Goal: Task Accomplishment & Management: Use online tool/utility

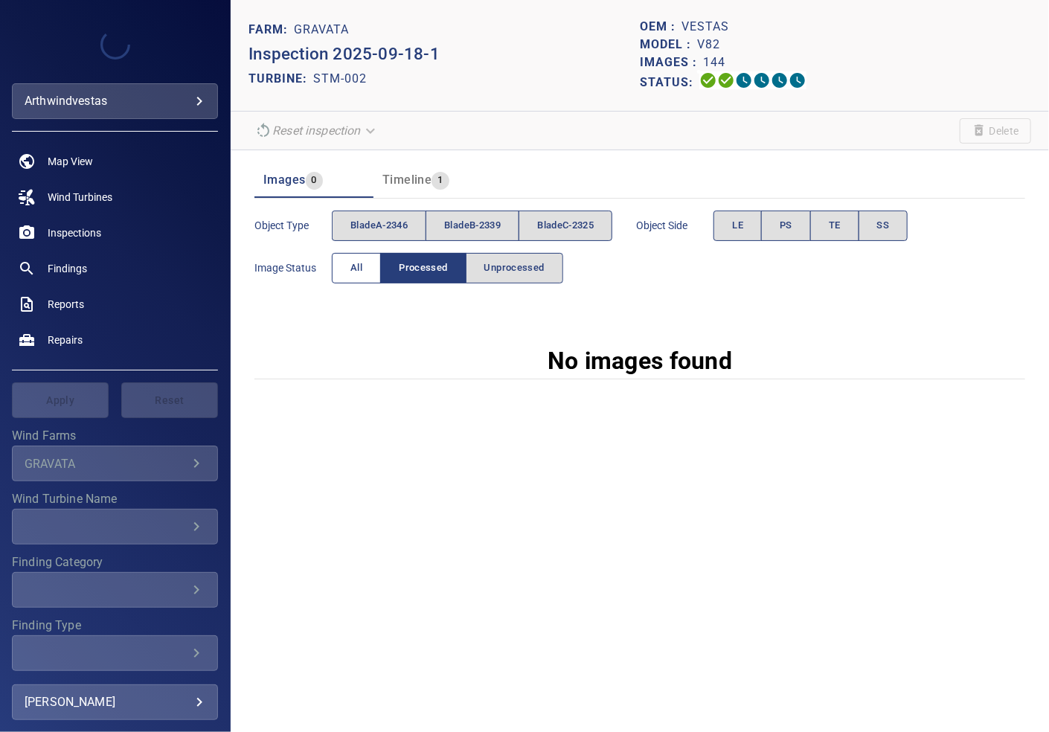
click at [360, 260] on span "All" at bounding box center [356, 268] width 12 height 17
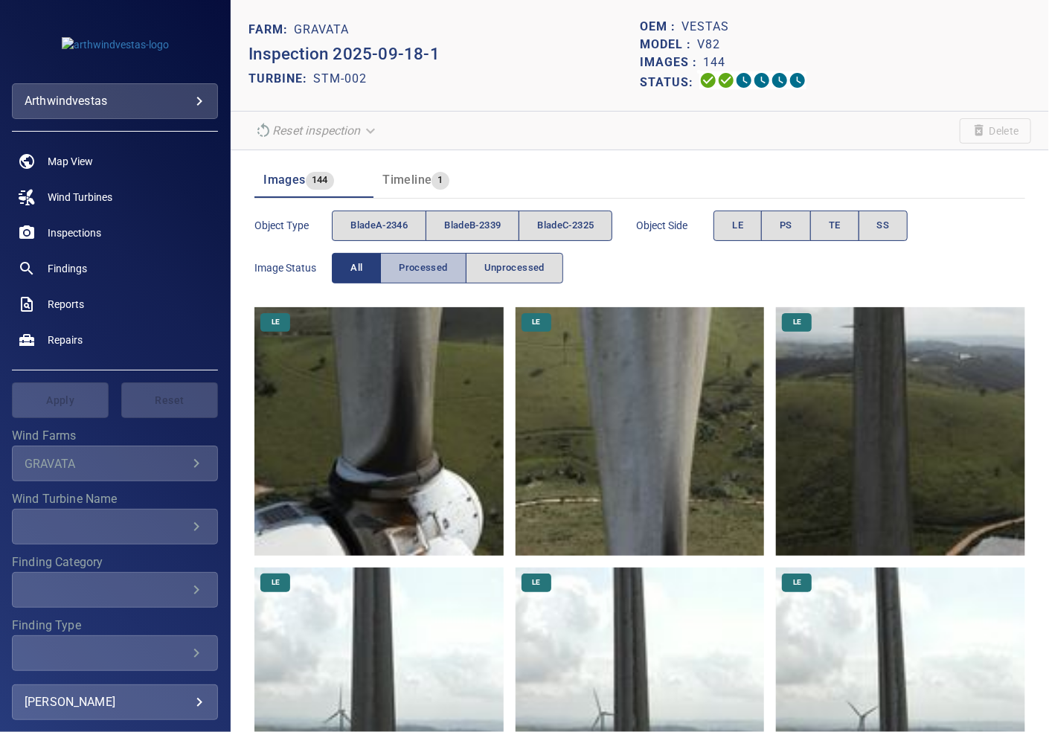
click at [421, 261] on span "Processed" at bounding box center [423, 268] width 48 height 17
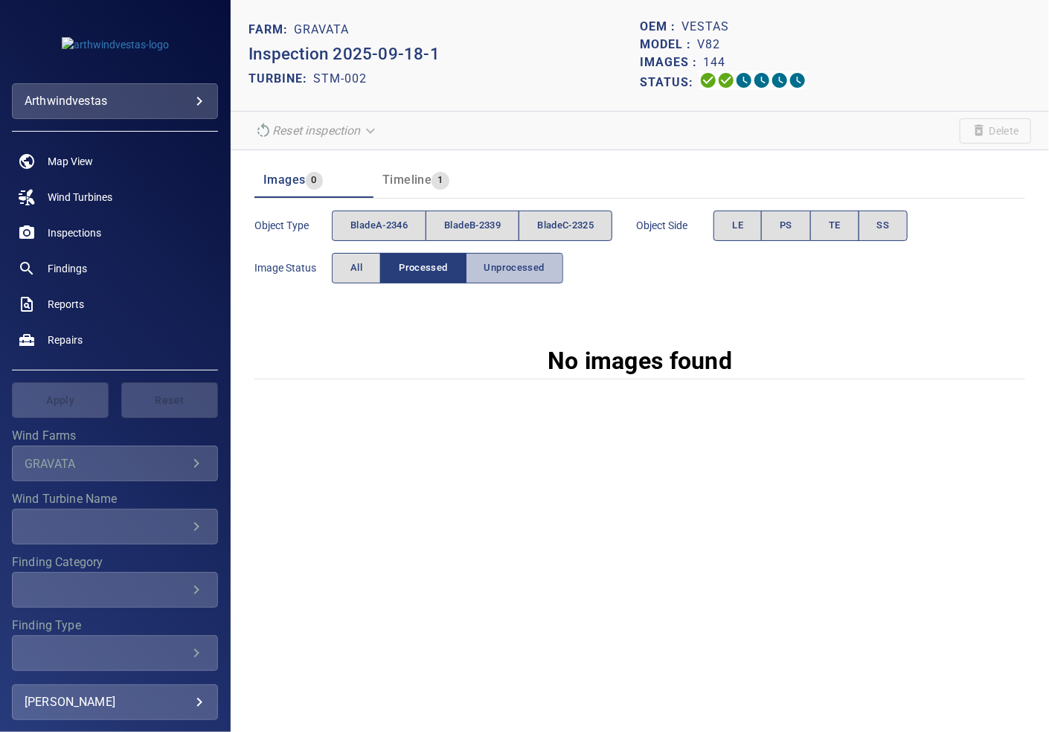
click at [504, 265] on span "Unprocessed" at bounding box center [514, 268] width 60 height 17
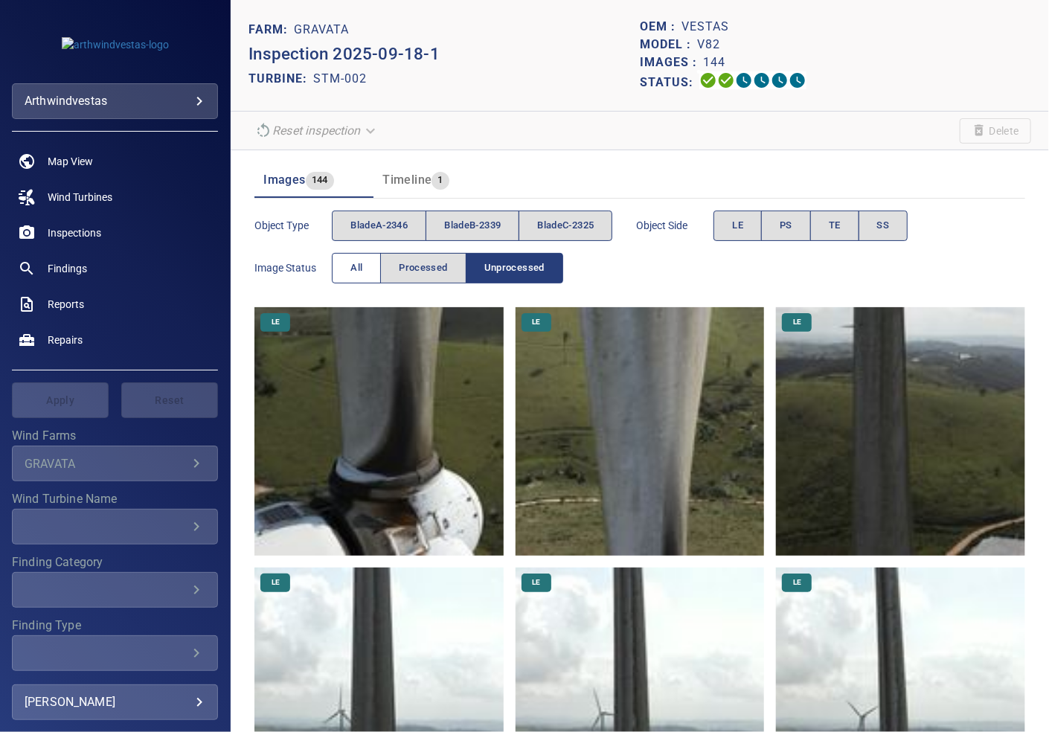
click at [354, 269] on span "All" at bounding box center [356, 268] width 12 height 17
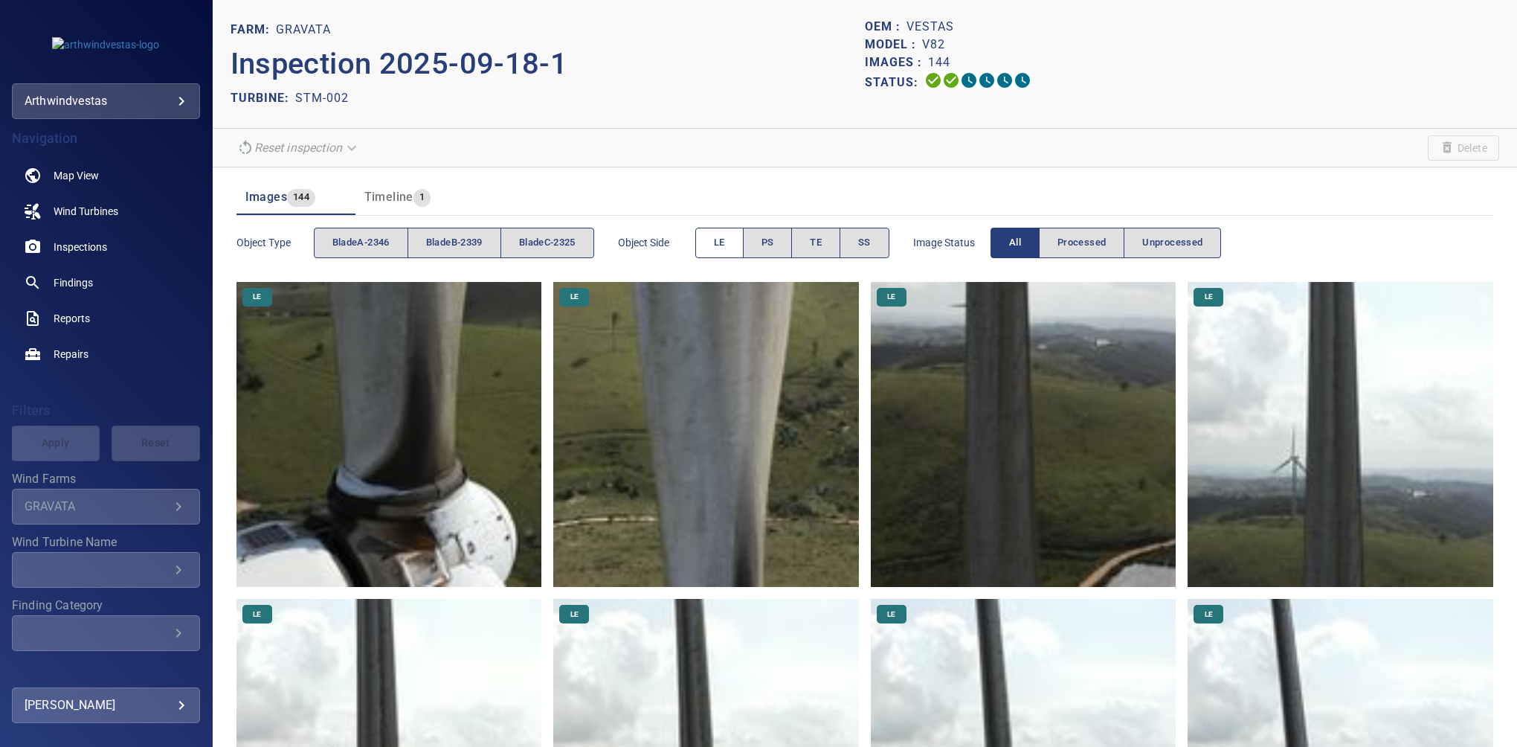
click at [725, 248] on span "LE" at bounding box center [719, 242] width 11 height 17
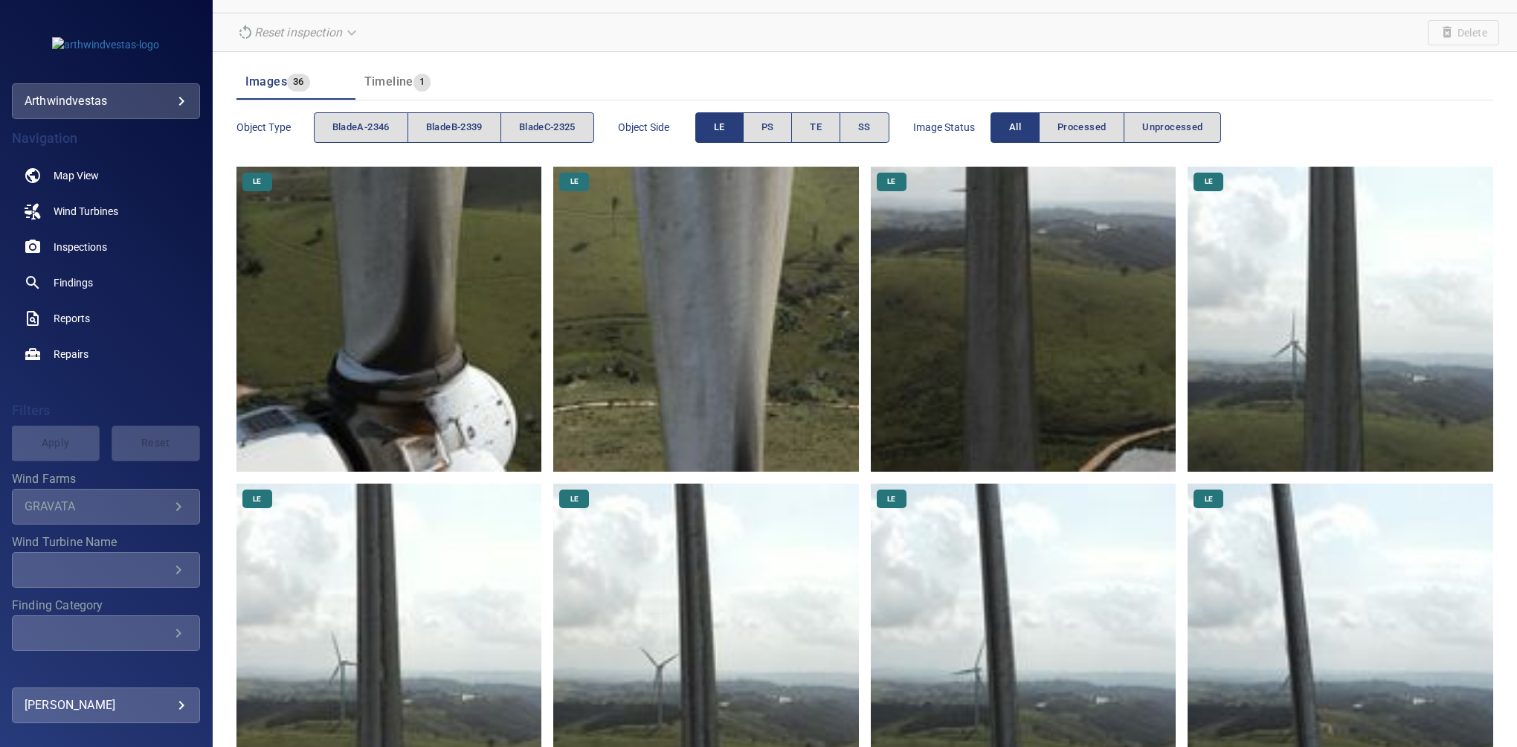
scroll to position [47, 0]
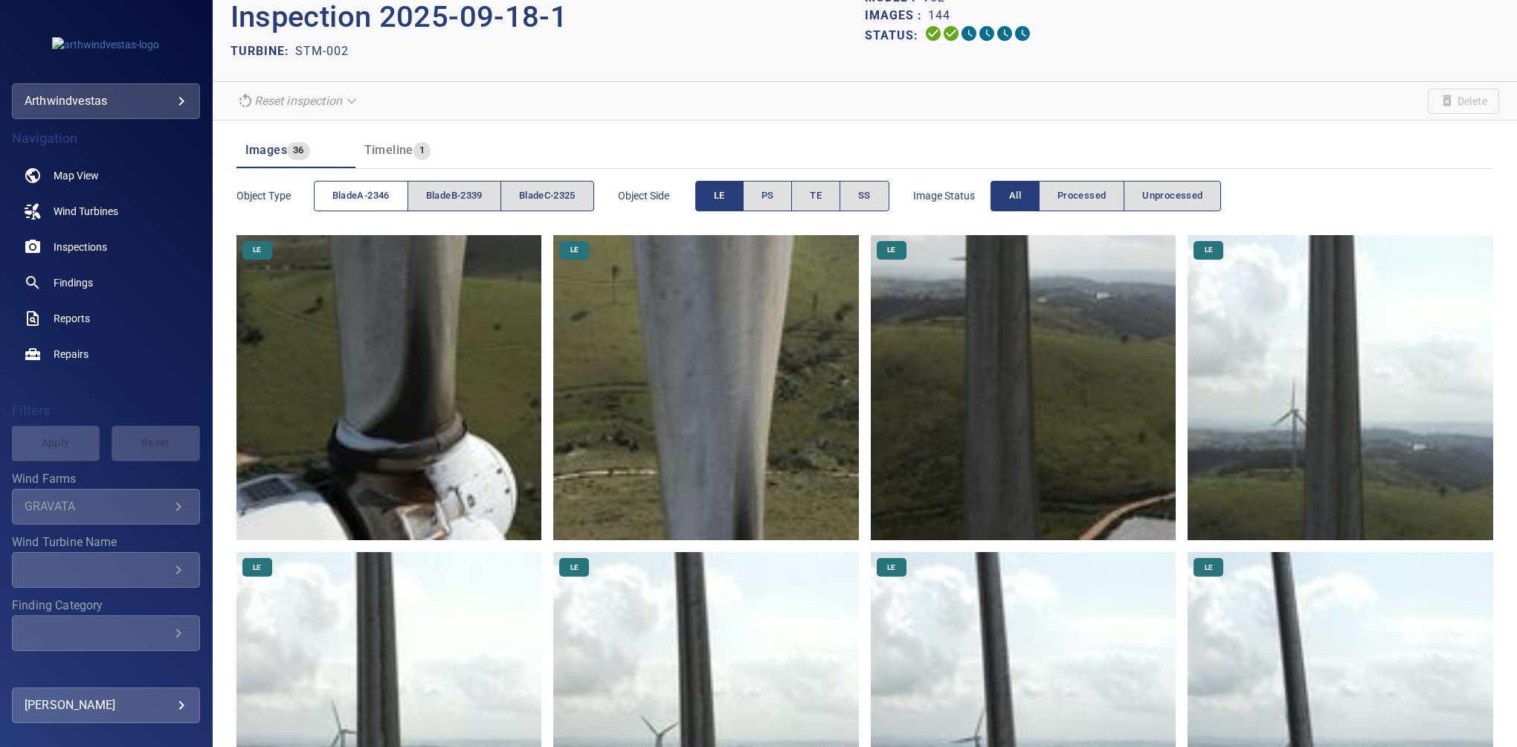
click at [356, 193] on span "bladeA-2346" at bounding box center [360, 195] width 57 height 17
click at [736, 204] on button "LE" at bounding box center [719, 196] width 48 height 30
click at [1048, 344] on img at bounding box center [1341, 388] width 306 height 306
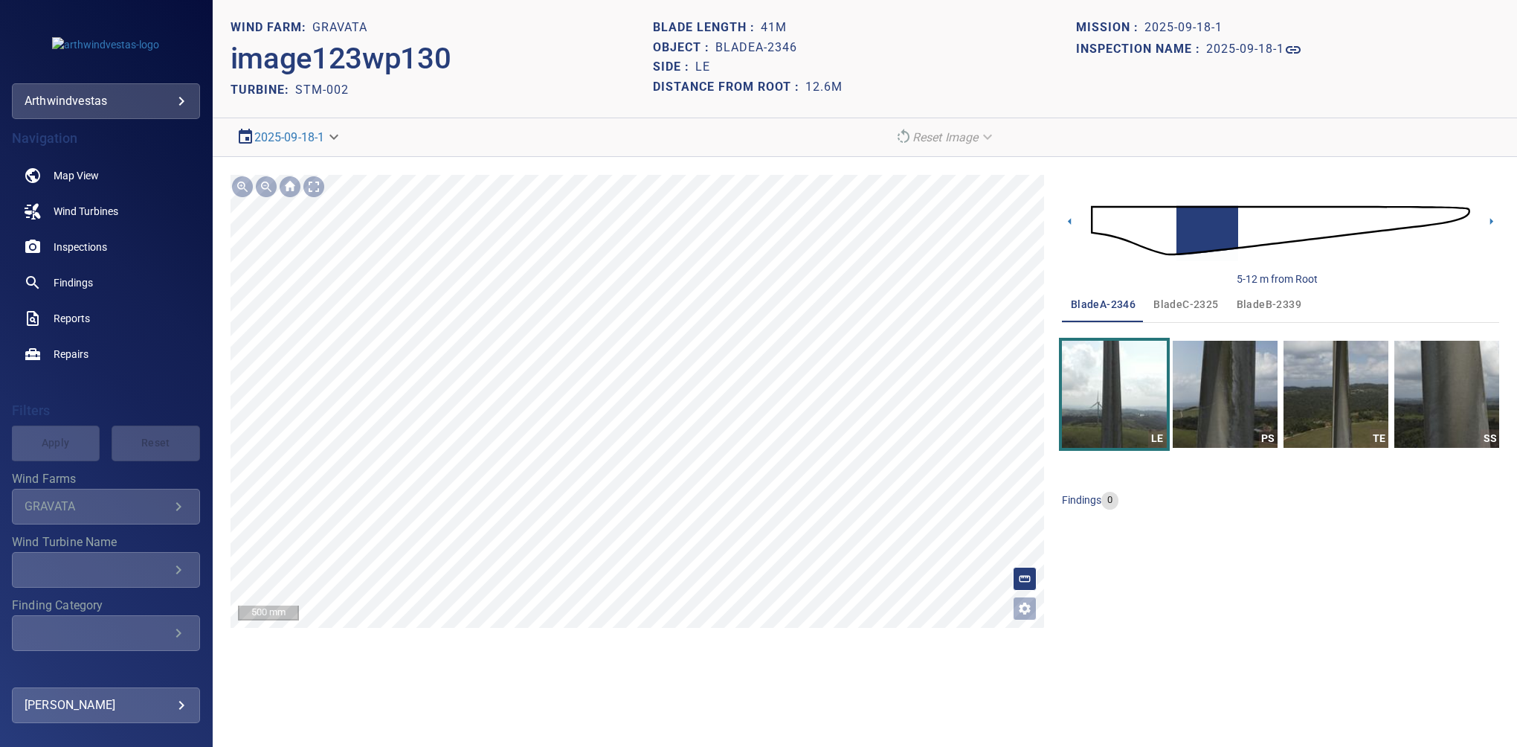
click at [606, 167] on div "**********" at bounding box center [865, 401] width 1304 height 489
click at [1048, 221] on icon at bounding box center [1492, 221] width 16 height 16
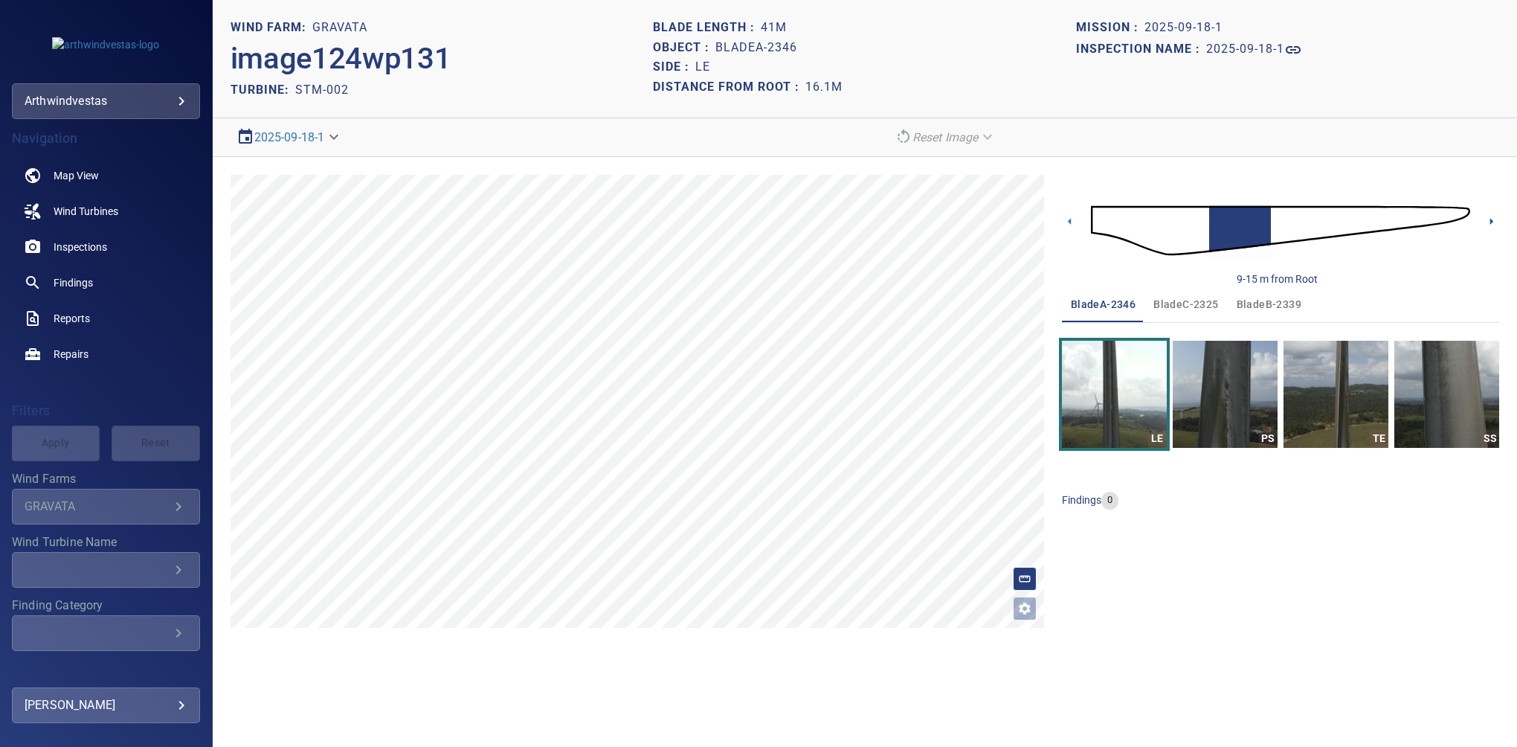
click at [1048, 222] on icon at bounding box center [1491, 221] width 3 height 7
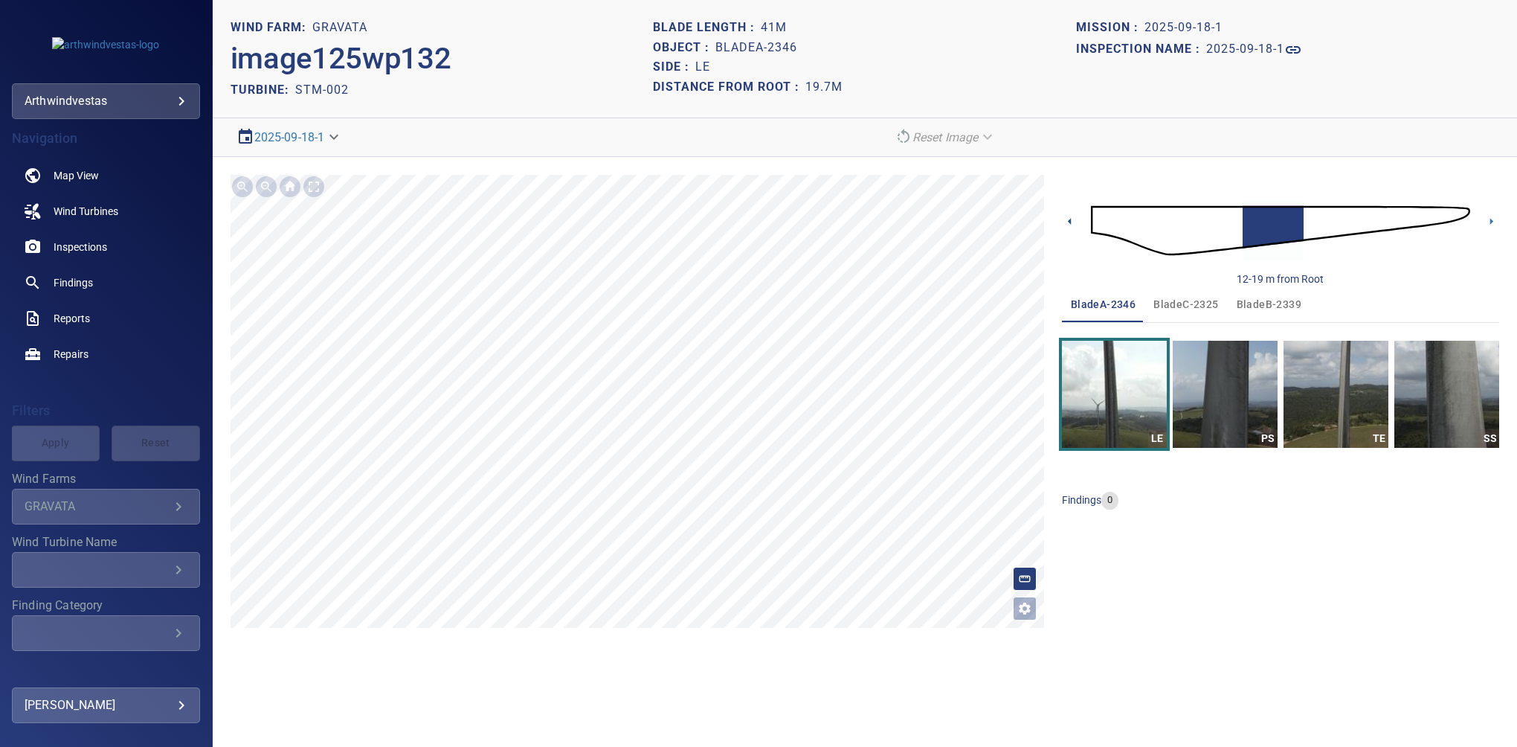
click at [1048, 222] on icon at bounding box center [1069, 221] width 3 height 7
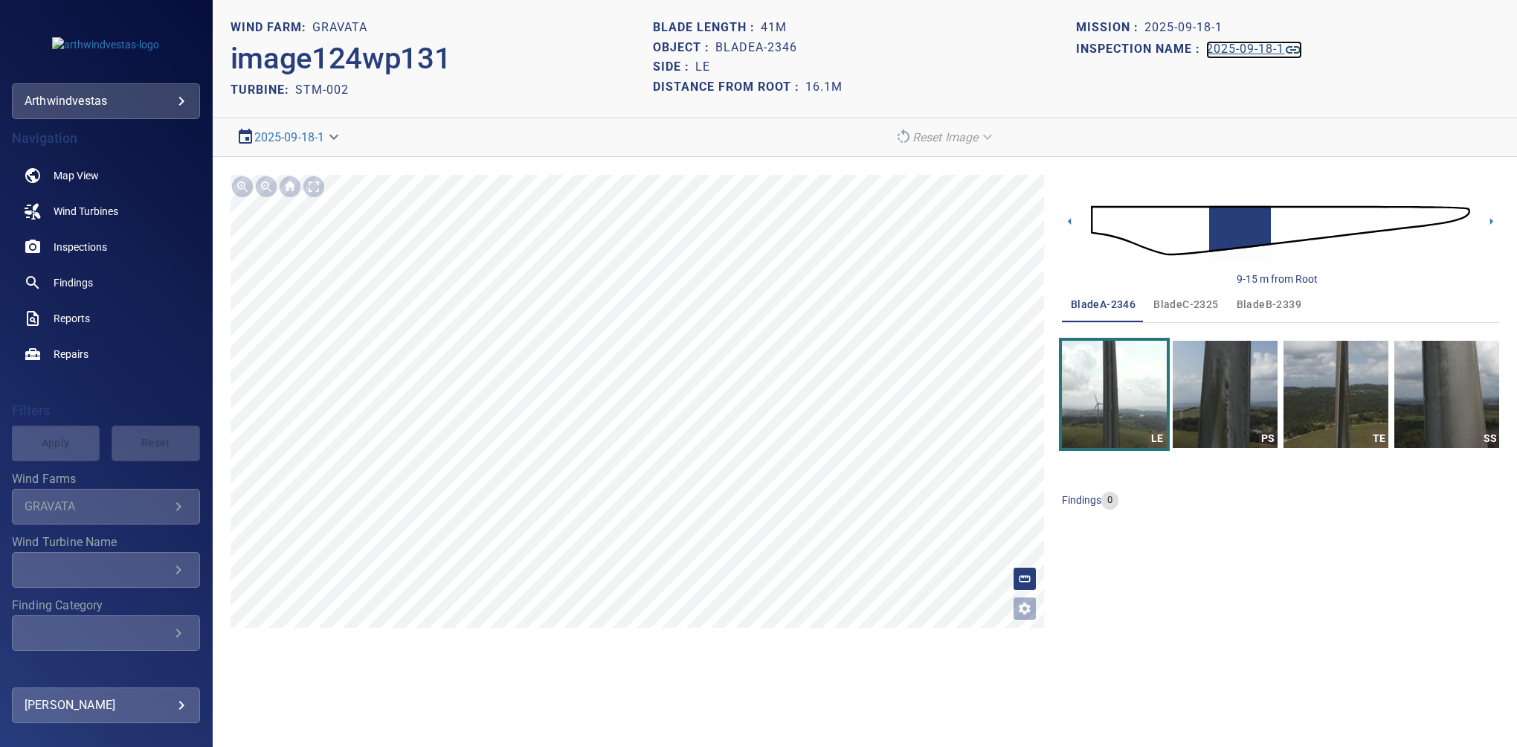
click at [1048, 48] on h1 "2025-09-18-1" at bounding box center [1245, 49] width 78 height 14
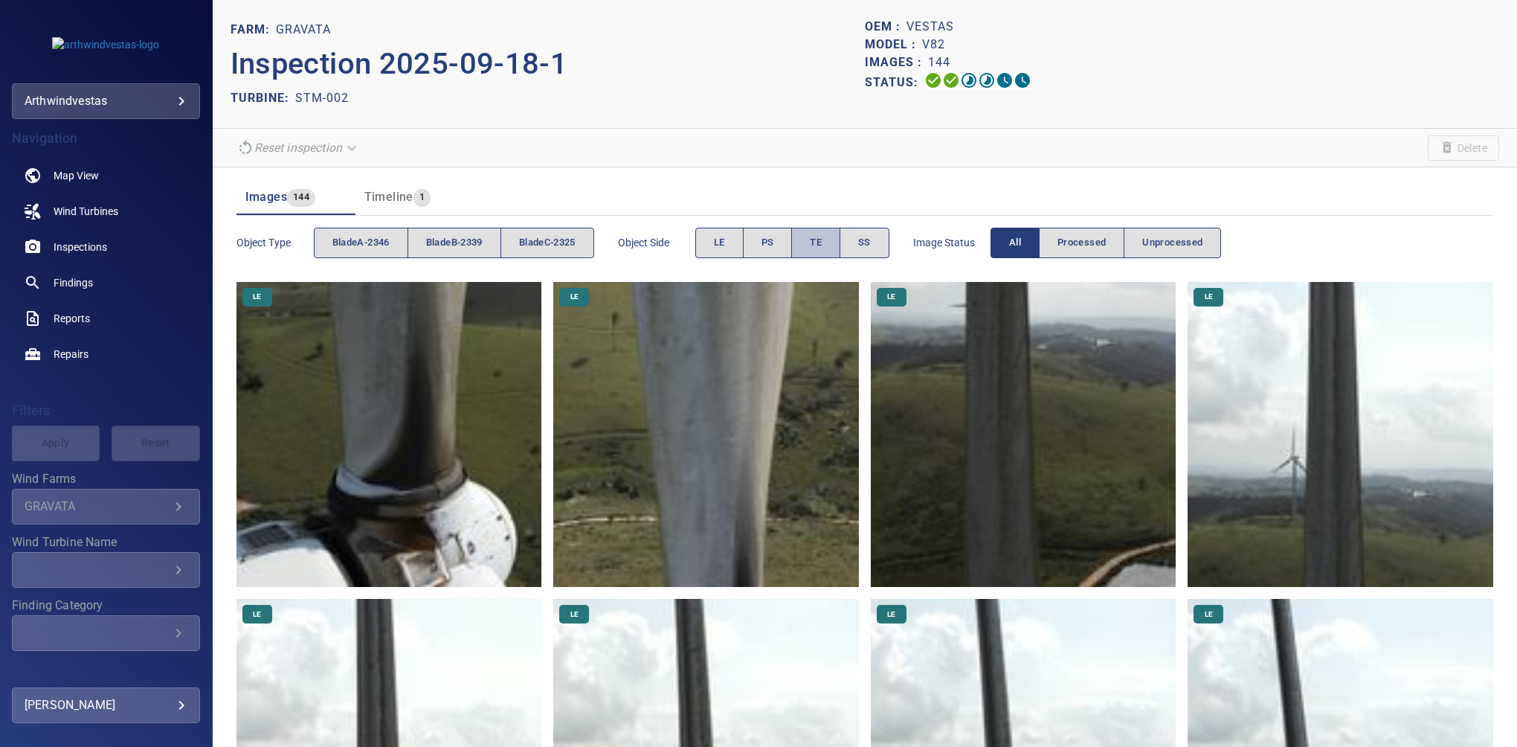
click at [814, 245] on button "TE" at bounding box center [815, 243] width 49 height 30
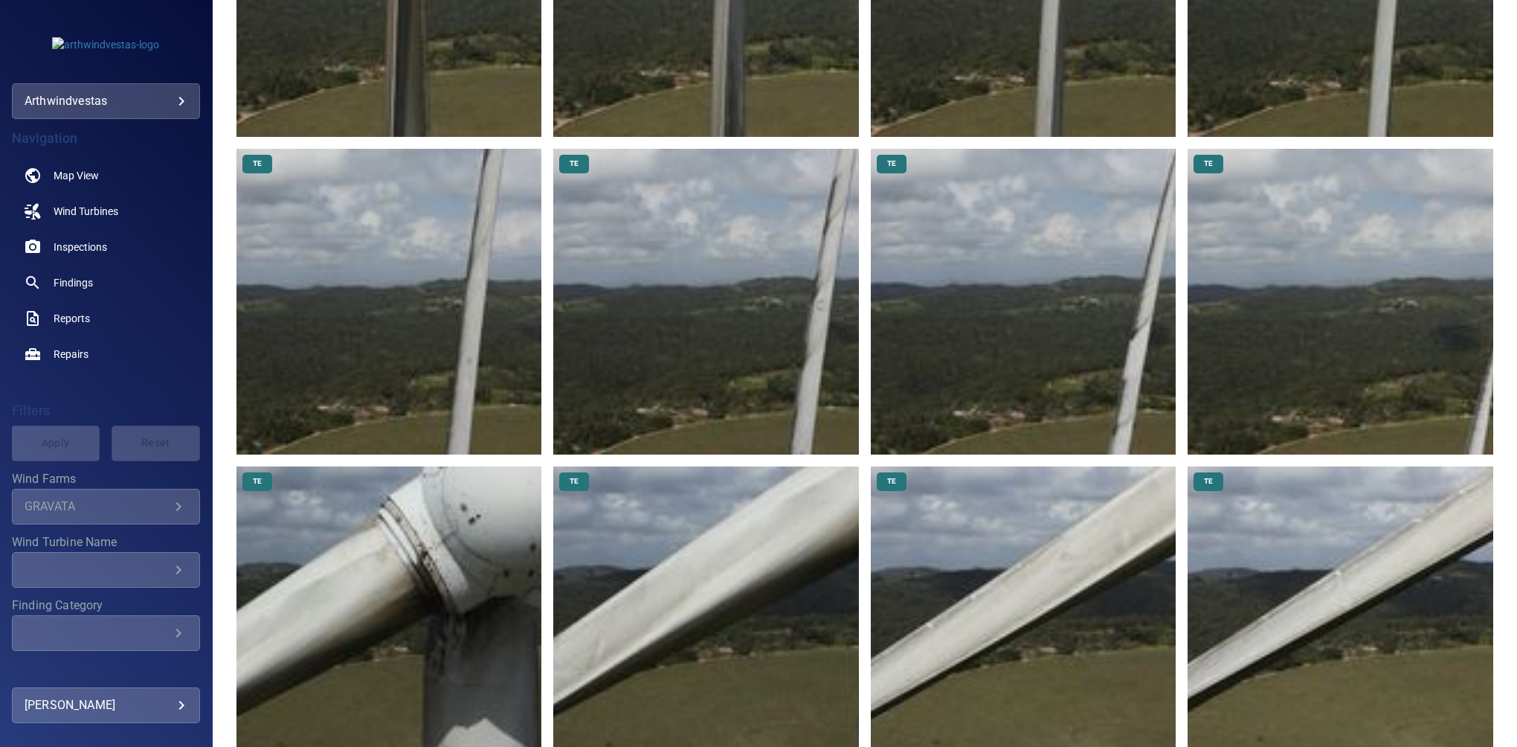
scroll to position [196, 0]
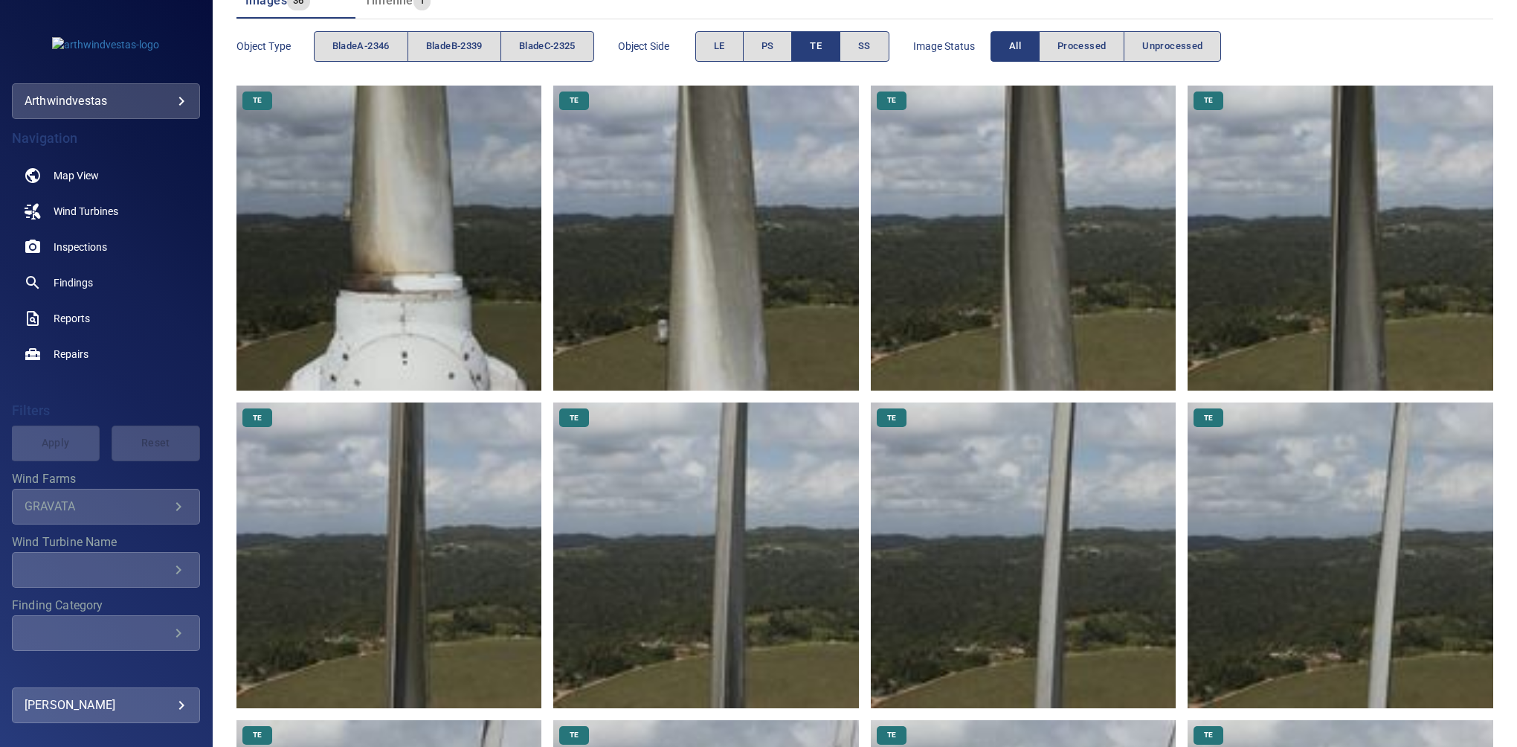
click at [825, 57] on button "TE" at bounding box center [815, 46] width 49 height 30
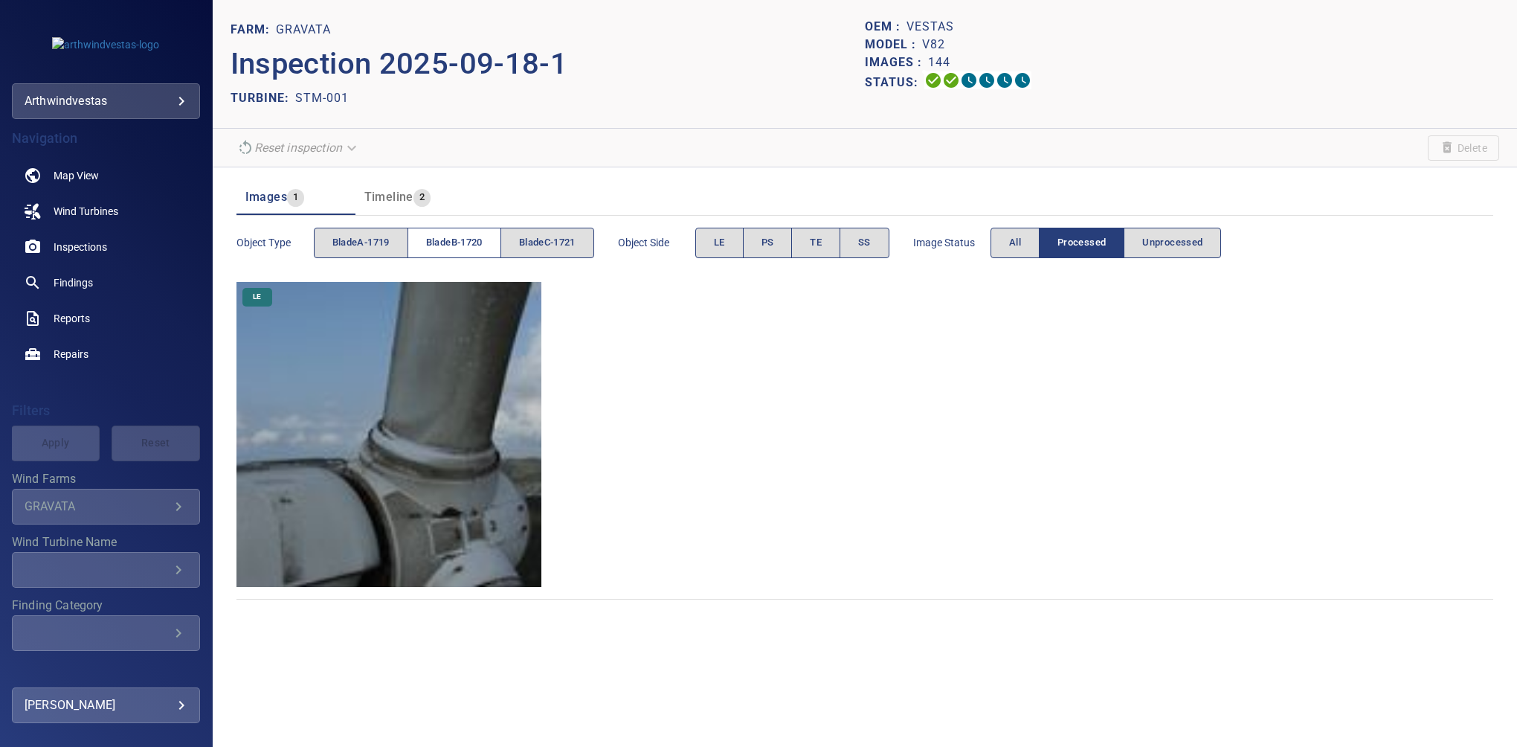
click at [457, 248] on span "bladeB-1720" at bounding box center [454, 242] width 57 height 17
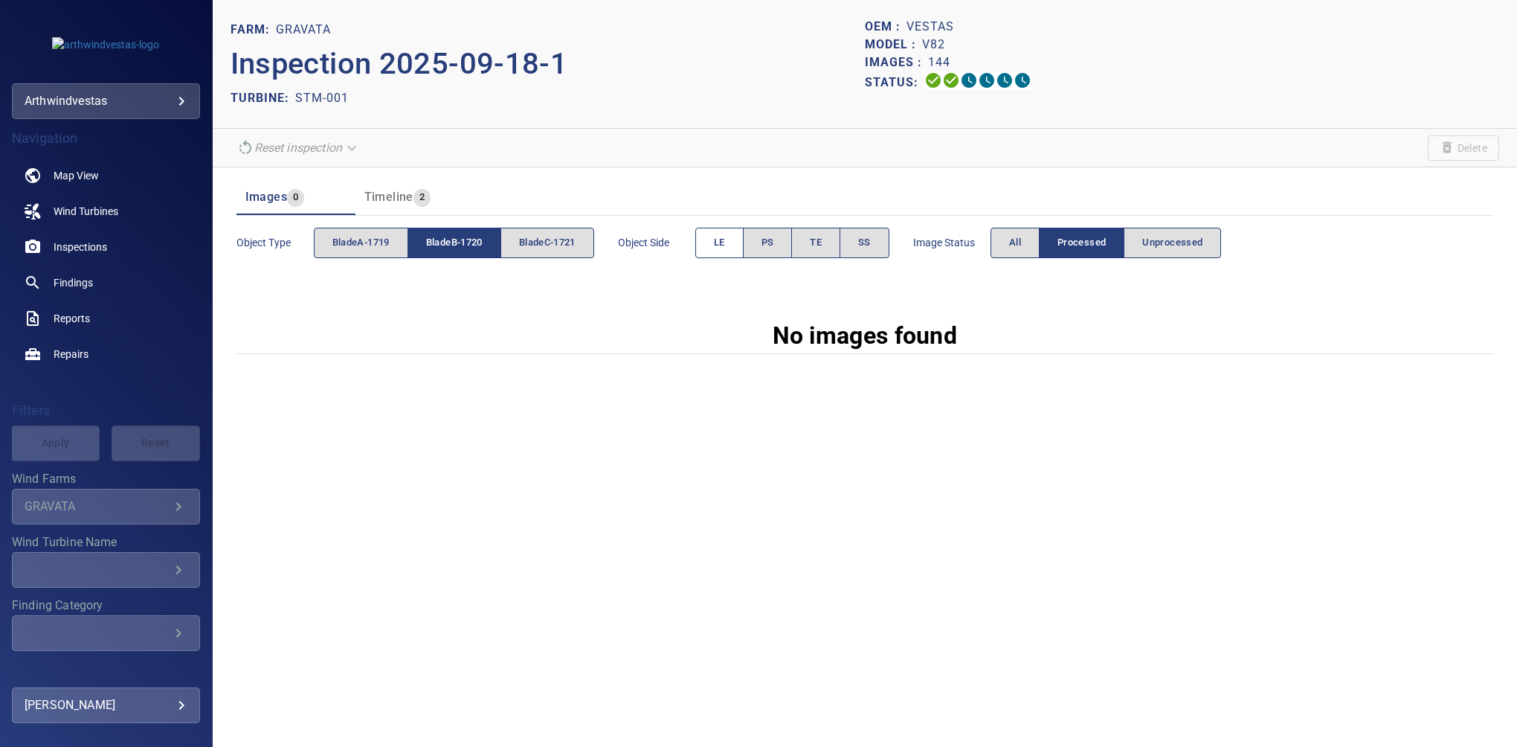
click at [722, 242] on span "LE" at bounding box center [719, 242] width 11 height 17
click at [1011, 245] on button "All" at bounding box center [1015, 243] width 49 height 30
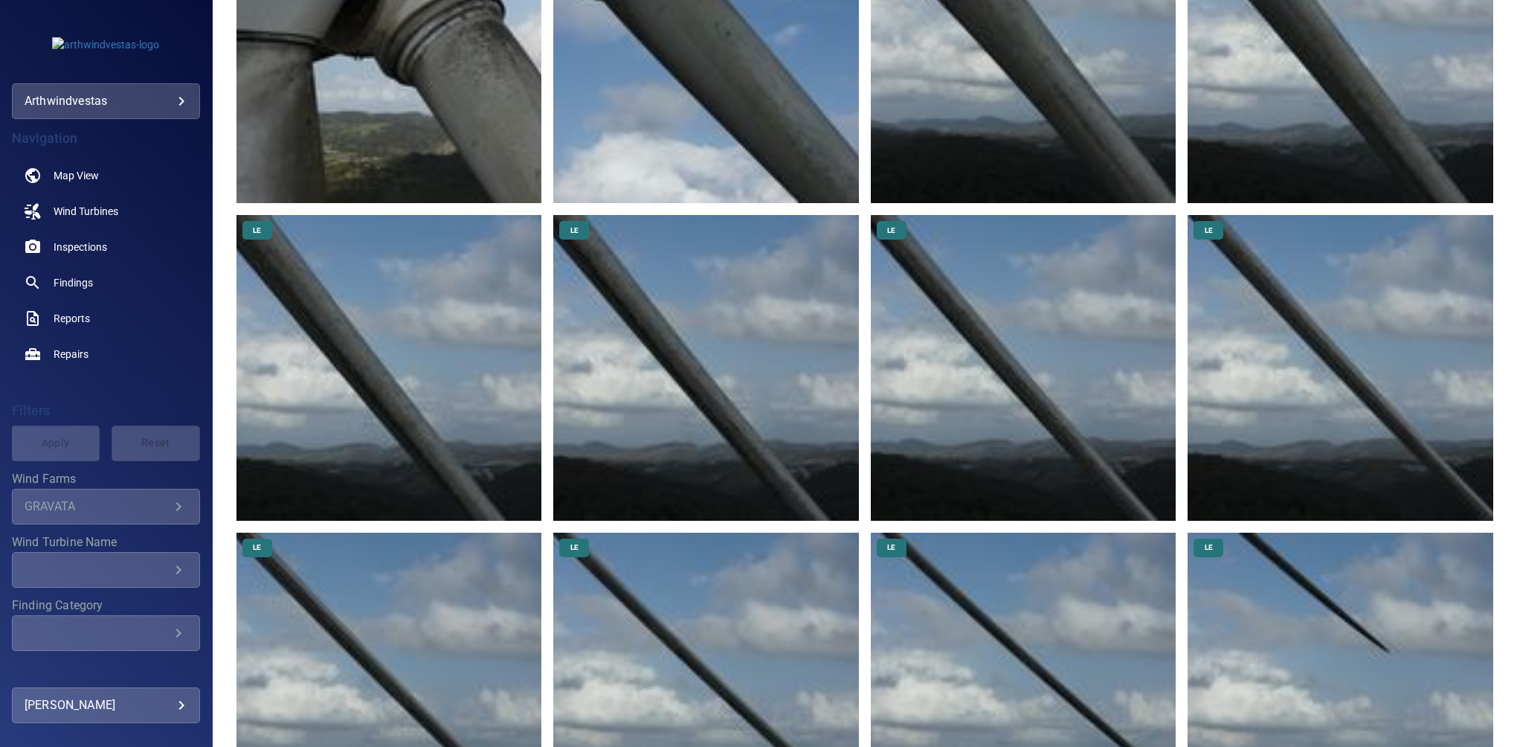
scroll to position [502, 0]
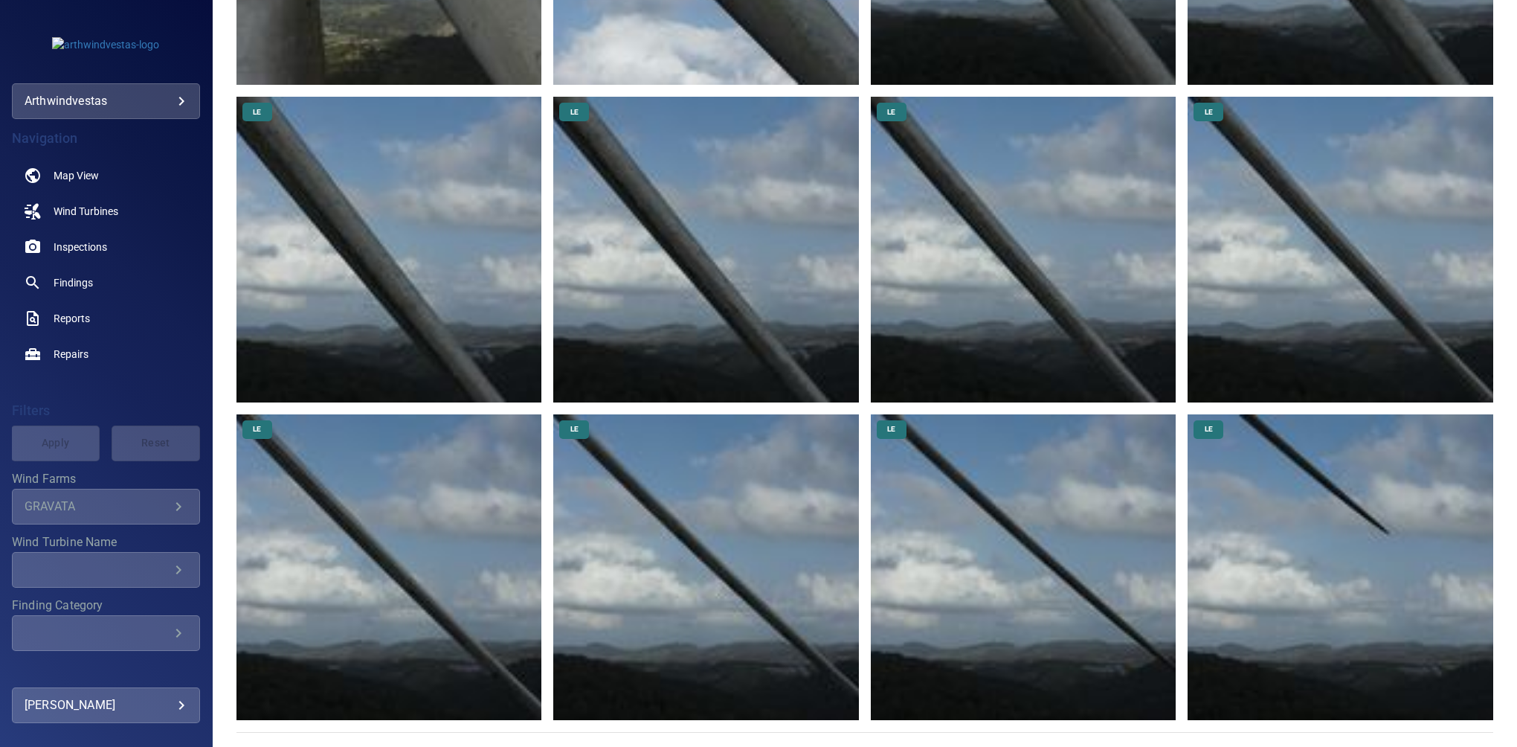
click at [1070, 541] on img at bounding box center [1024, 567] width 306 height 306
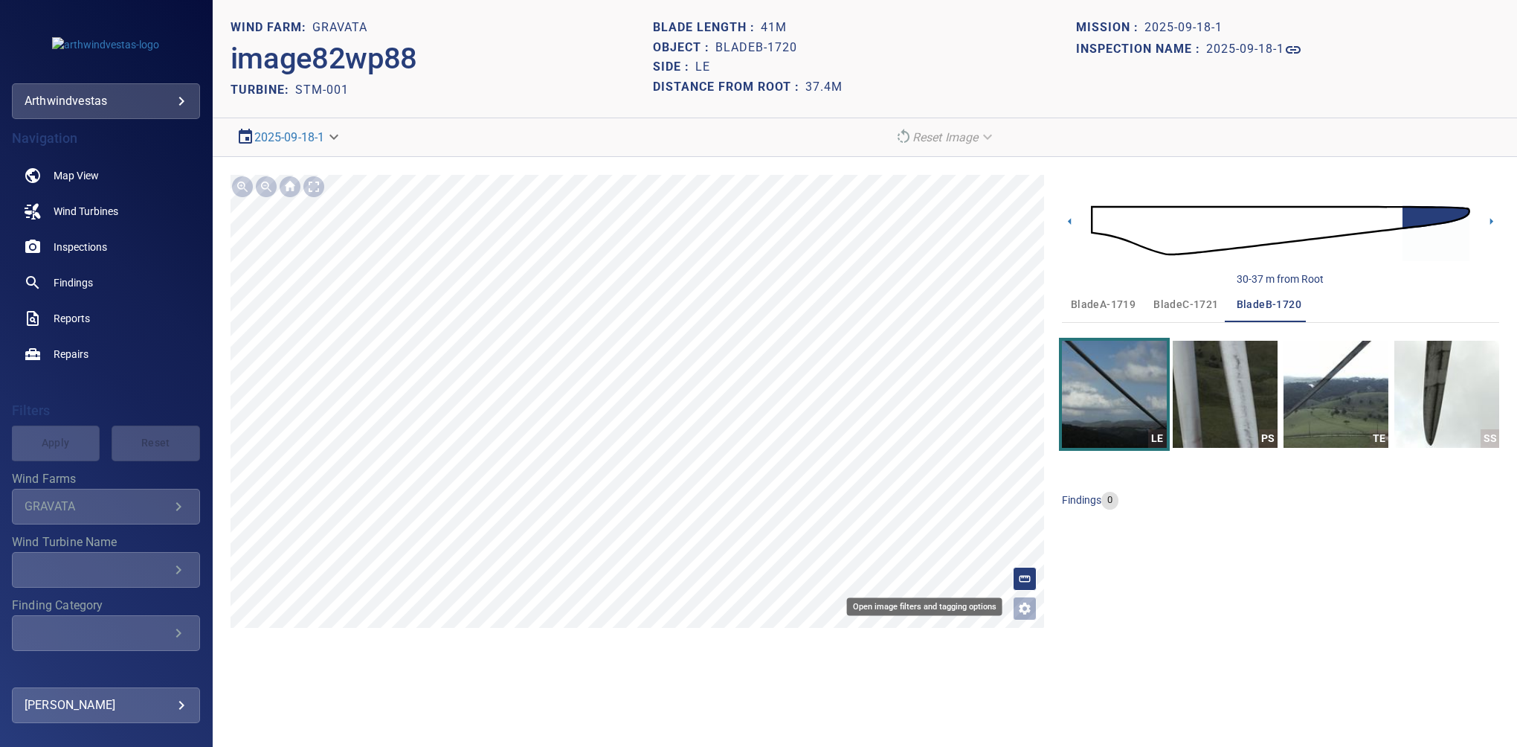
click at [1026, 606] on icon "Open image filters and tagging options" at bounding box center [1025, 608] width 12 height 12
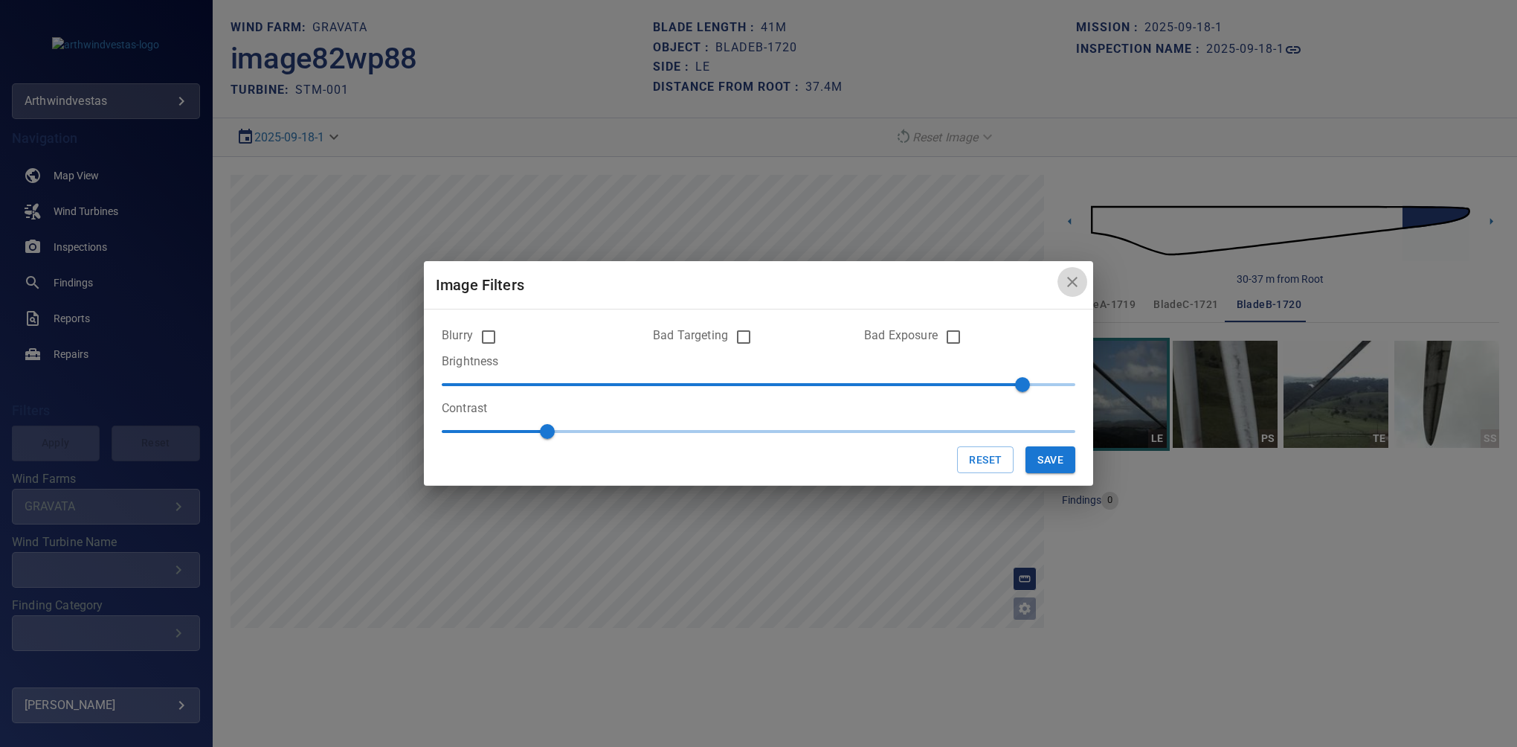
click at [1064, 286] on icon "close" at bounding box center [1072, 282] width 18 height 18
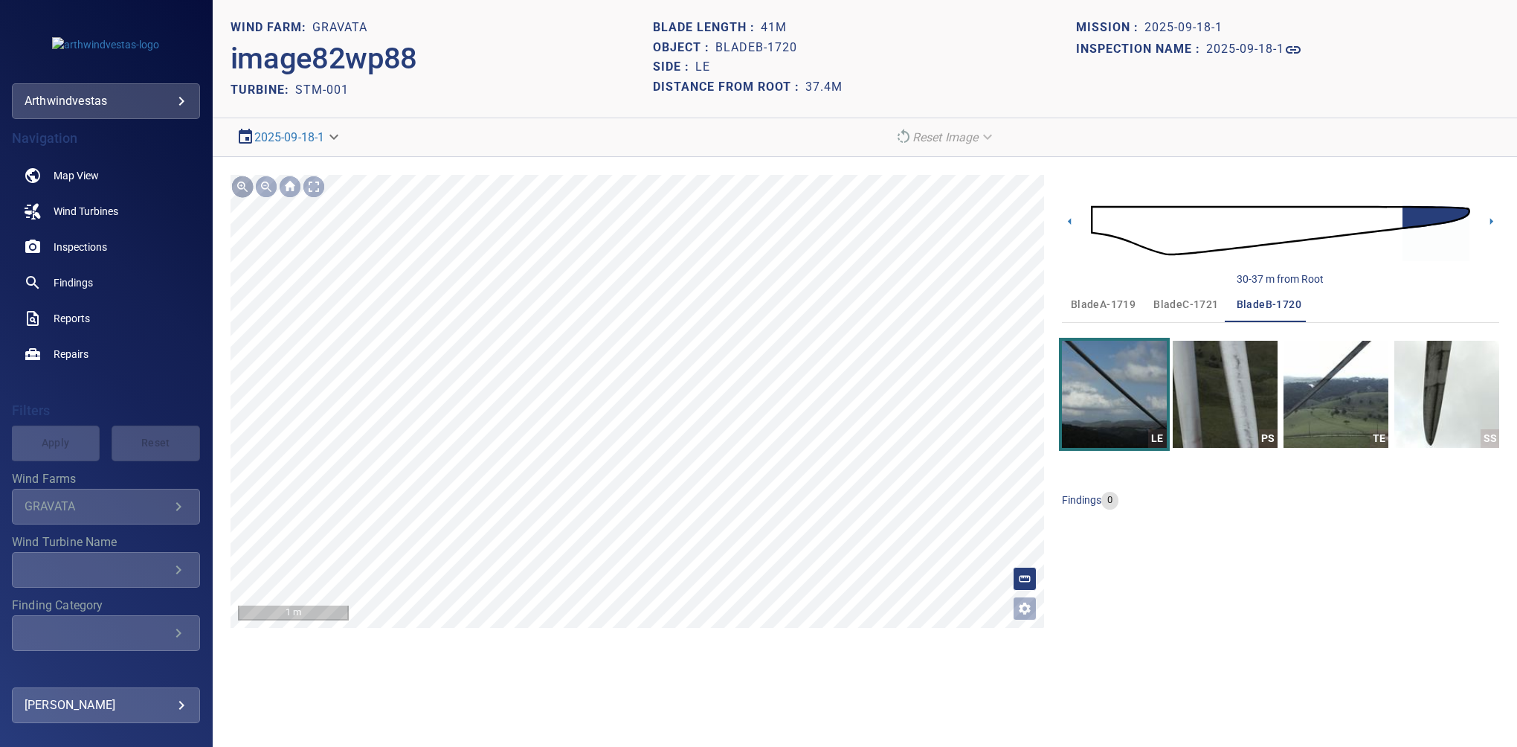
click at [239, 193] on div at bounding box center [243, 187] width 24 height 24
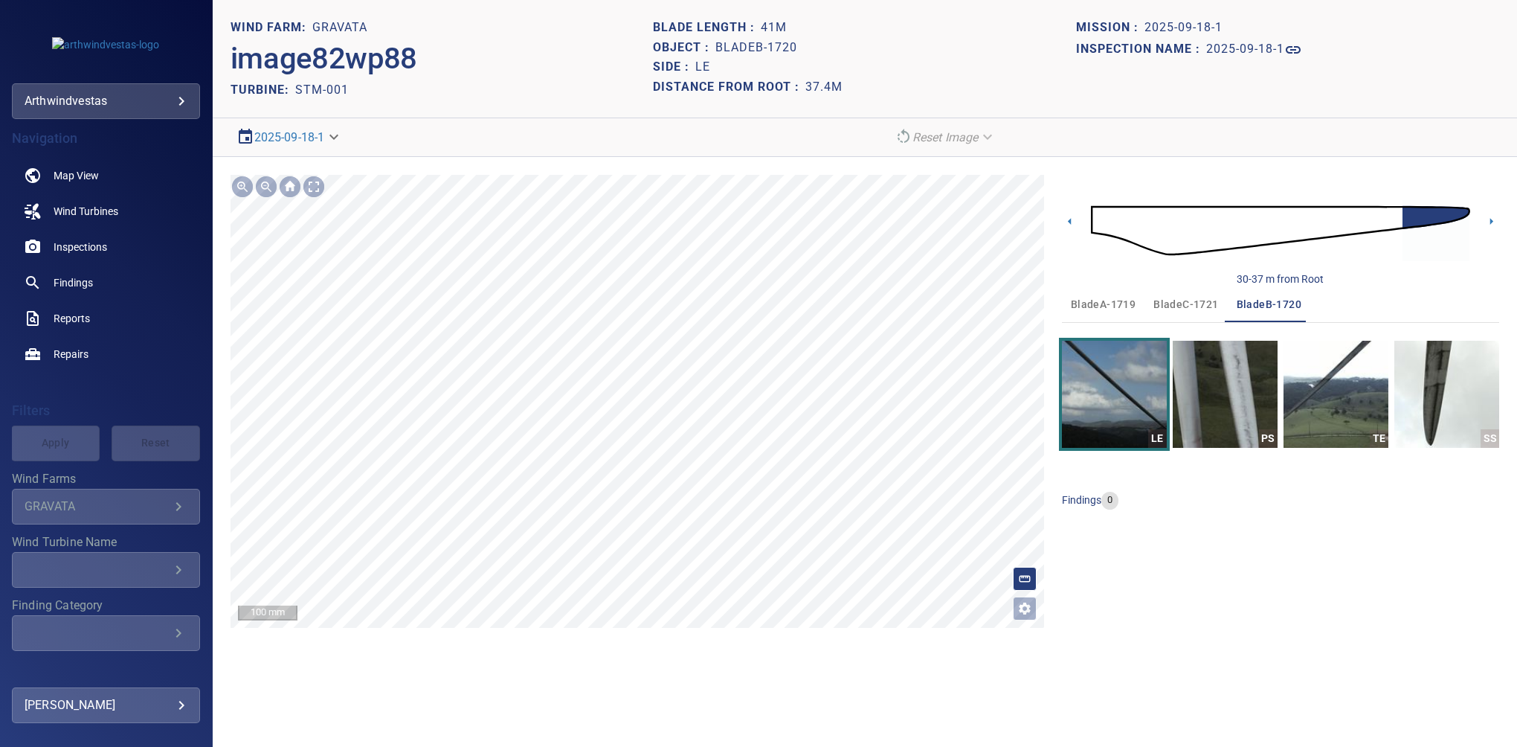
click at [271, 196] on div "100 mm" at bounding box center [638, 401] width 814 height 453
click at [1266, 55] on h1 "2025-09-18-1" at bounding box center [1245, 49] width 78 height 14
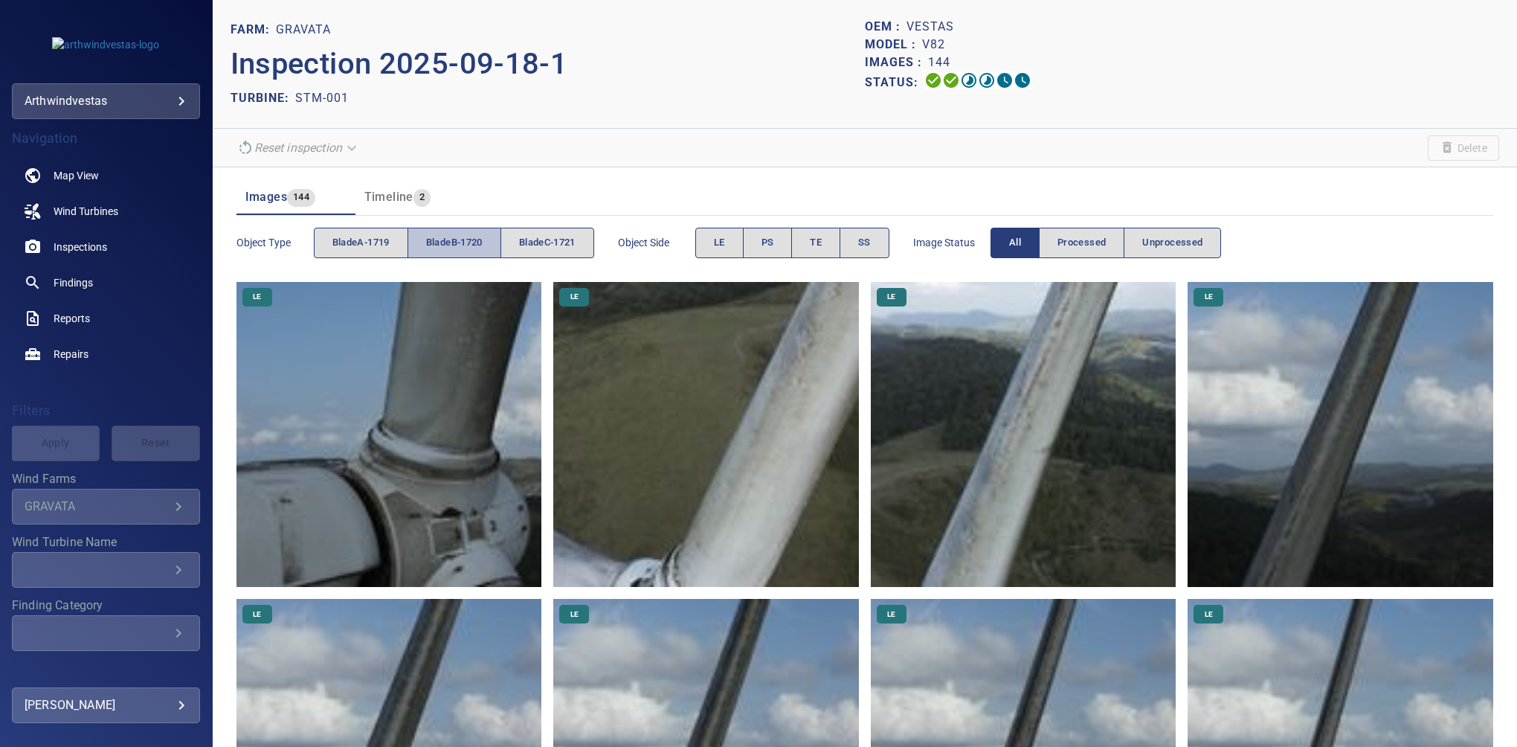
click at [490, 229] on button "bladeB-1720" at bounding box center [455, 243] width 94 height 30
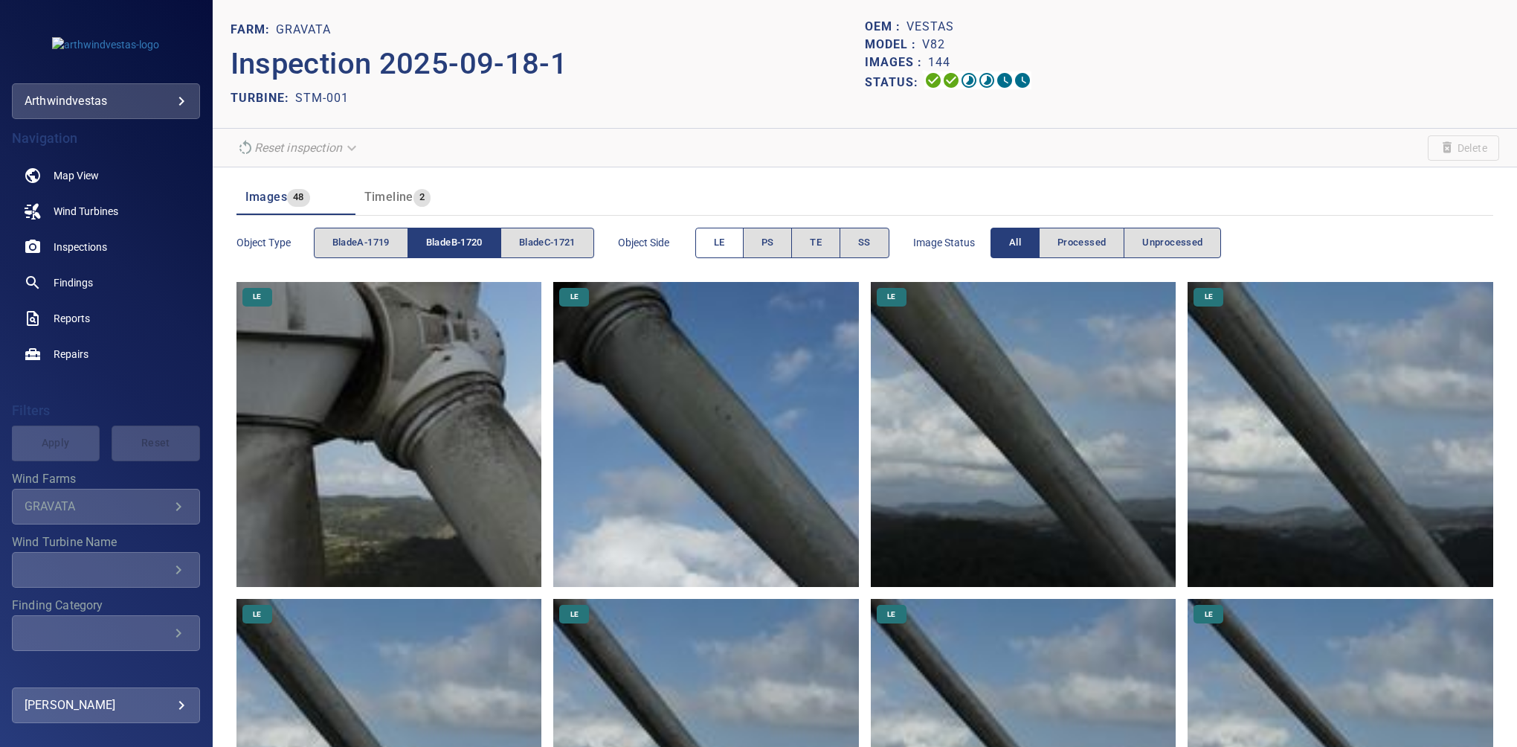
click at [725, 242] on span "LE" at bounding box center [719, 242] width 11 height 17
click at [717, 242] on button "LE" at bounding box center [719, 243] width 48 height 30
click at [869, 242] on span "SS" at bounding box center [864, 242] width 13 height 17
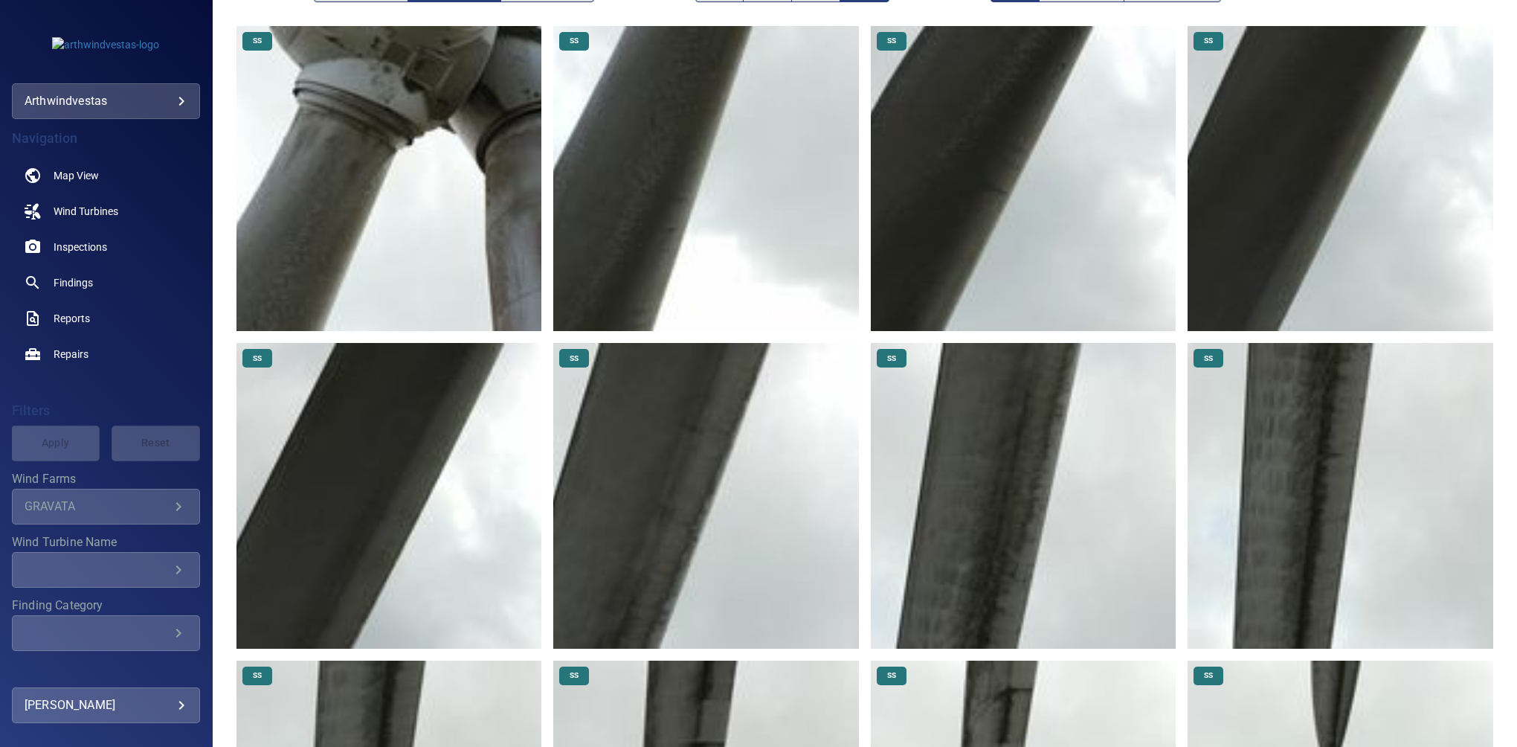
scroll to position [51, 0]
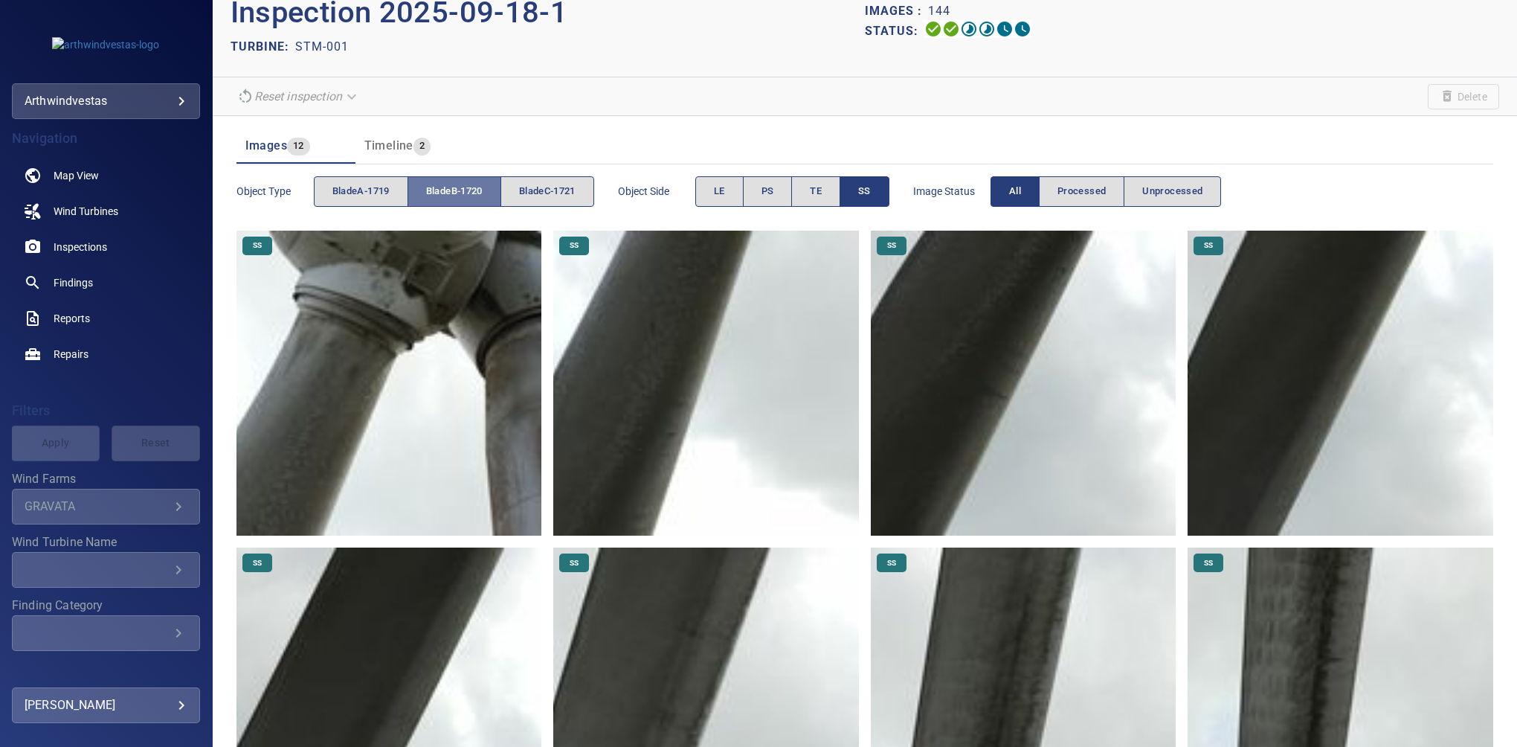
click at [463, 188] on span "bladeB-1720" at bounding box center [454, 191] width 57 height 17
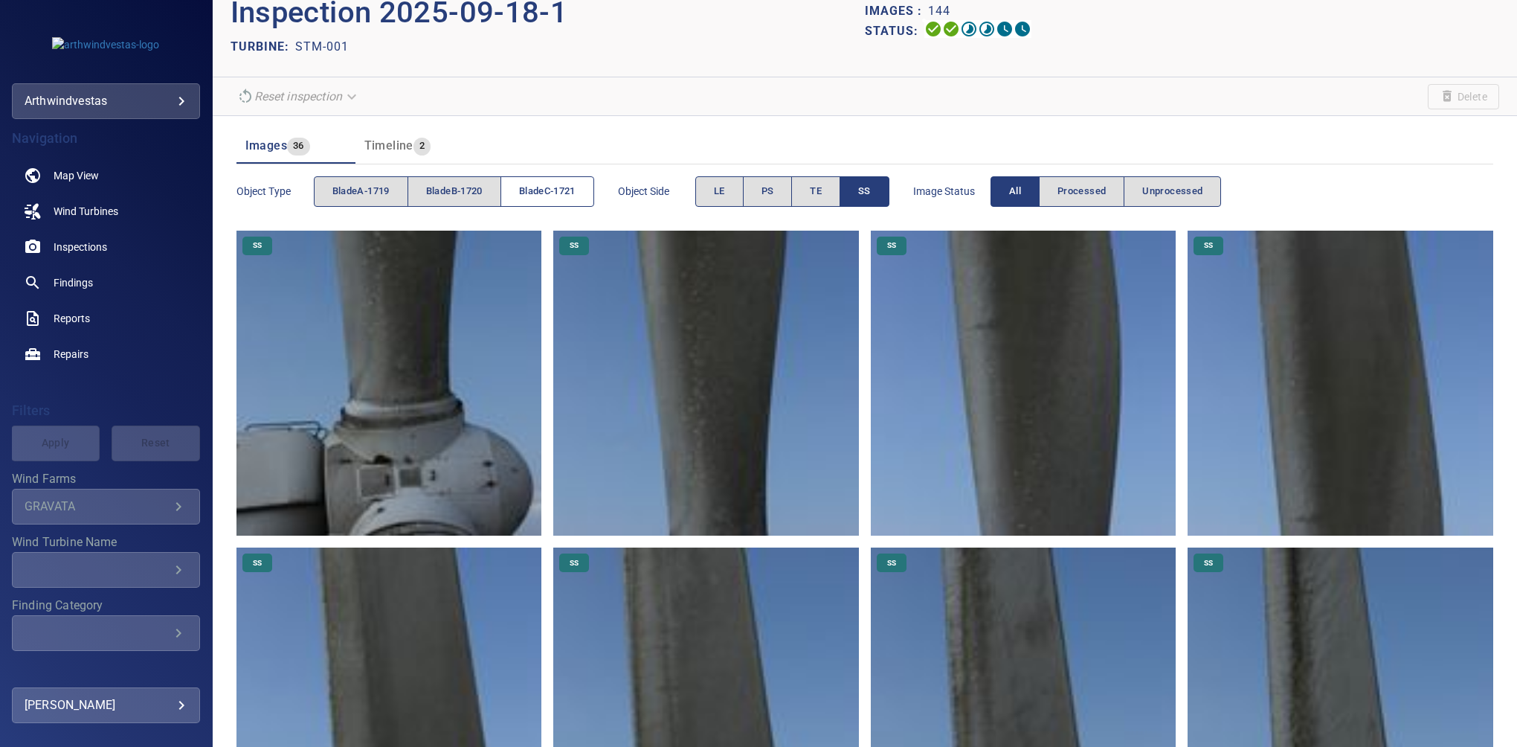
click at [538, 196] on span "bladeC-1721" at bounding box center [547, 191] width 57 height 17
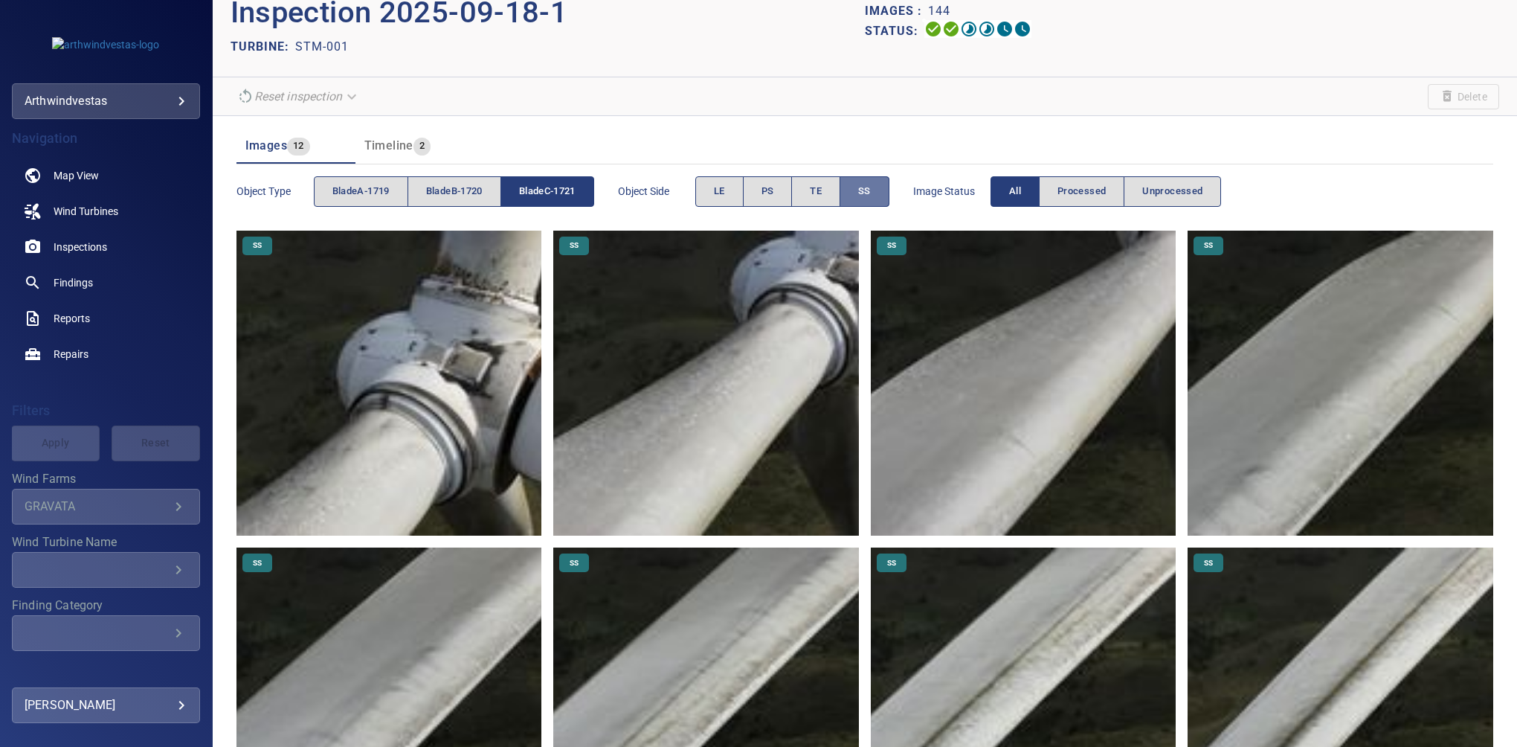
click at [853, 187] on button "SS" at bounding box center [865, 191] width 50 height 30
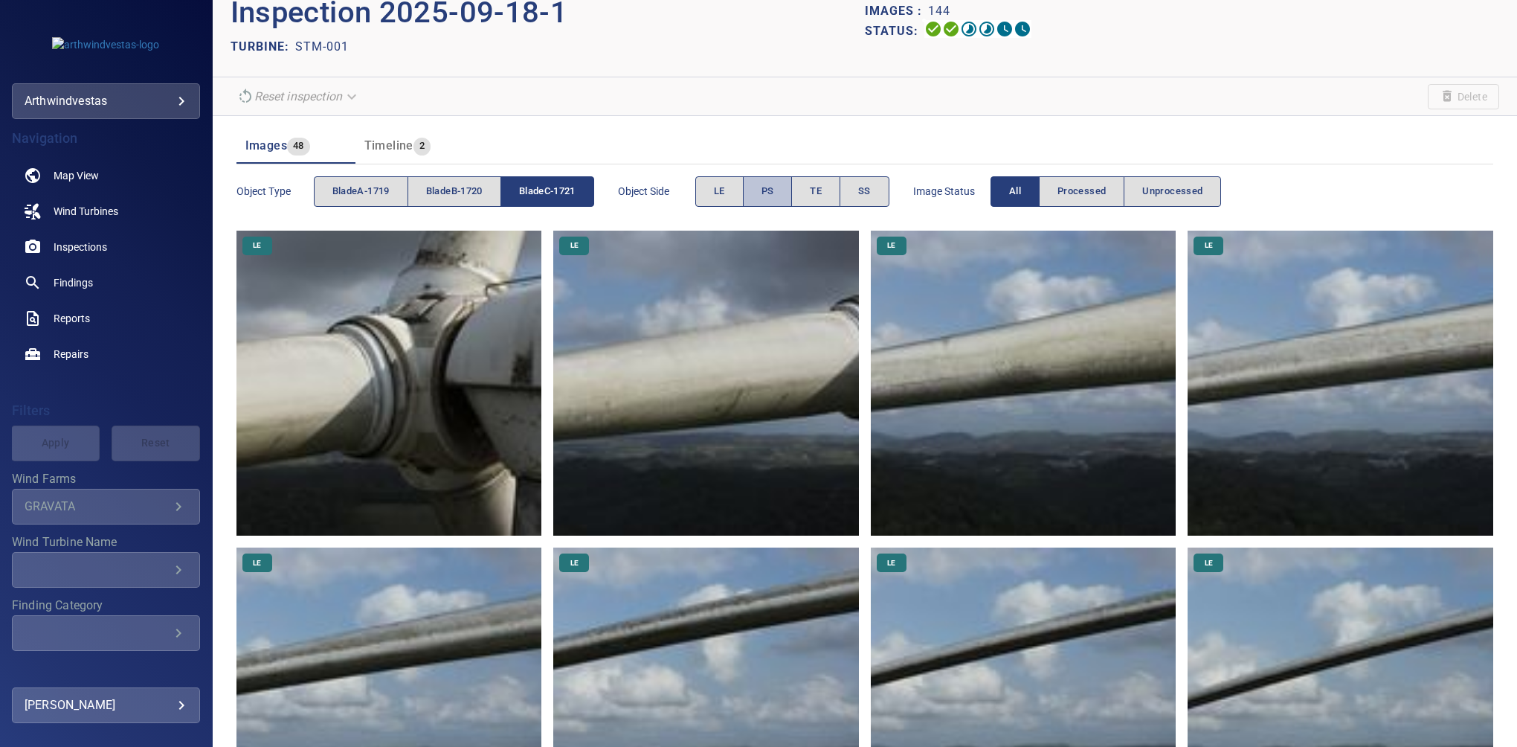
click at [770, 199] on span "PS" at bounding box center [768, 191] width 13 height 17
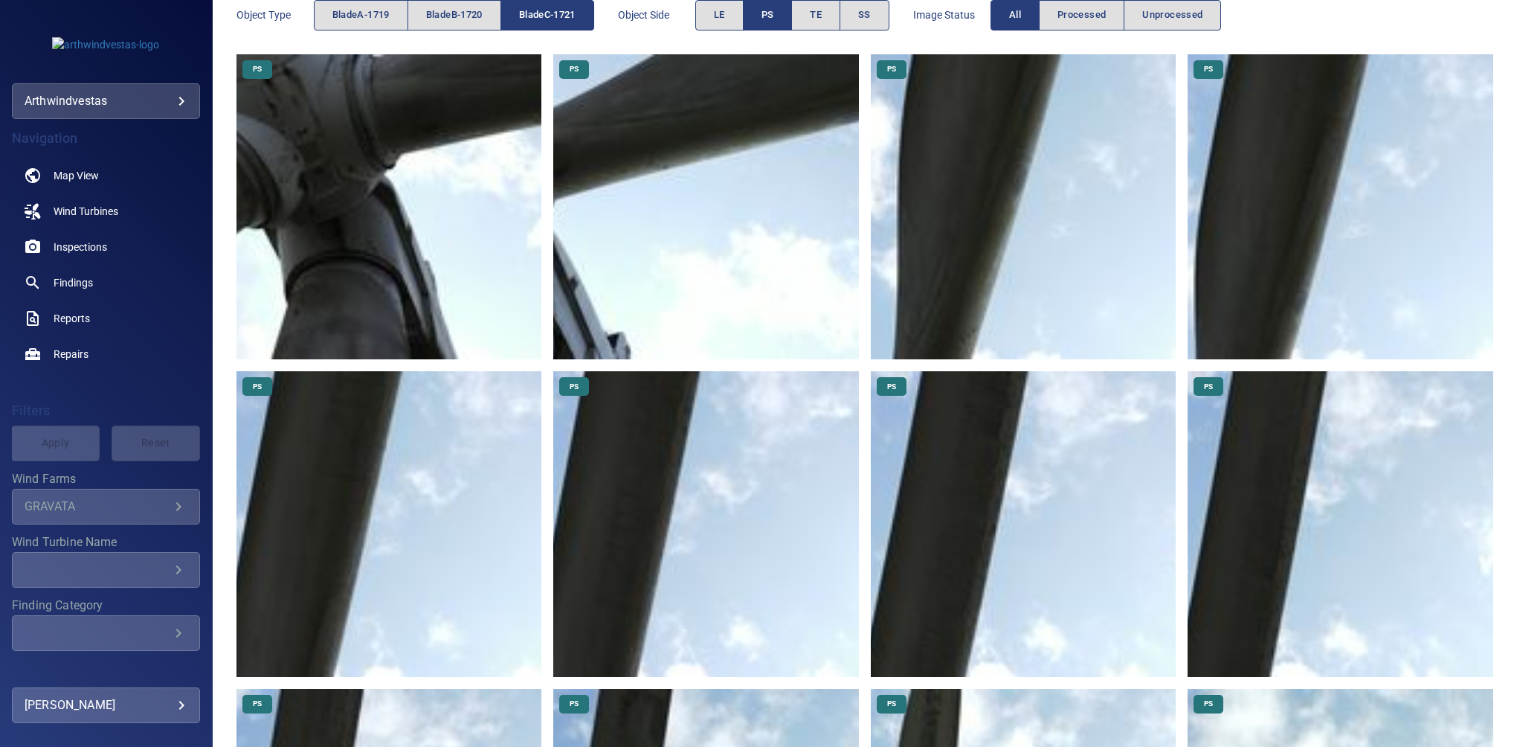
scroll to position [246, 0]
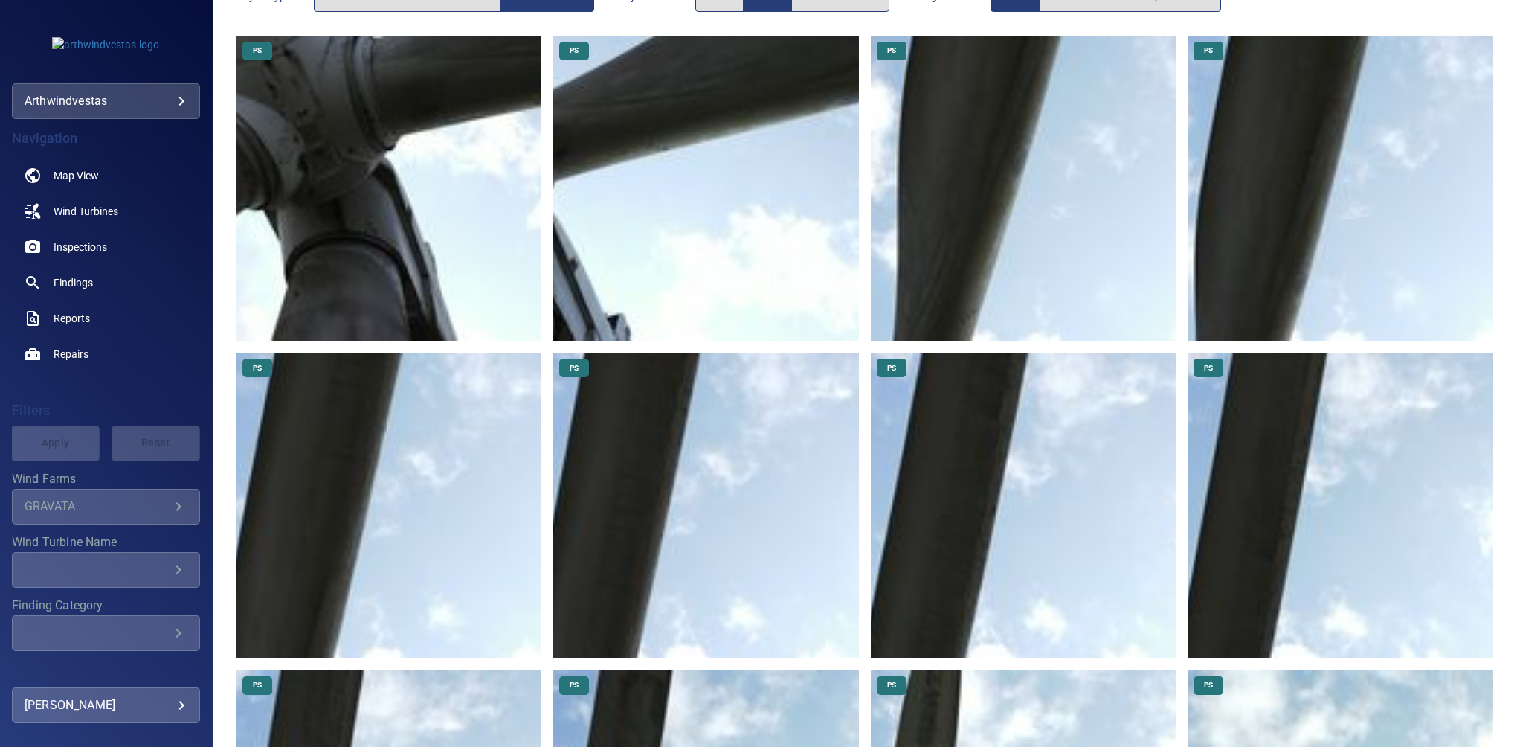
click at [1267, 477] on img at bounding box center [1341, 506] width 306 height 306
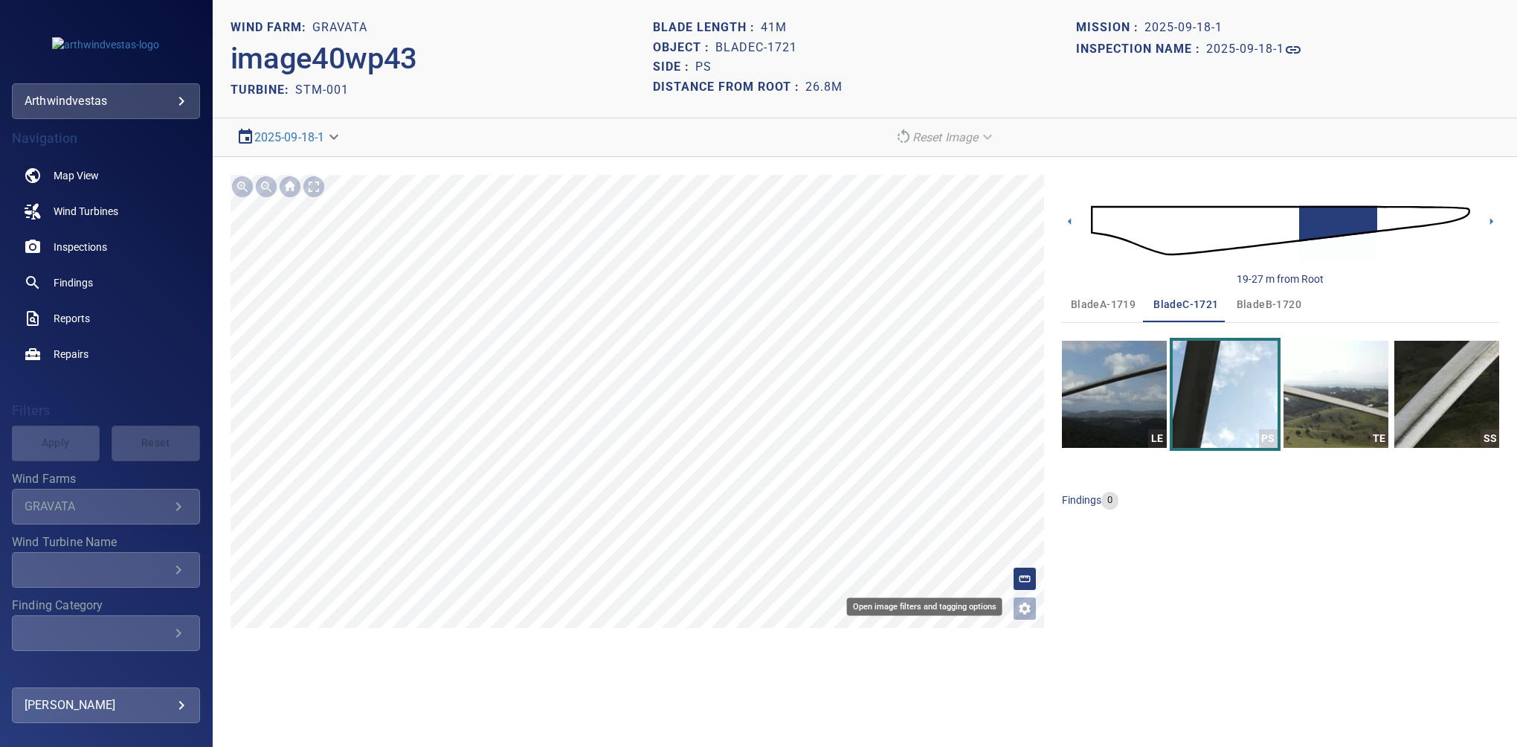
click at [1017, 609] on icon "Open image filters and tagging options" at bounding box center [1024, 608] width 15 height 15
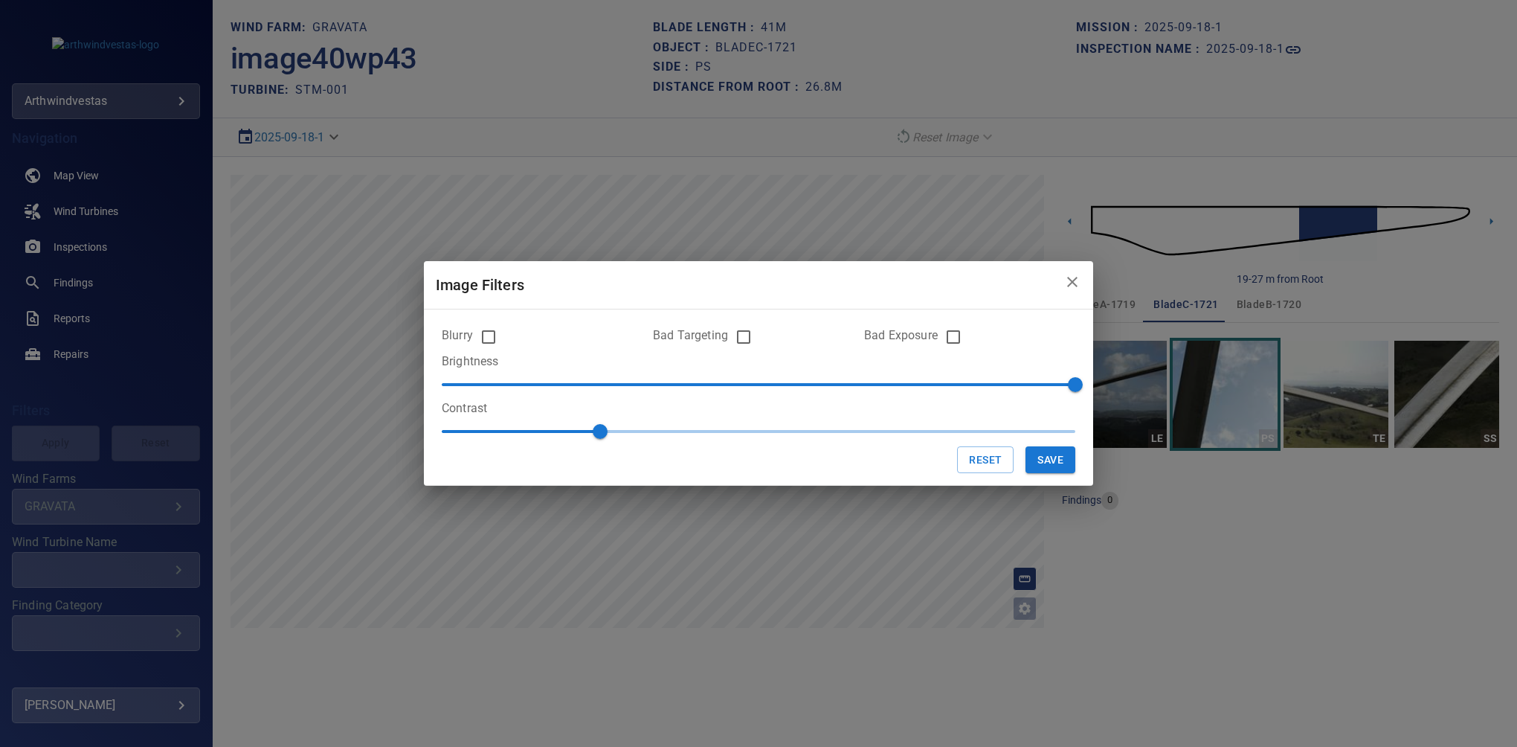
click at [1067, 283] on icon "close" at bounding box center [1072, 282] width 18 height 18
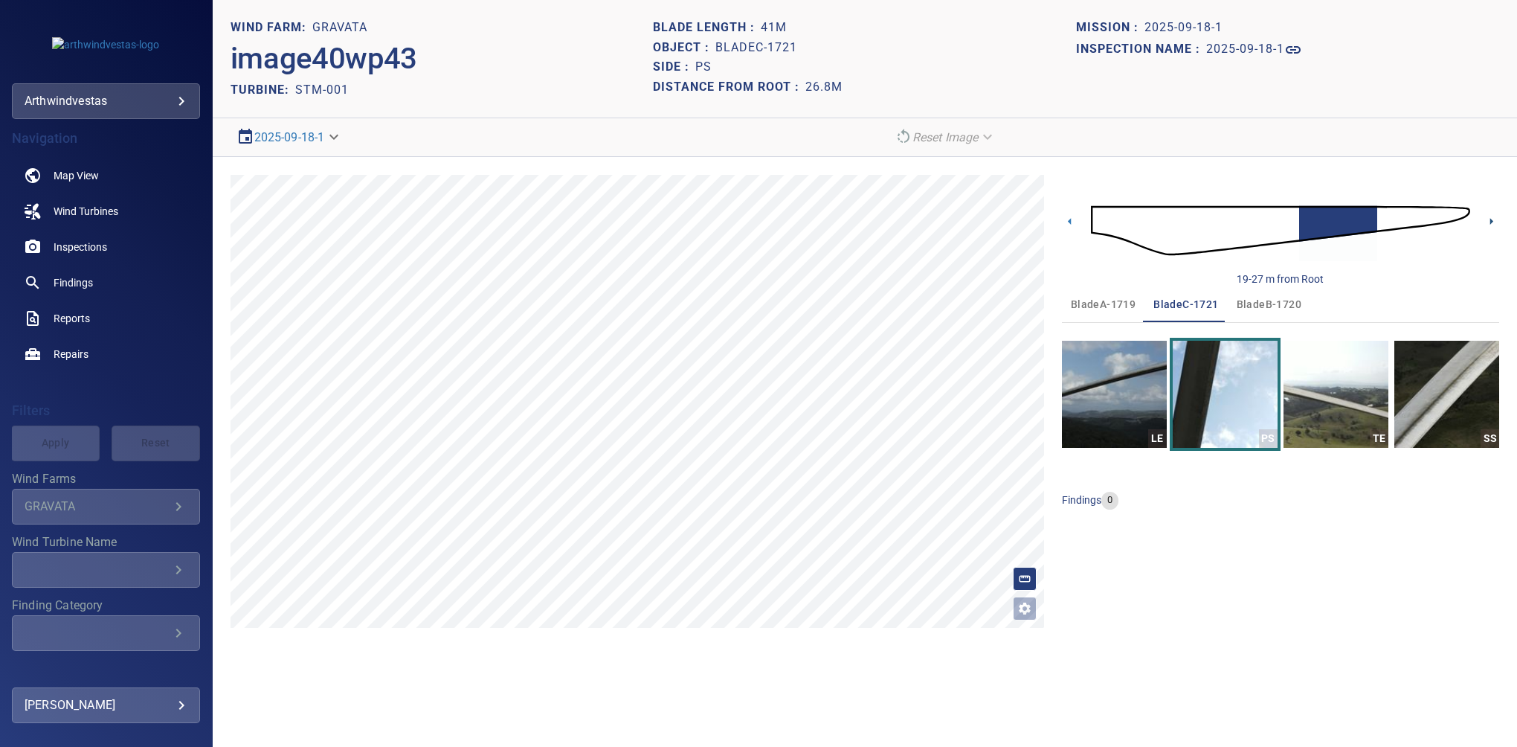
click at [1486, 221] on icon at bounding box center [1492, 221] width 16 height 16
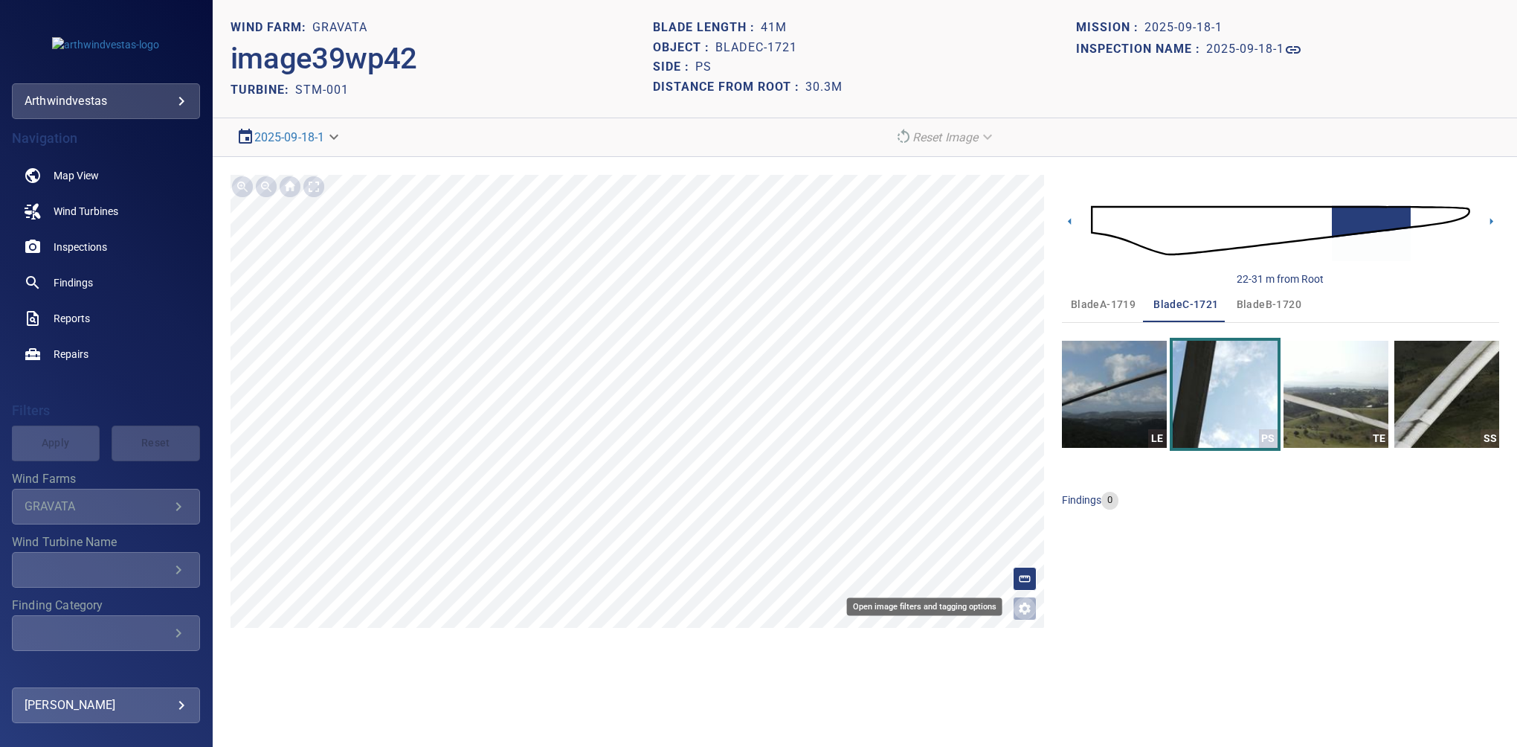
click at [1017, 604] on icon "Open image filters and tagging options" at bounding box center [1024, 608] width 15 height 15
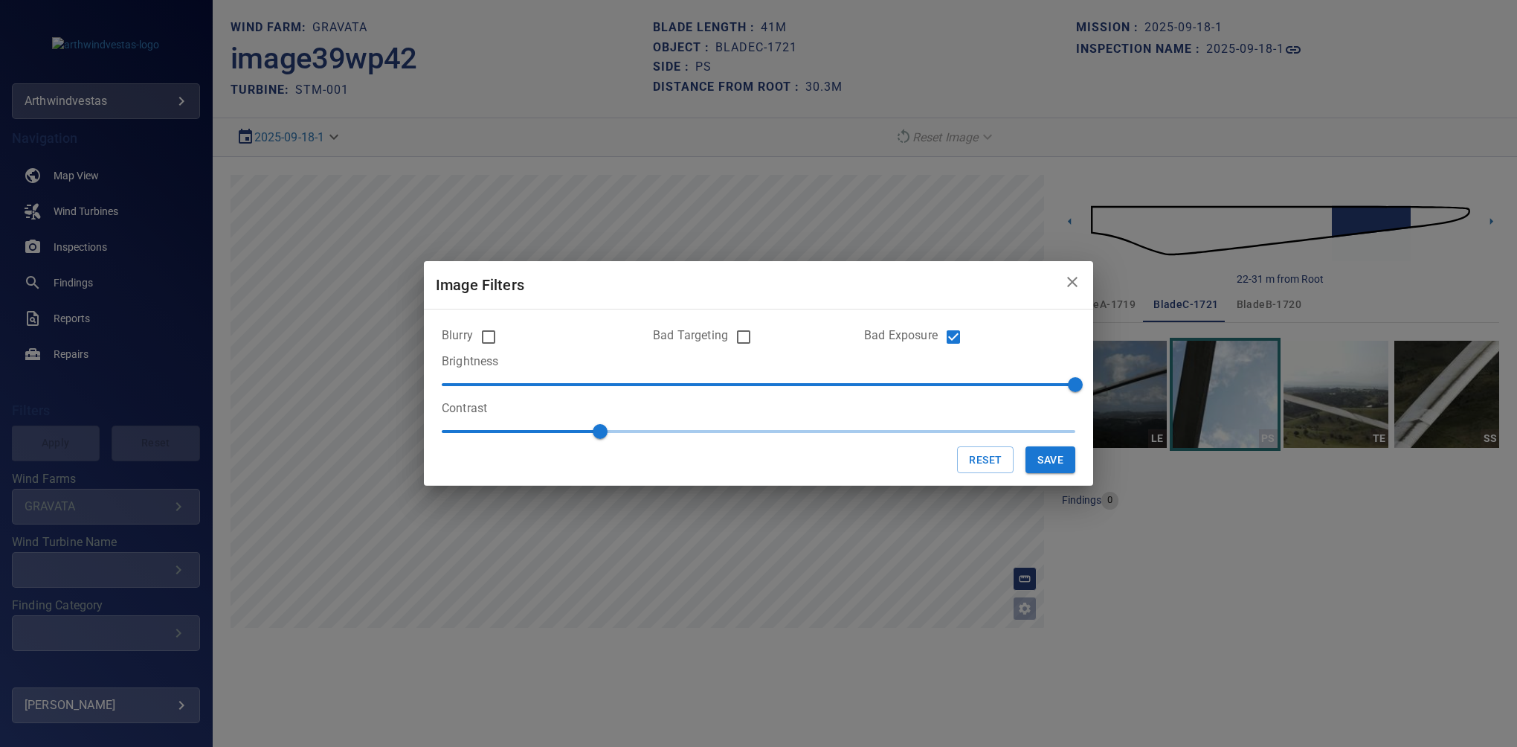
click at [1069, 283] on icon "close" at bounding box center [1072, 282] width 18 height 18
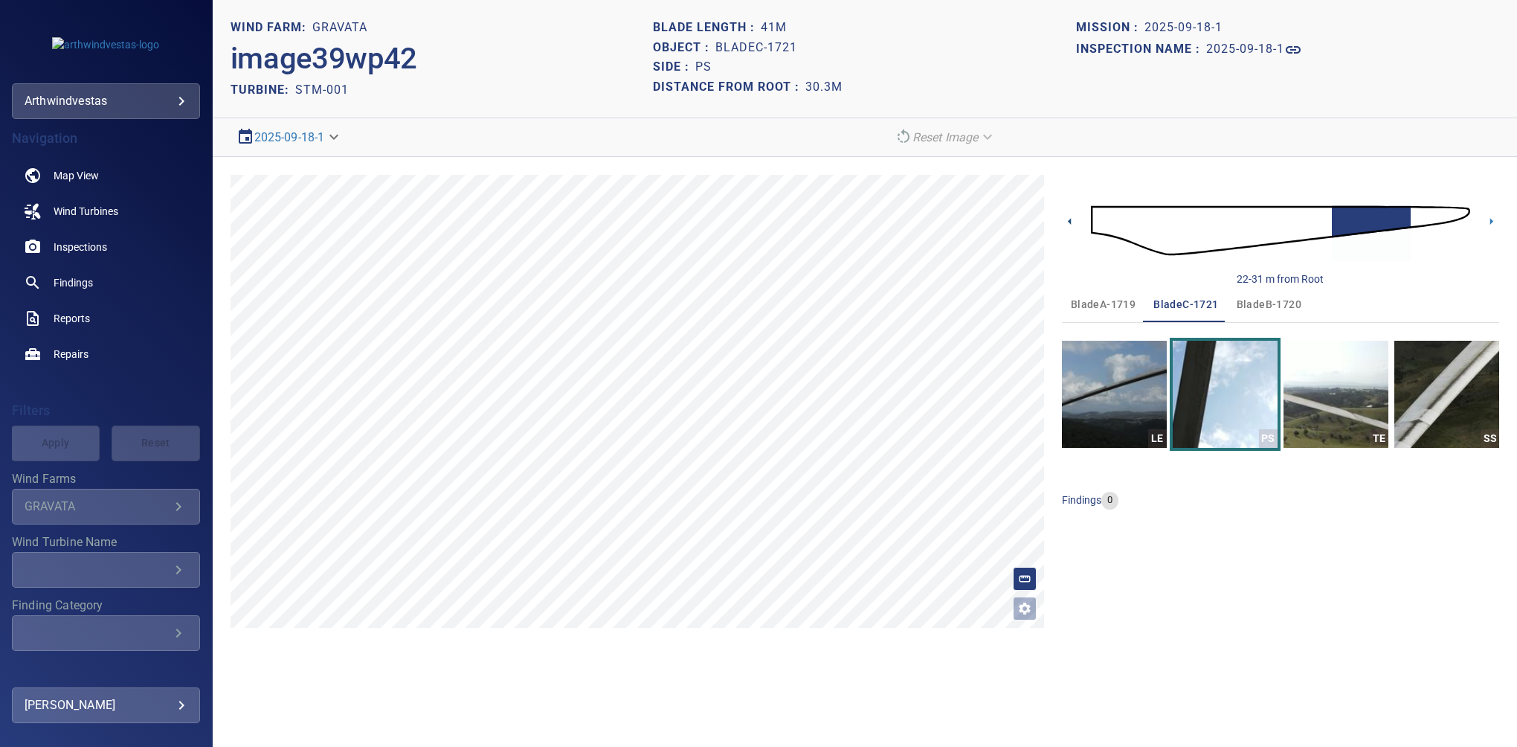
click at [1069, 219] on icon at bounding box center [1070, 221] width 16 height 16
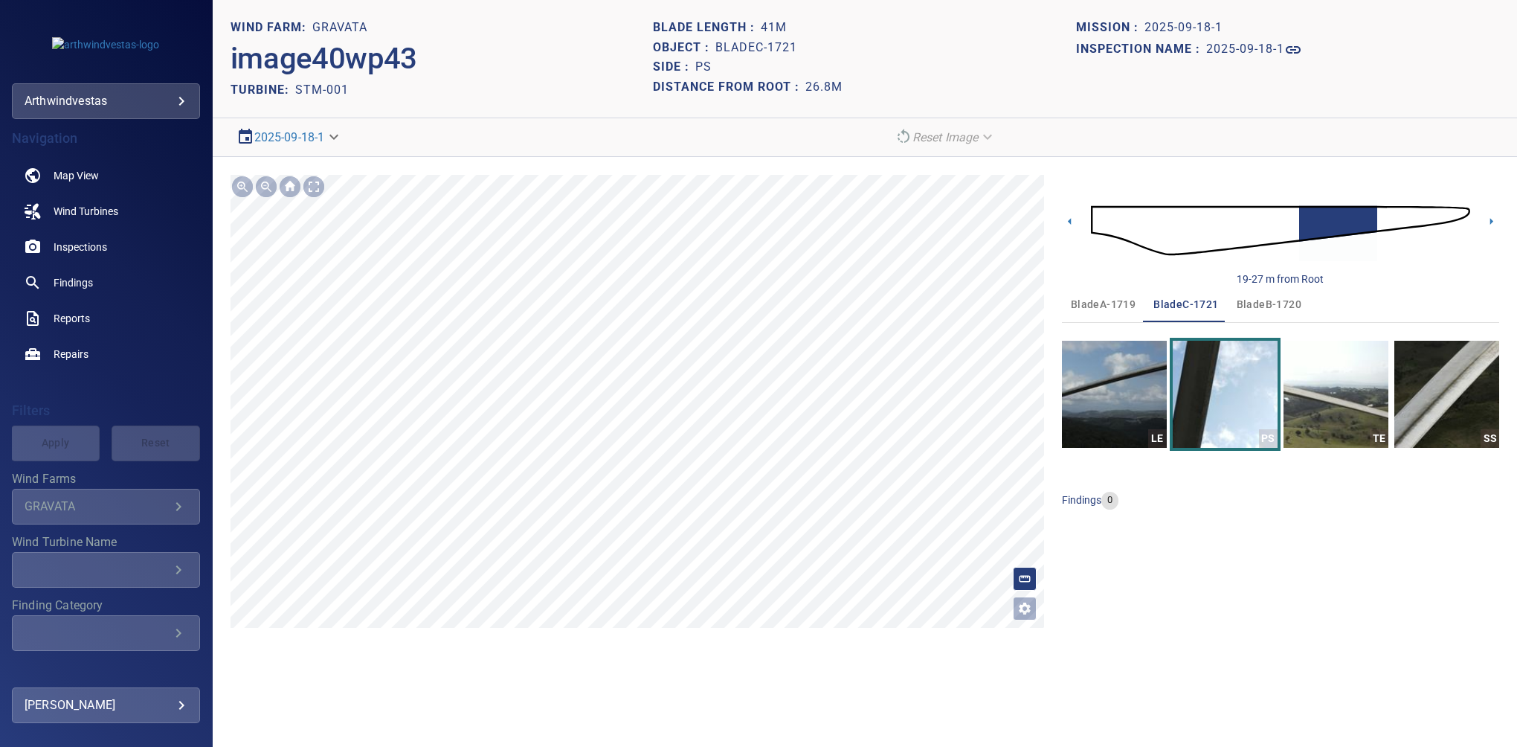
click at [1025, 609] on icon "Open image filters and tagging options" at bounding box center [1024, 608] width 15 height 15
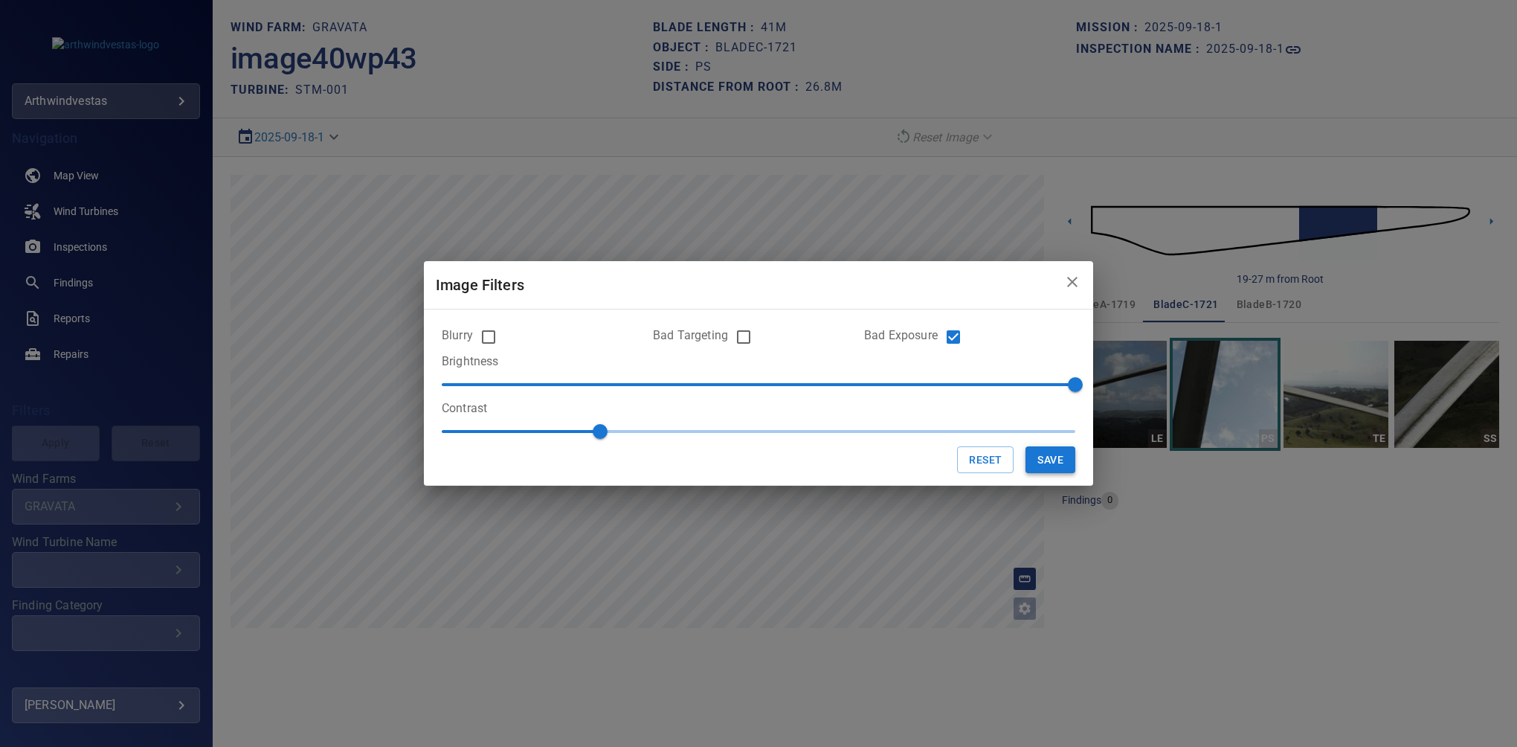
click at [1043, 450] on button "Save" at bounding box center [1051, 460] width 50 height 28
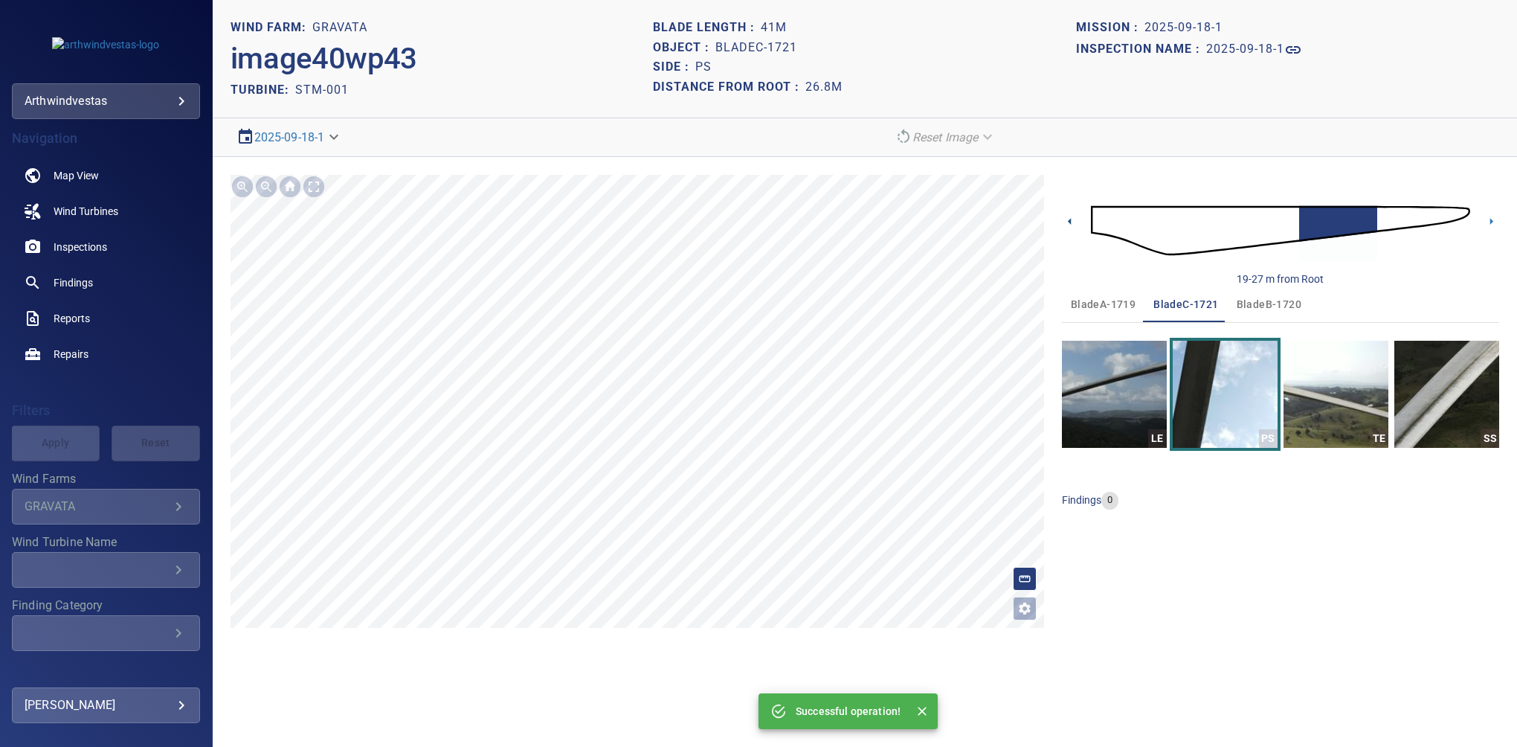
click at [1074, 221] on icon at bounding box center [1070, 221] width 16 height 16
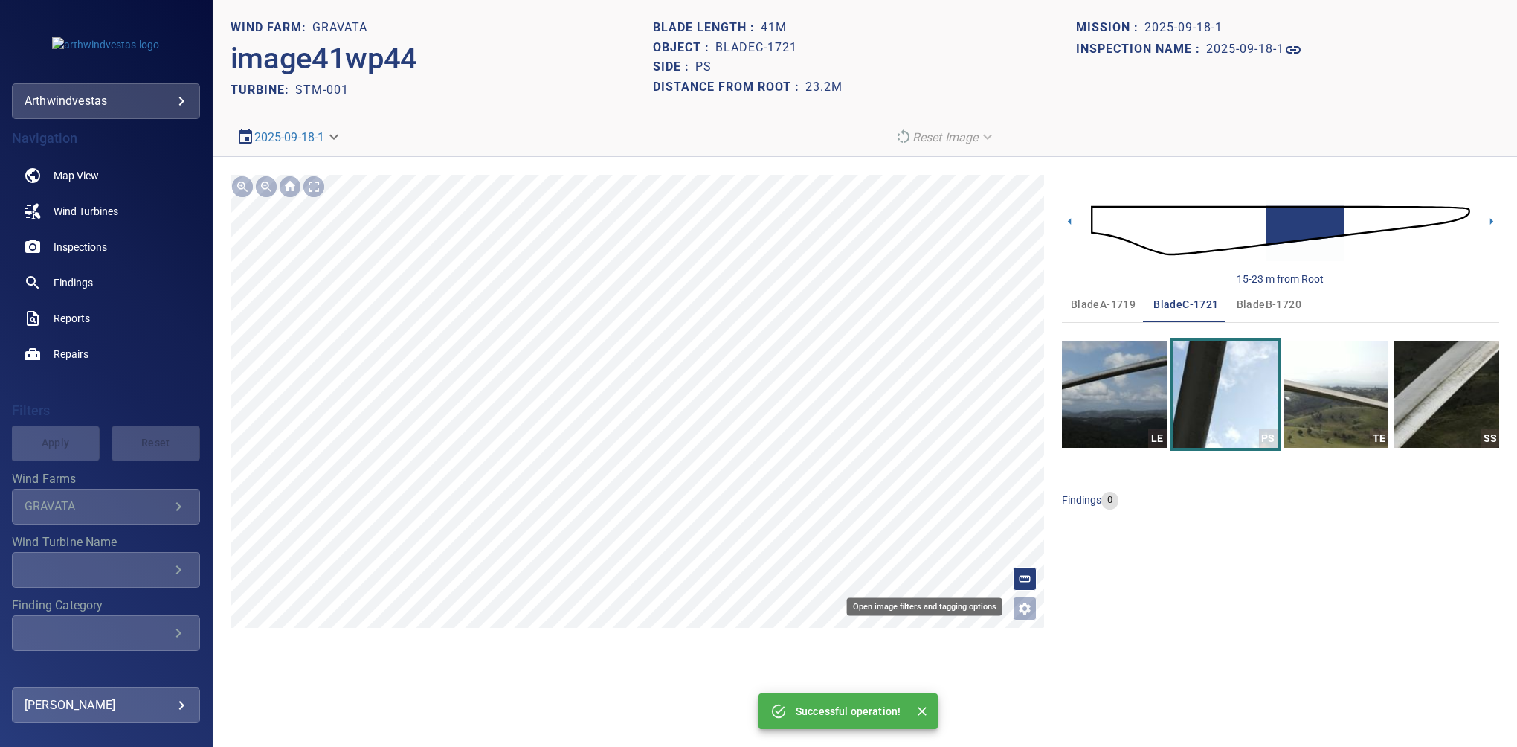
click at [1022, 604] on icon "Open image filters and tagging options" at bounding box center [1024, 608] width 15 height 15
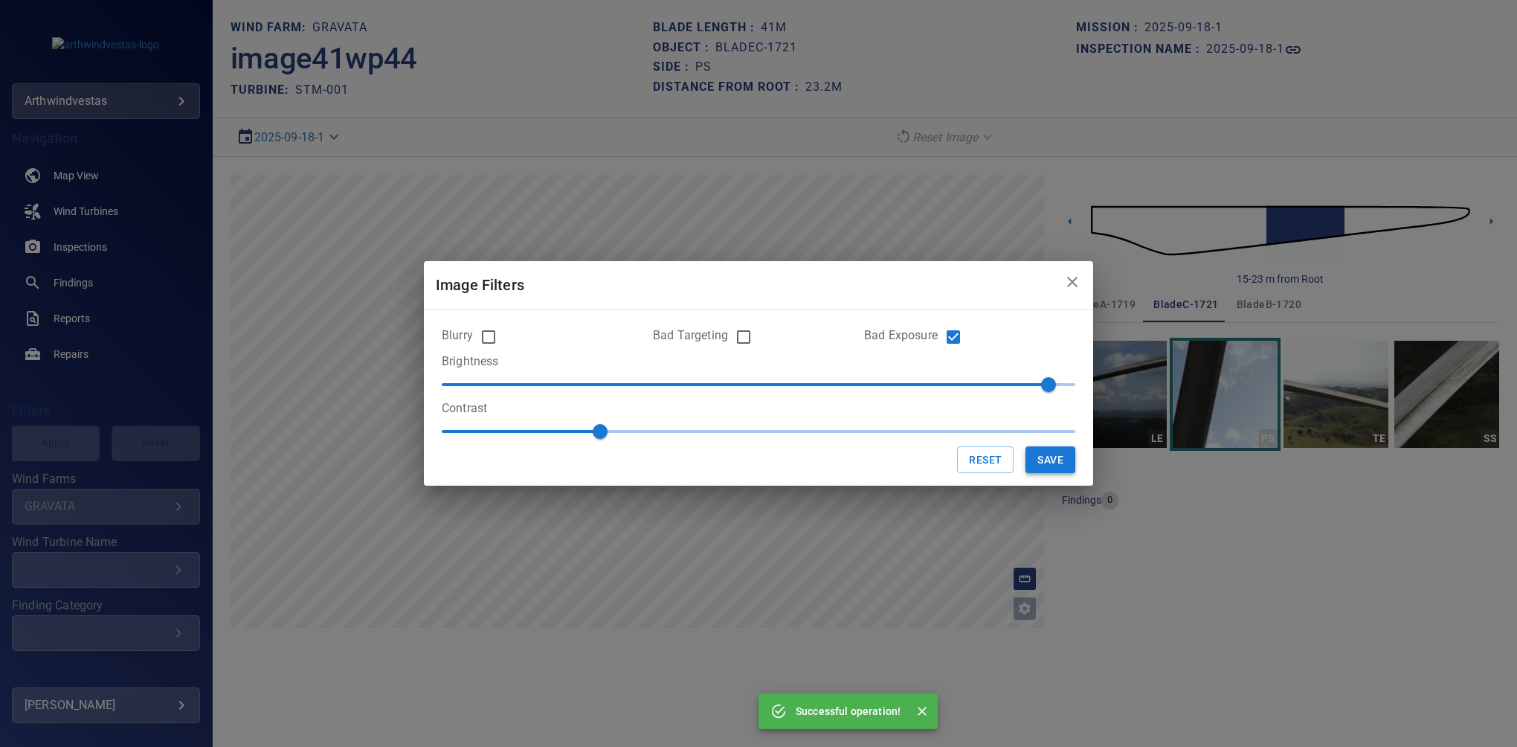
click at [1046, 466] on button "Save" at bounding box center [1051, 460] width 50 height 28
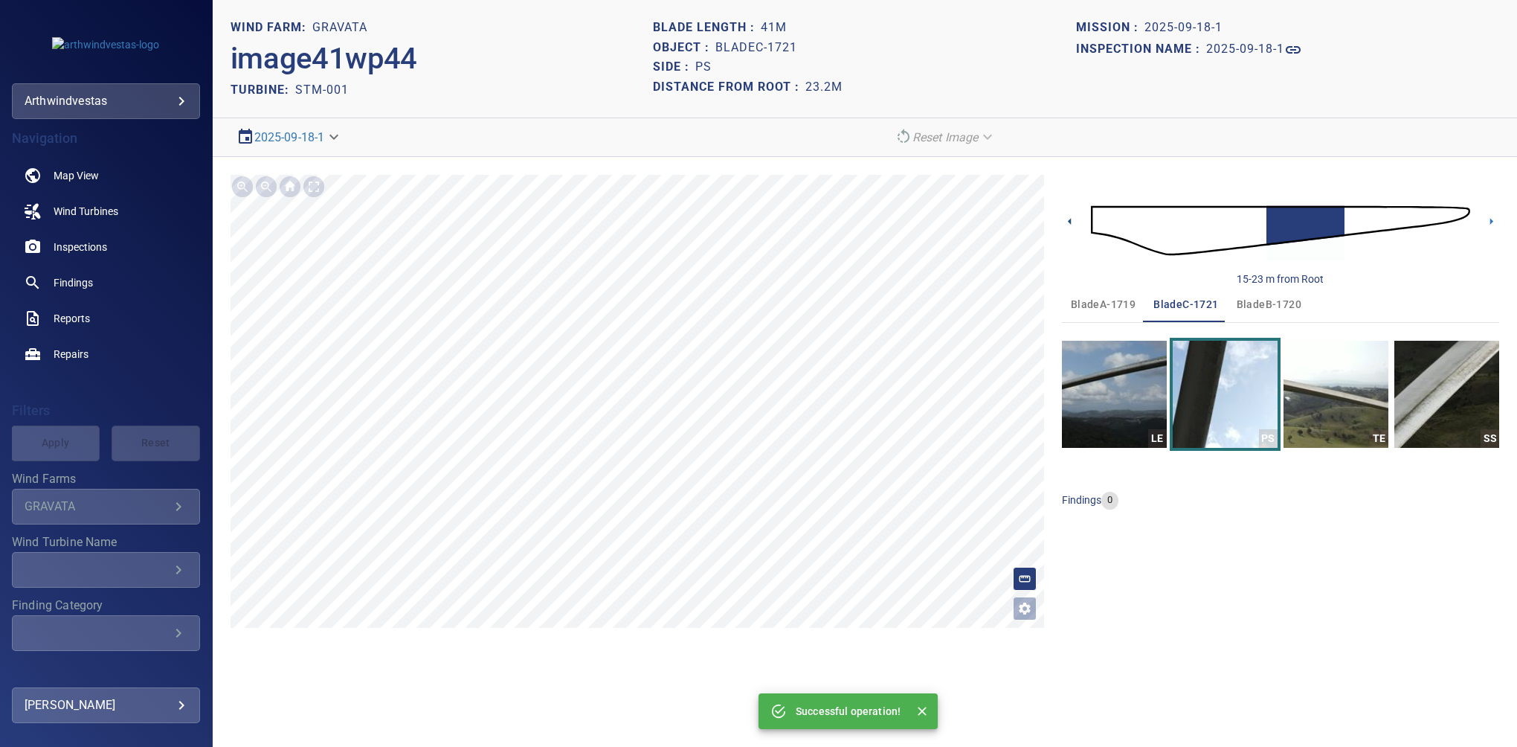
click at [1069, 225] on icon at bounding box center [1070, 221] width 16 height 16
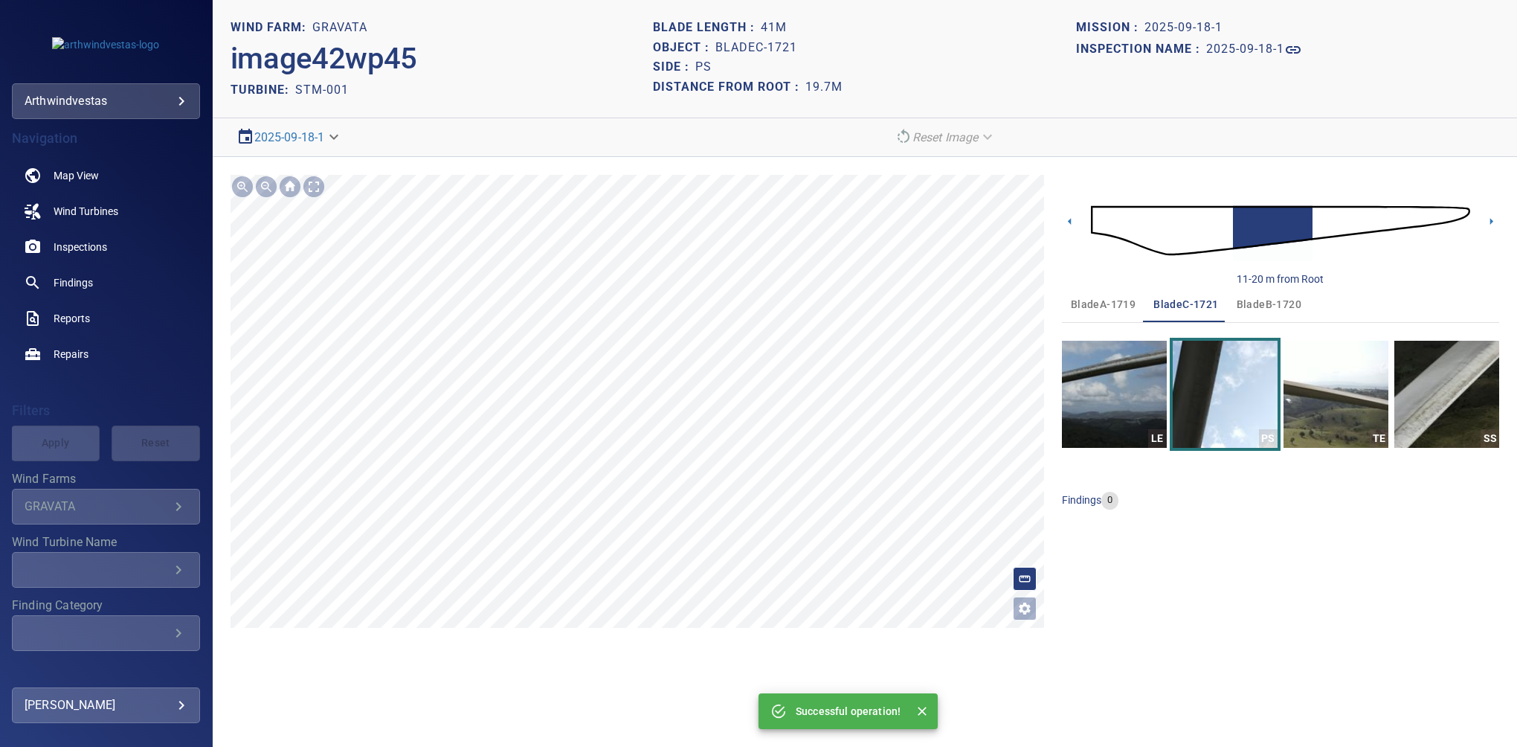
click at [1025, 612] on icon "Open image filters and tagging options" at bounding box center [1025, 608] width 12 height 12
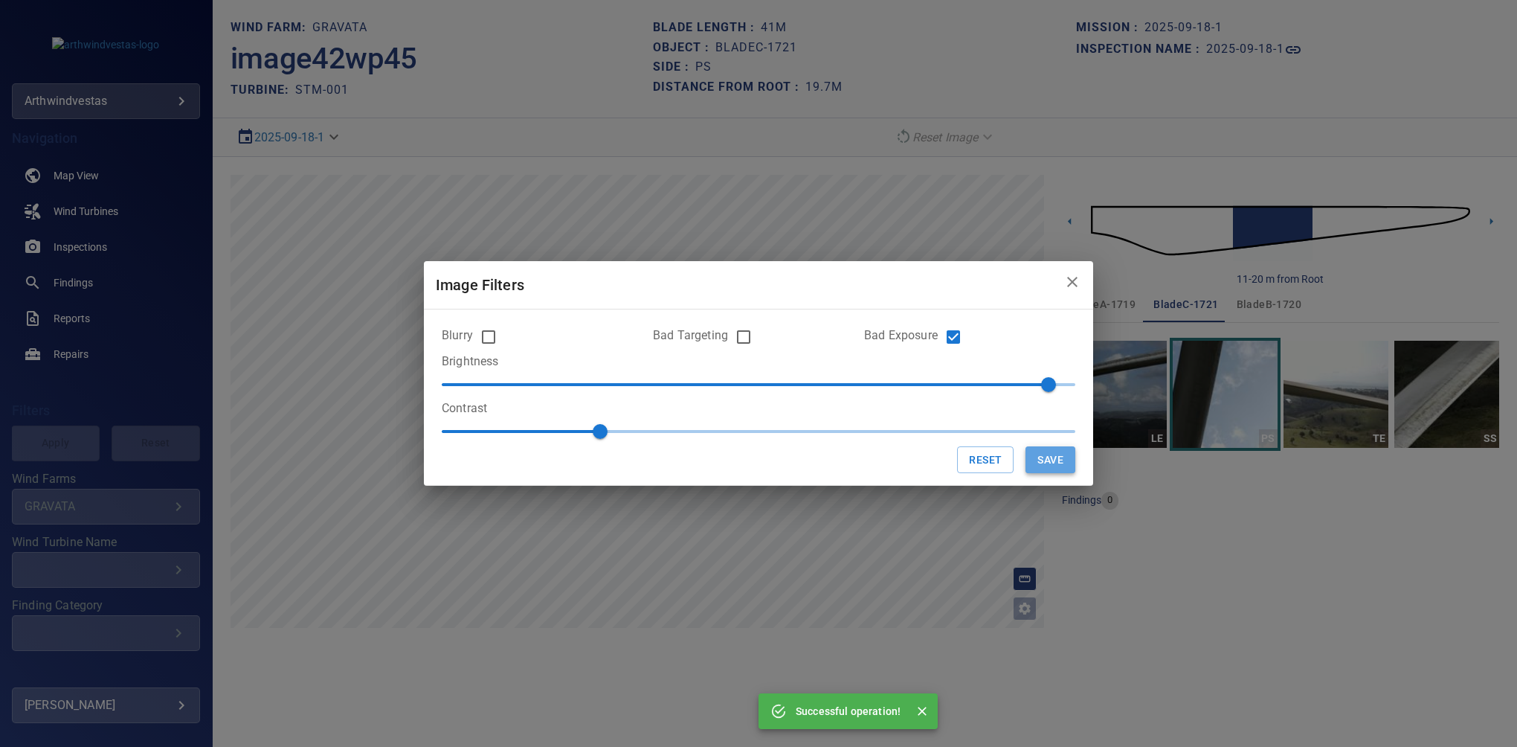
click at [1053, 453] on button "Save" at bounding box center [1051, 460] width 50 height 28
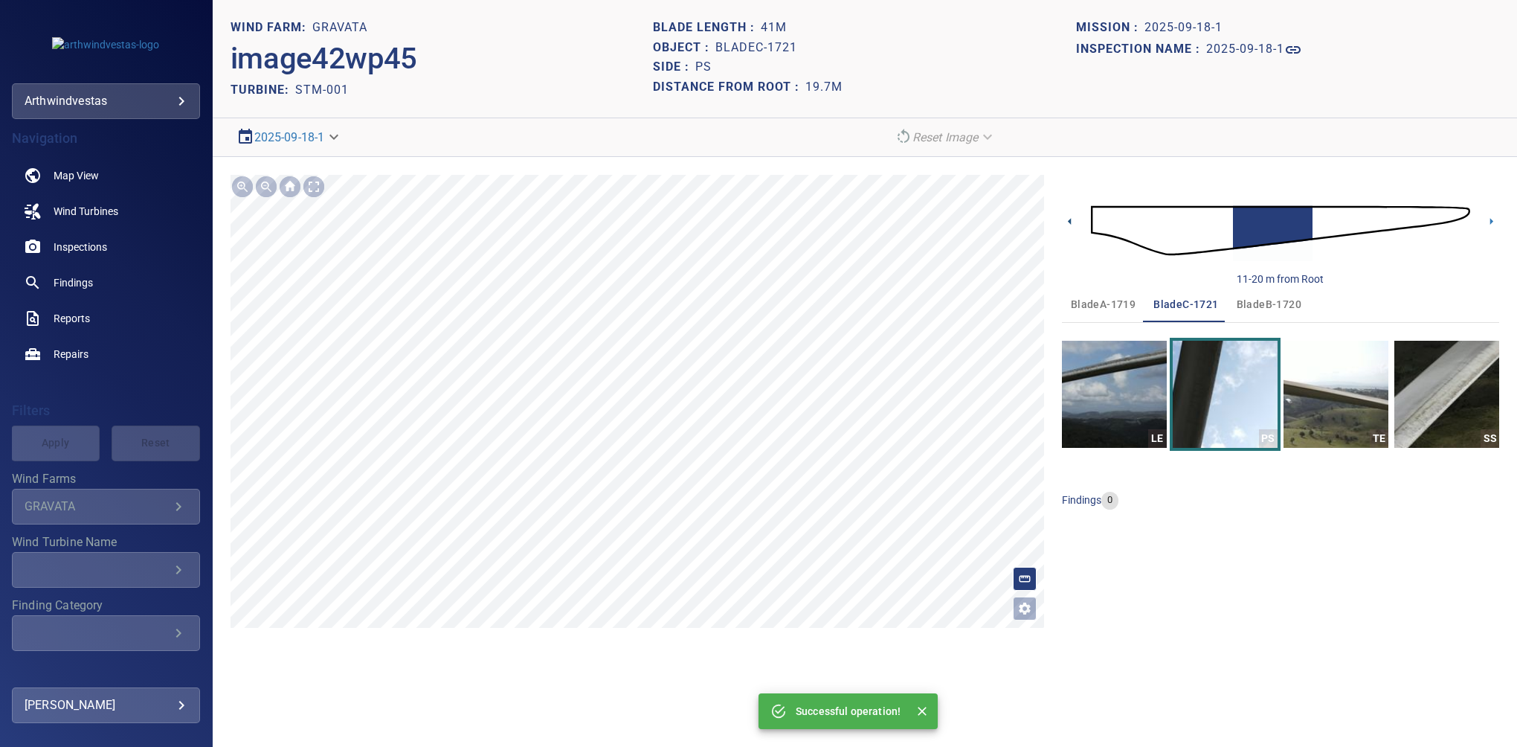
click at [1069, 219] on icon at bounding box center [1070, 221] width 16 height 16
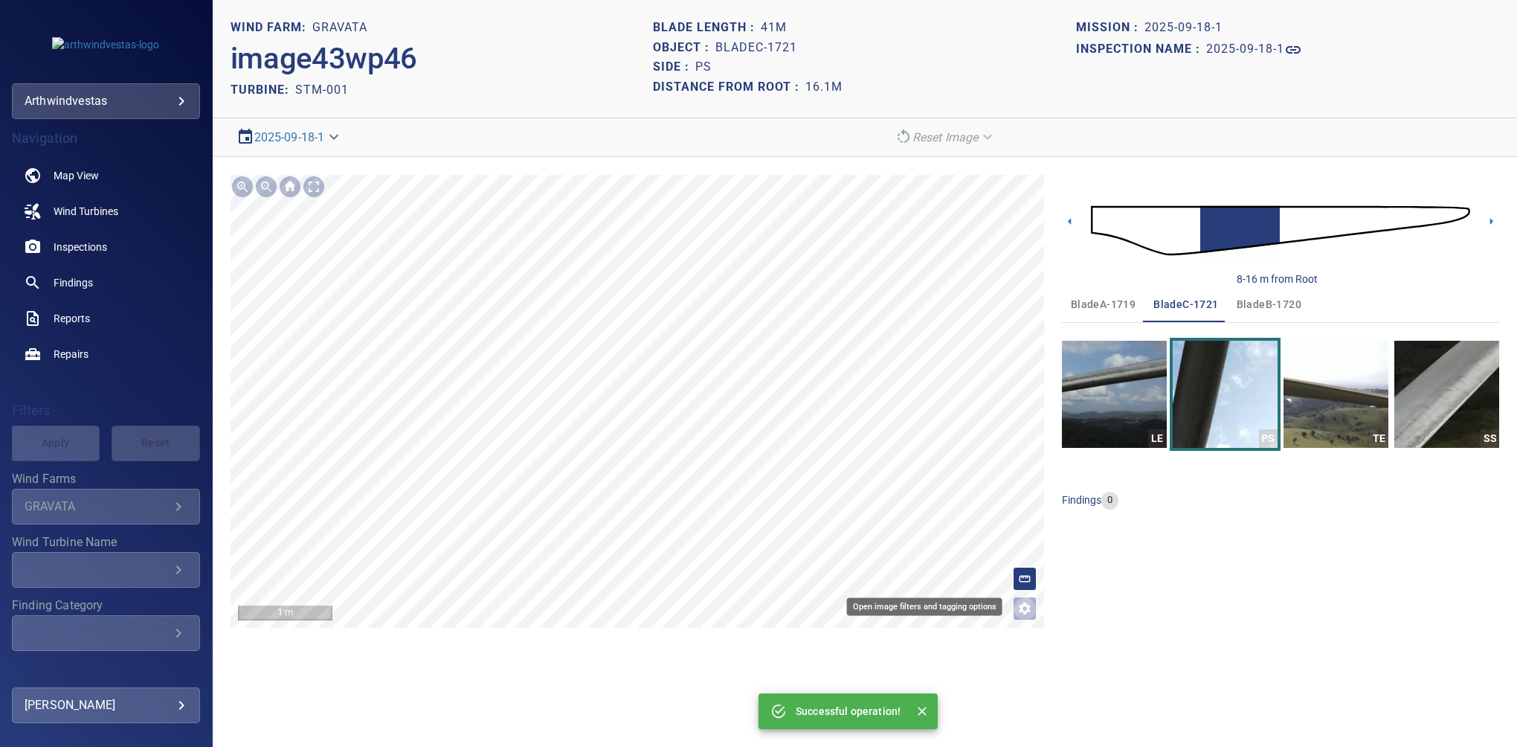
click at [1022, 607] on icon "Open image filters and tagging options" at bounding box center [1025, 608] width 12 height 12
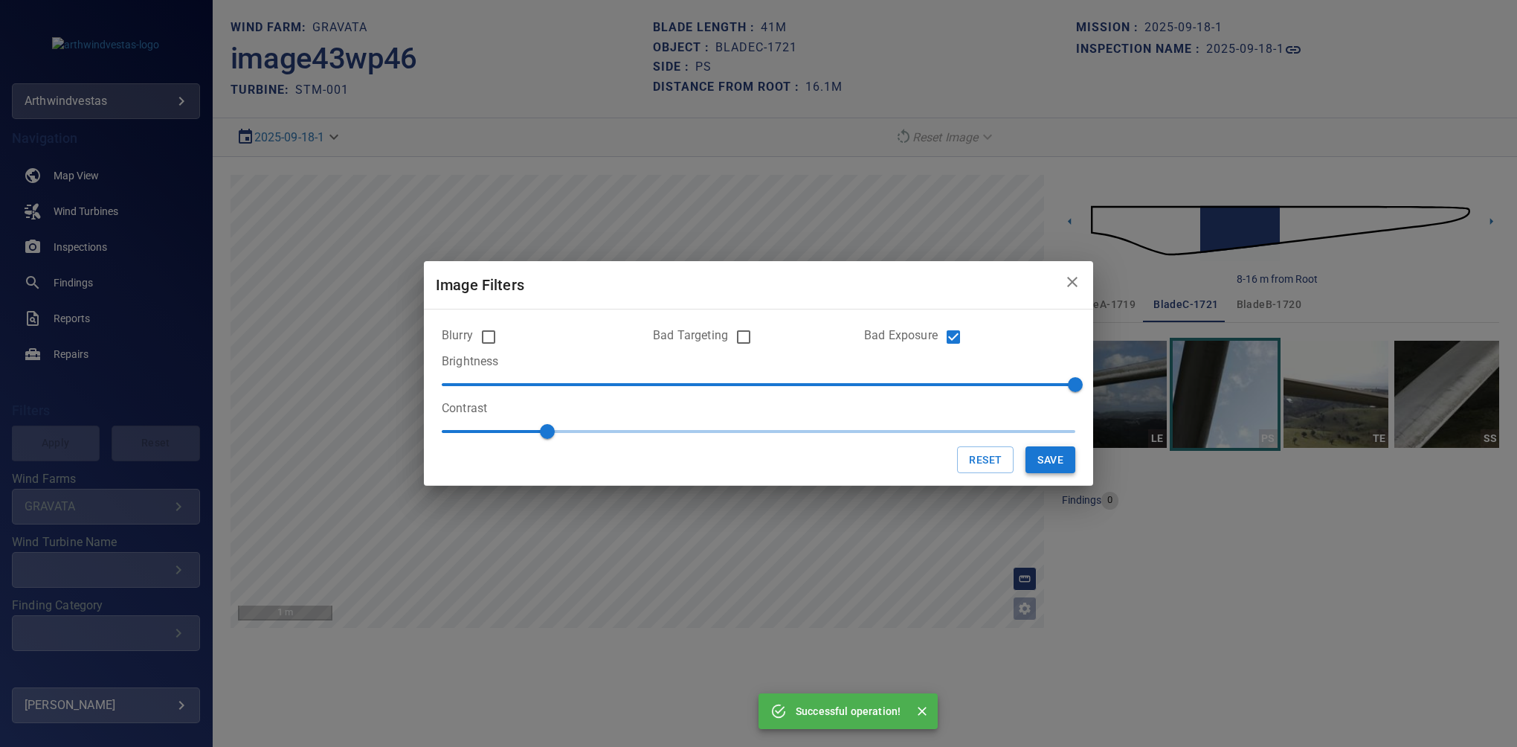
click at [1030, 451] on button "Save" at bounding box center [1051, 460] width 50 height 28
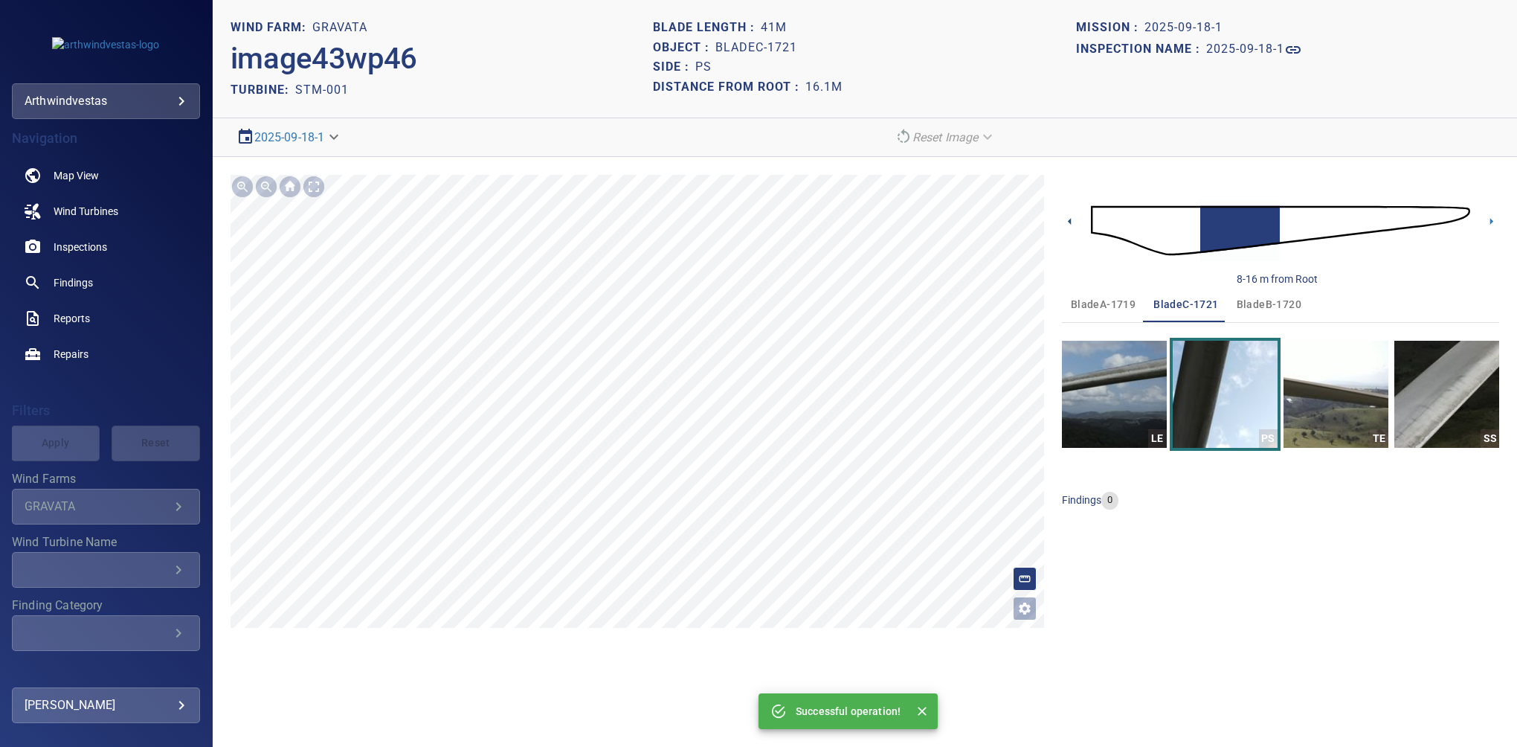
click at [1069, 216] on icon at bounding box center [1070, 221] width 16 height 16
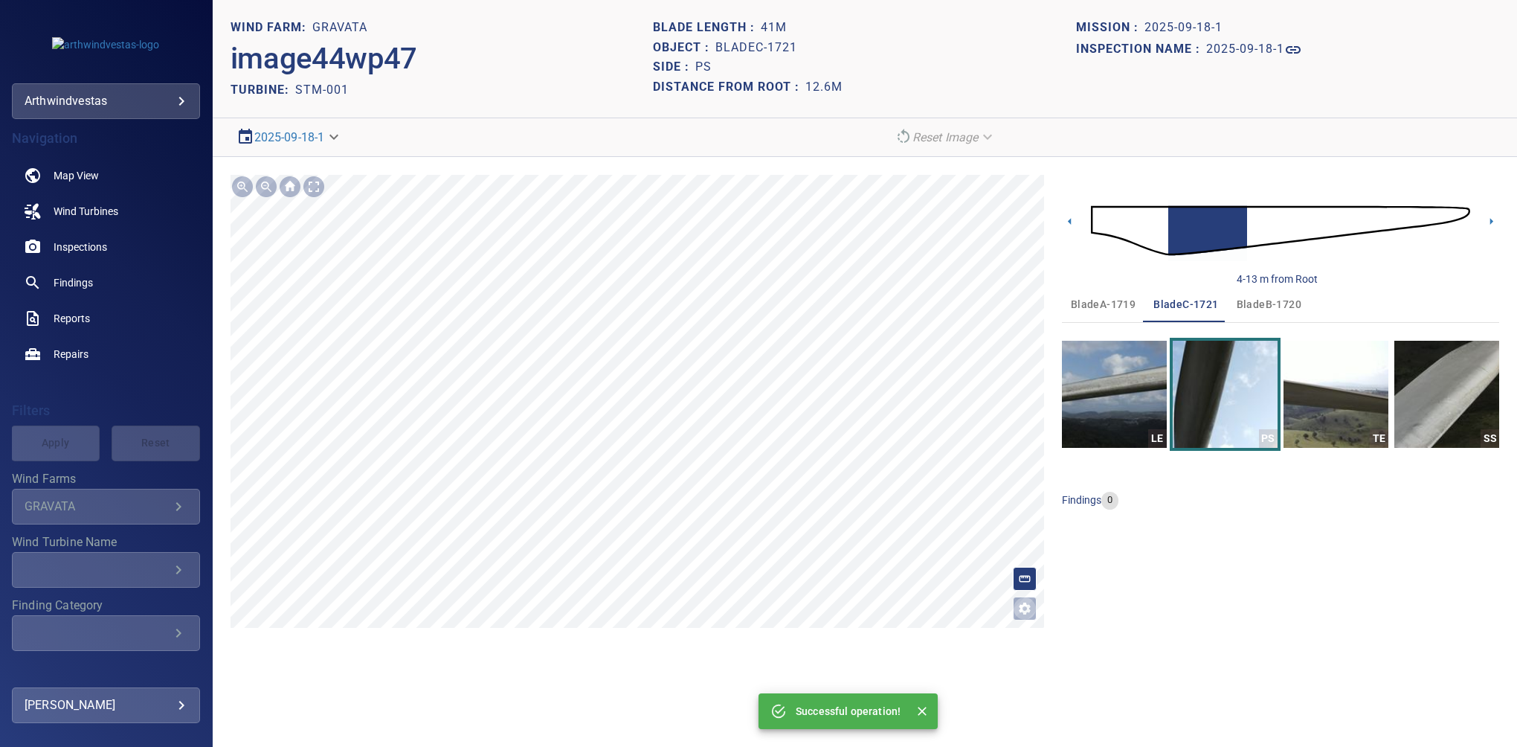
click at [1025, 607] on icon "Open image filters and tagging options" at bounding box center [1024, 608] width 15 height 15
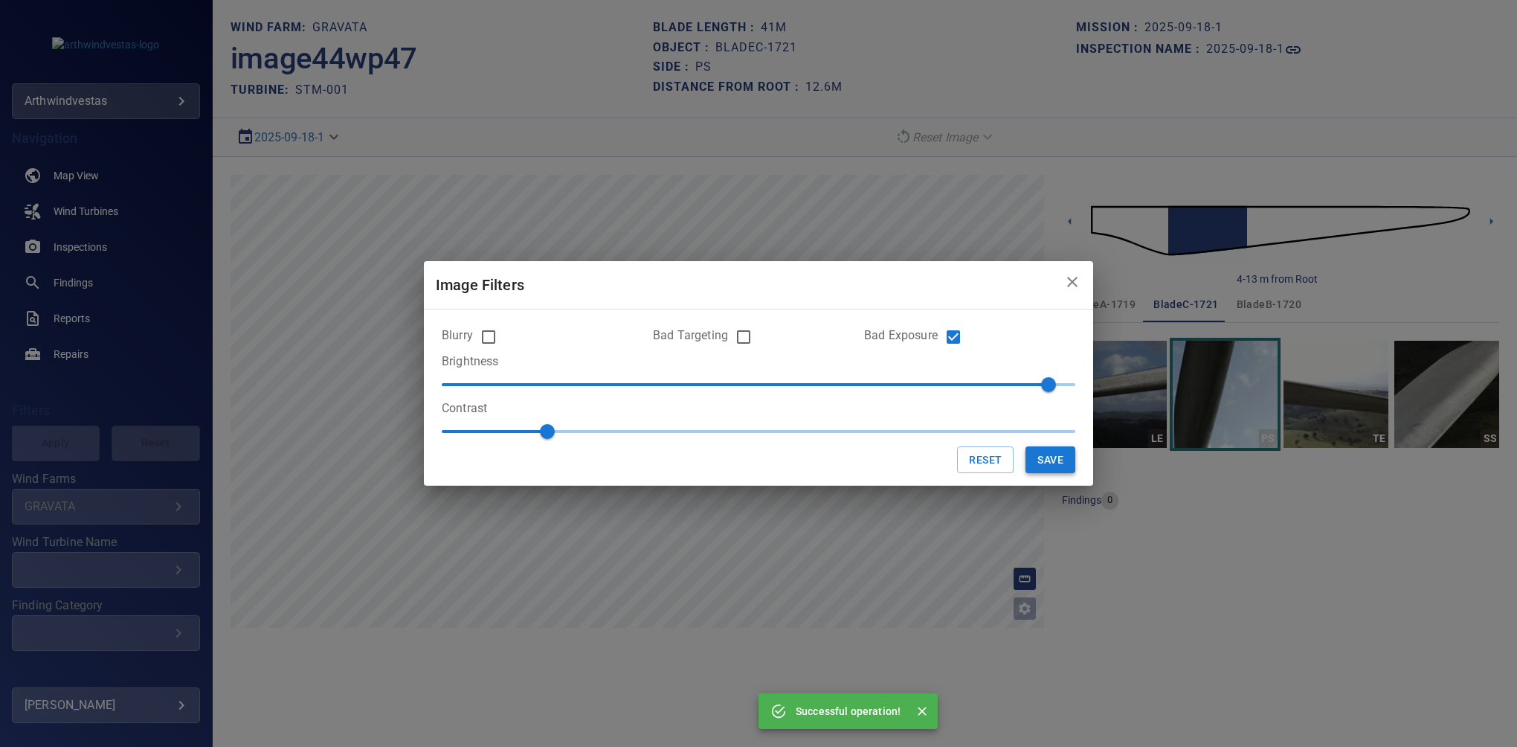
click at [1046, 455] on button "Save" at bounding box center [1051, 460] width 50 height 28
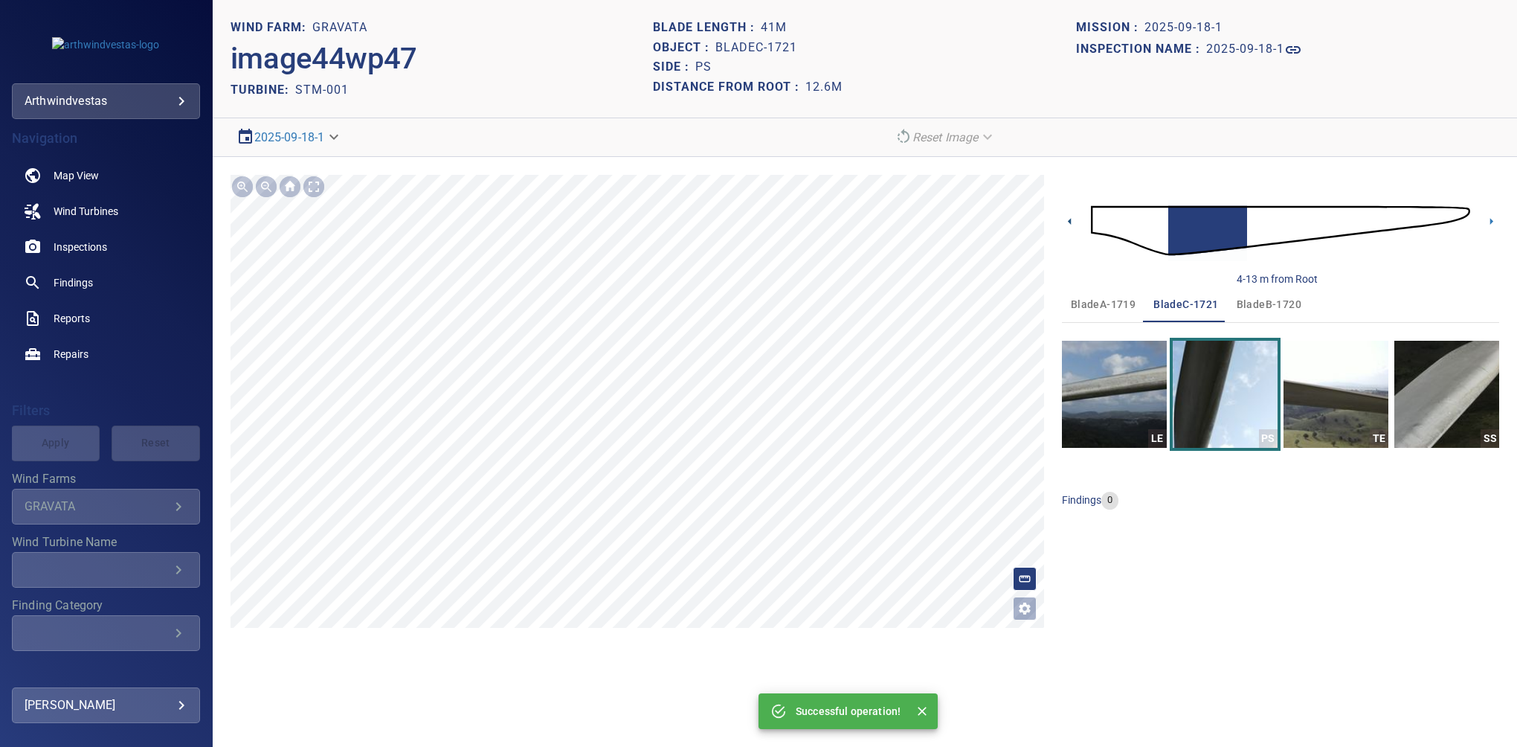
click at [1067, 219] on icon at bounding box center [1070, 221] width 16 height 16
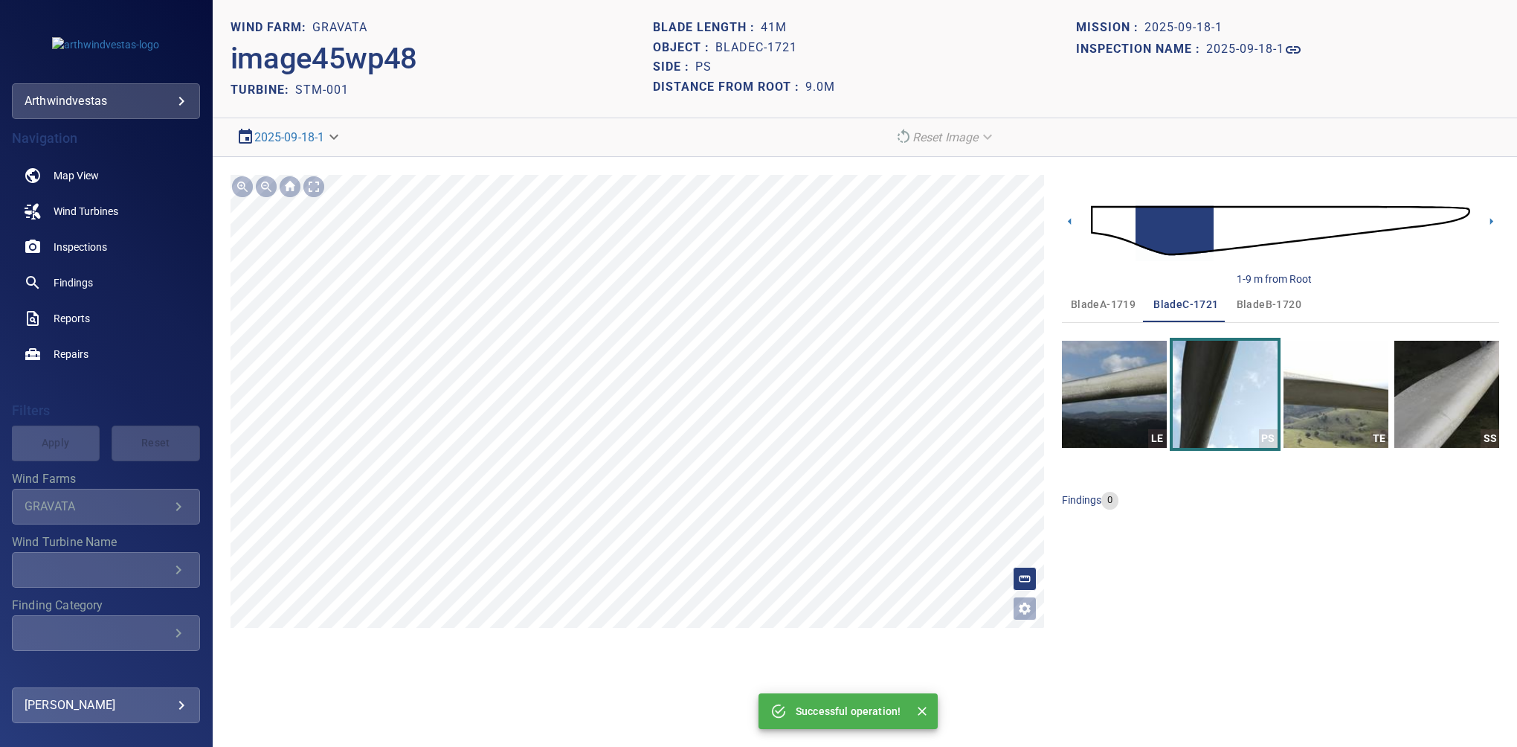
click at [1022, 609] on icon "Open image filters and tagging options" at bounding box center [1025, 608] width 12 height 12
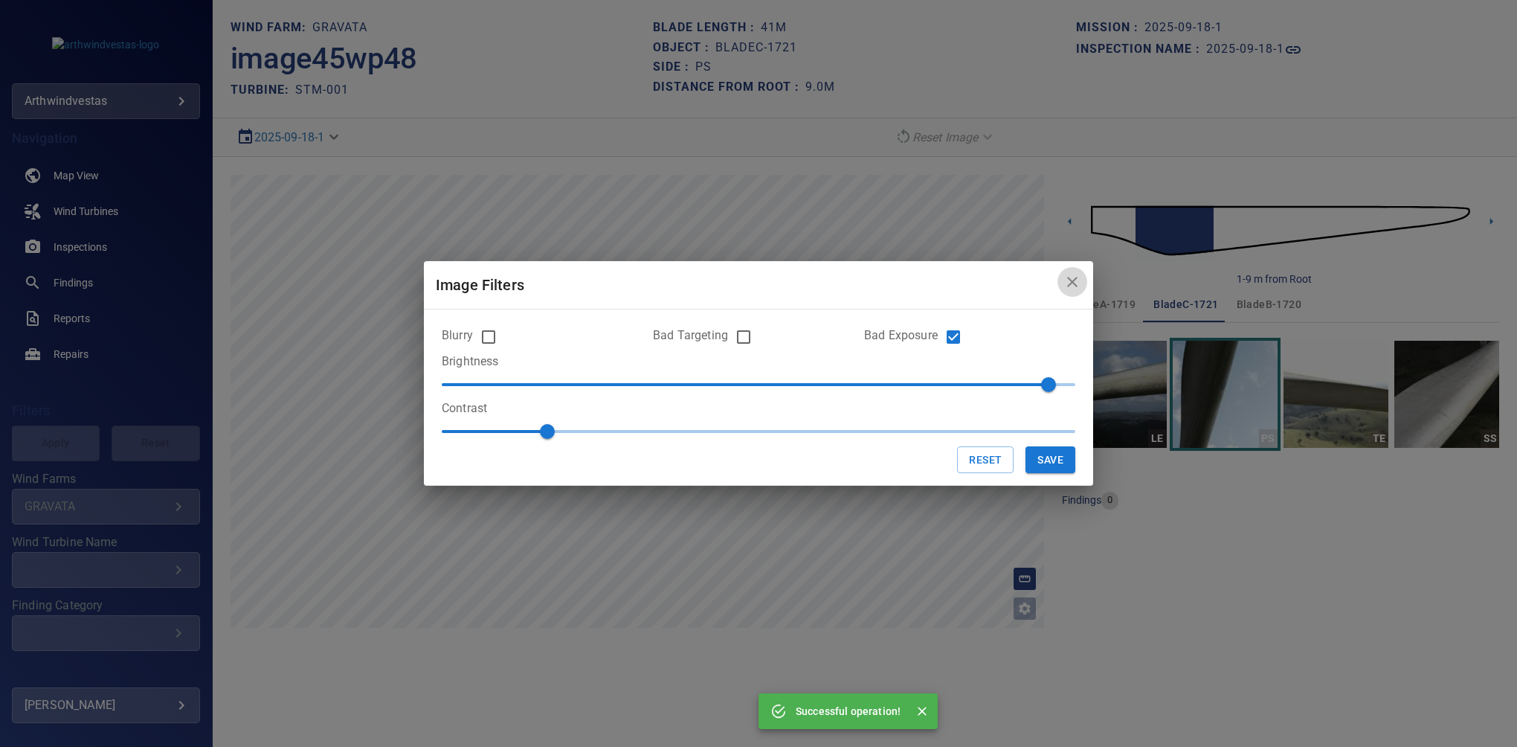
click at [1069, 283] on icon "close" at bounding box center [1072, 282] width 18 height 18
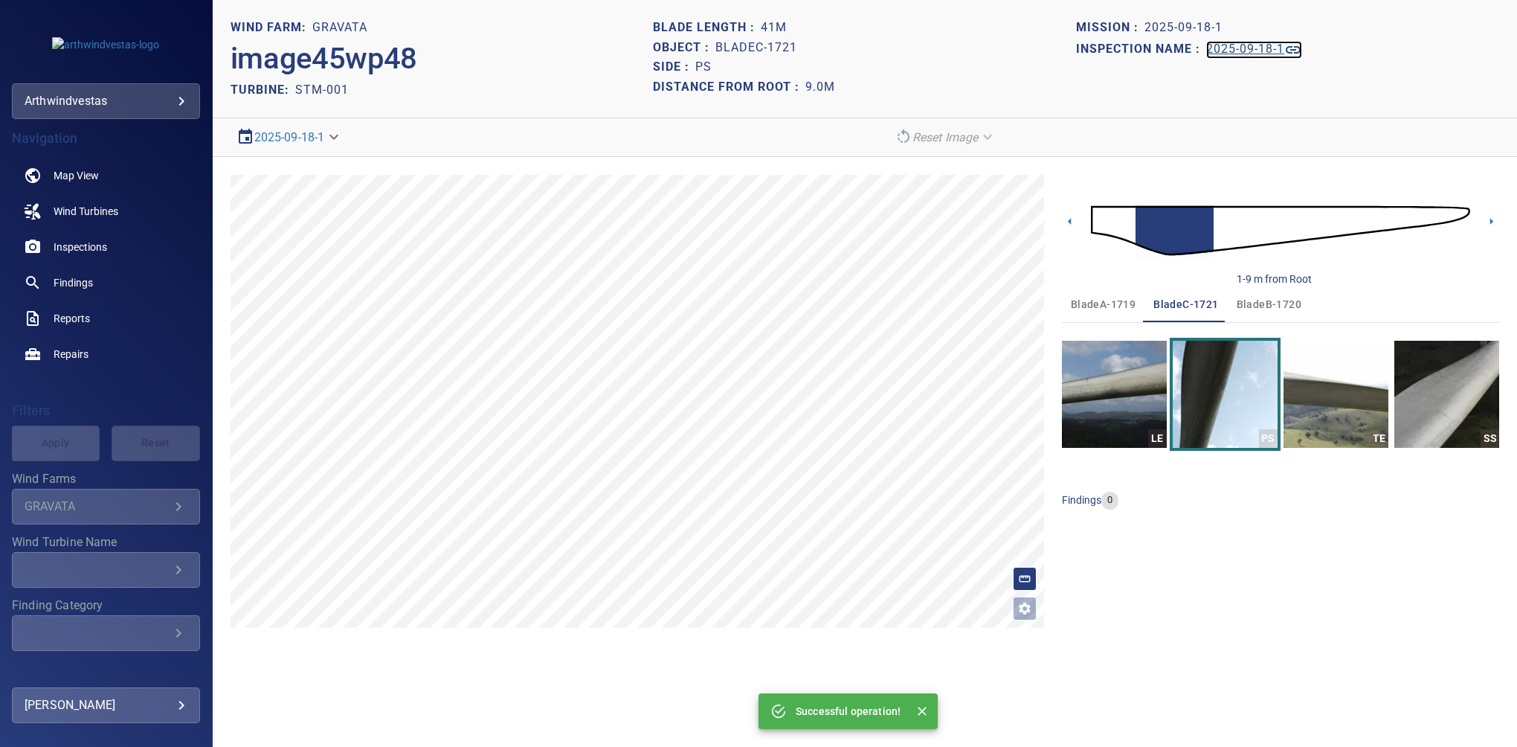
click at [1233, 52] on h1 "2025-09-18-1" at bounding box center [1245, 49] width 78 height 14
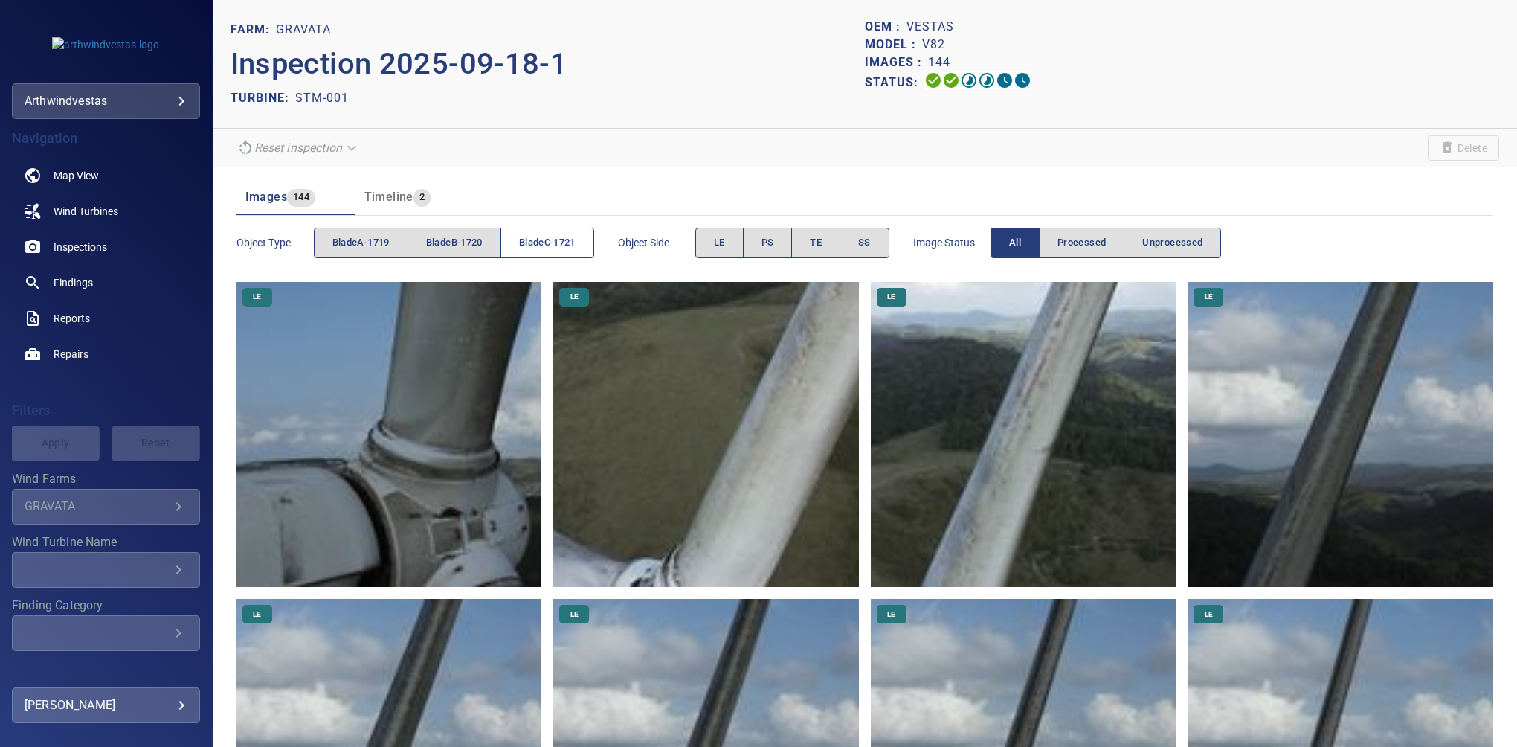
click at [556, 242] on span "bladeC-1721" at bounding box center [547, 242] width 57 height 17
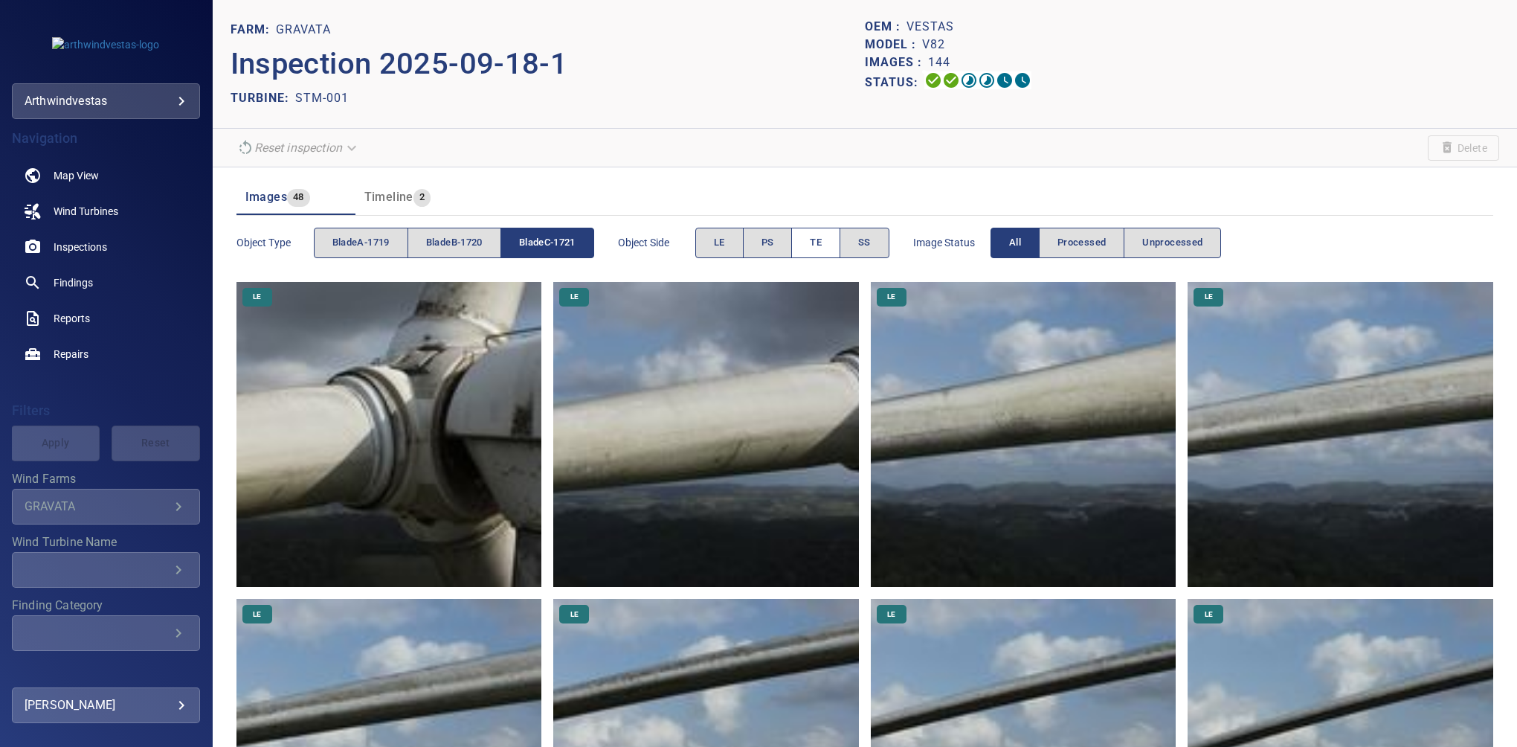
click at [817, 253] on button "TE" at bounding box center [815, 243] width 49 height 30
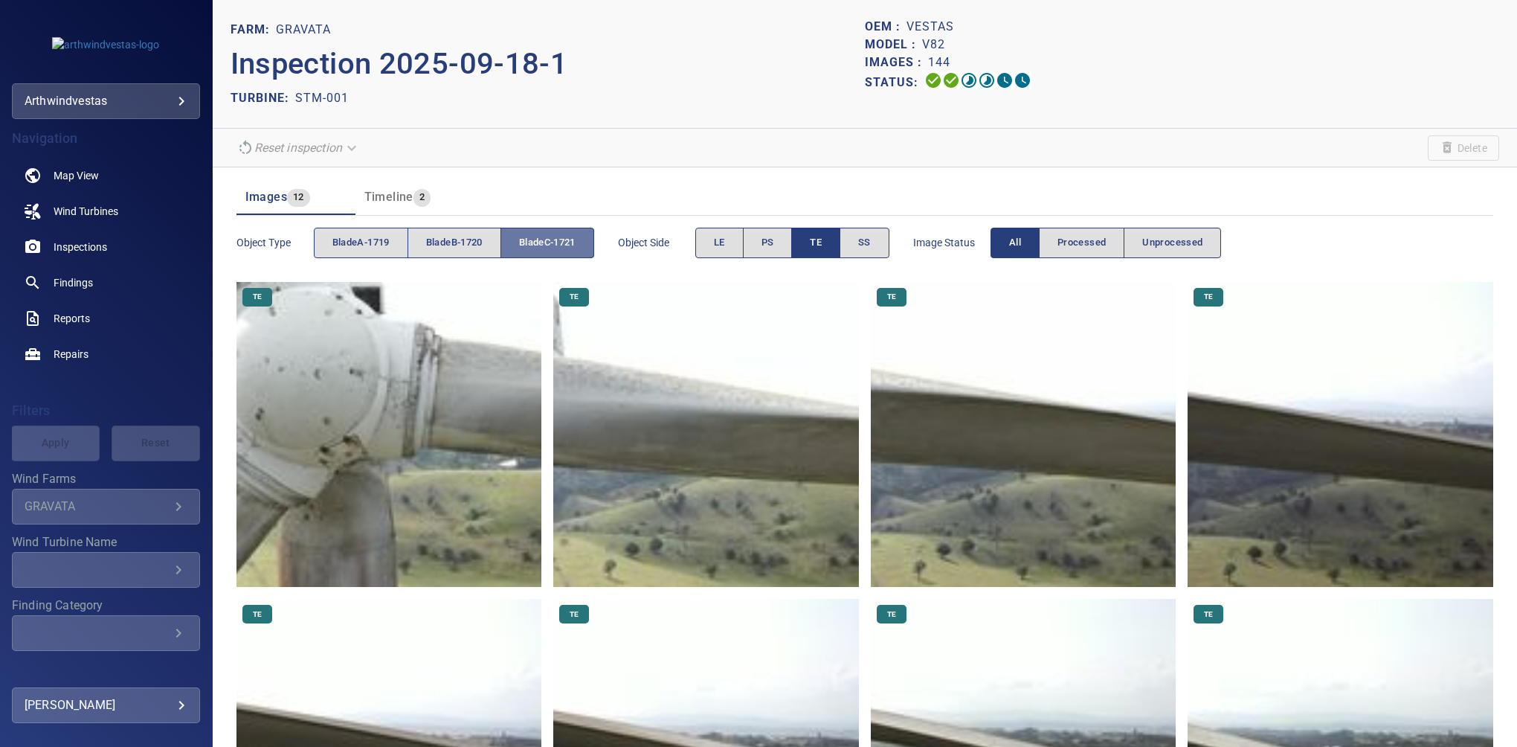
click at [556, 245] on span "bladeC-1721" at bounding box center [547, 242] width 57 height 17
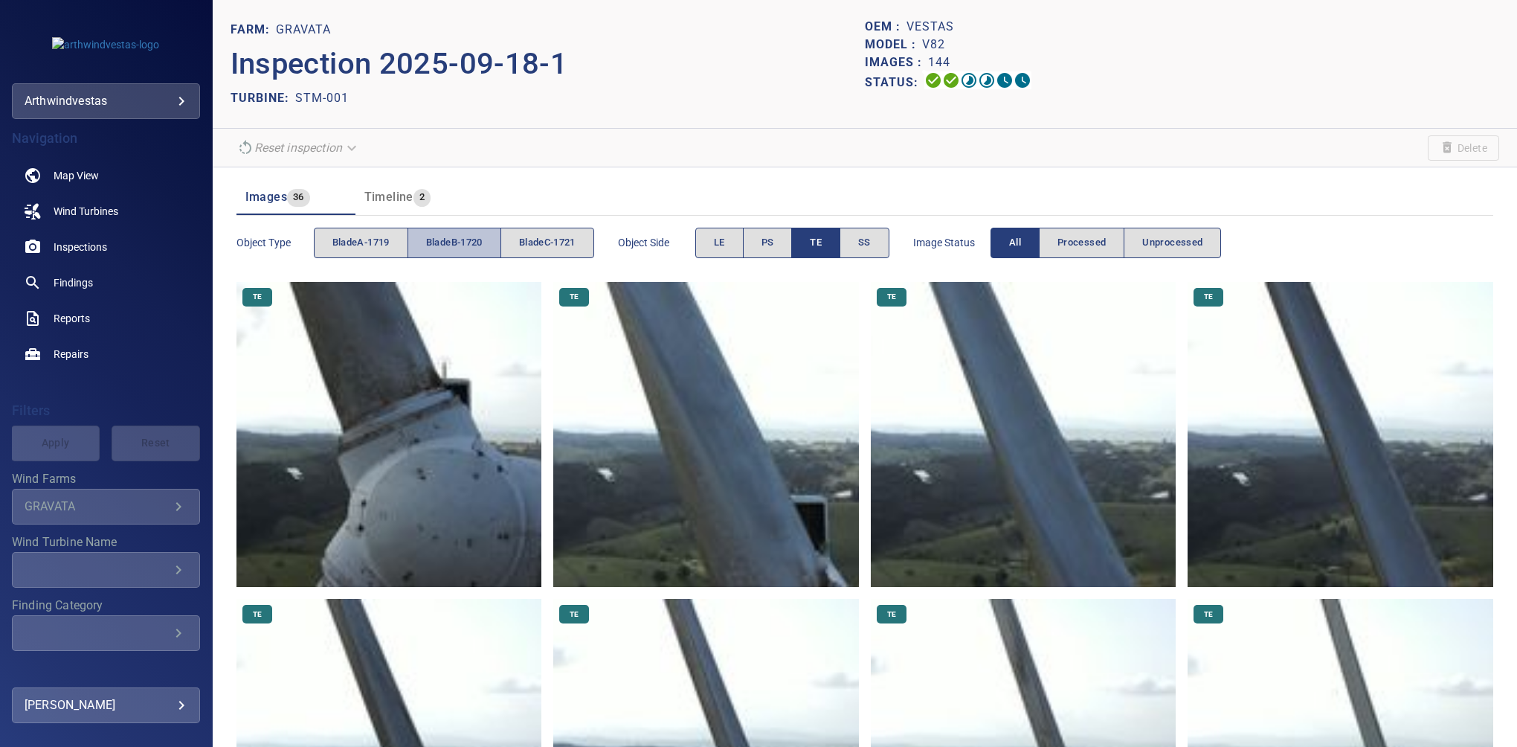
click at [457, 239] on span "bladeB-1720" at bounding box center [454, 242] width 57 height 17
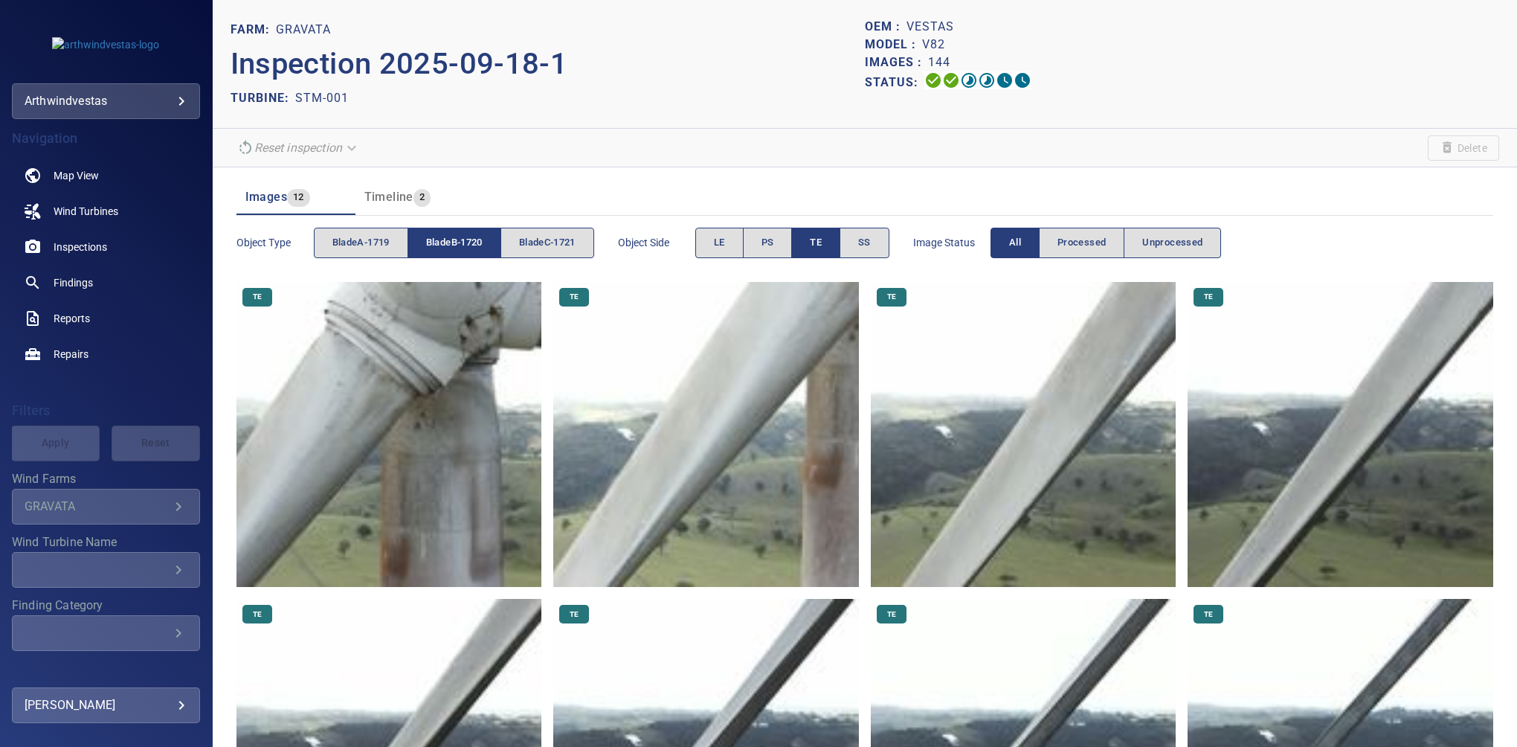
click at [452, 242] on span "bladeB-1720" at bounding box center [454, 242] width 57 height 17
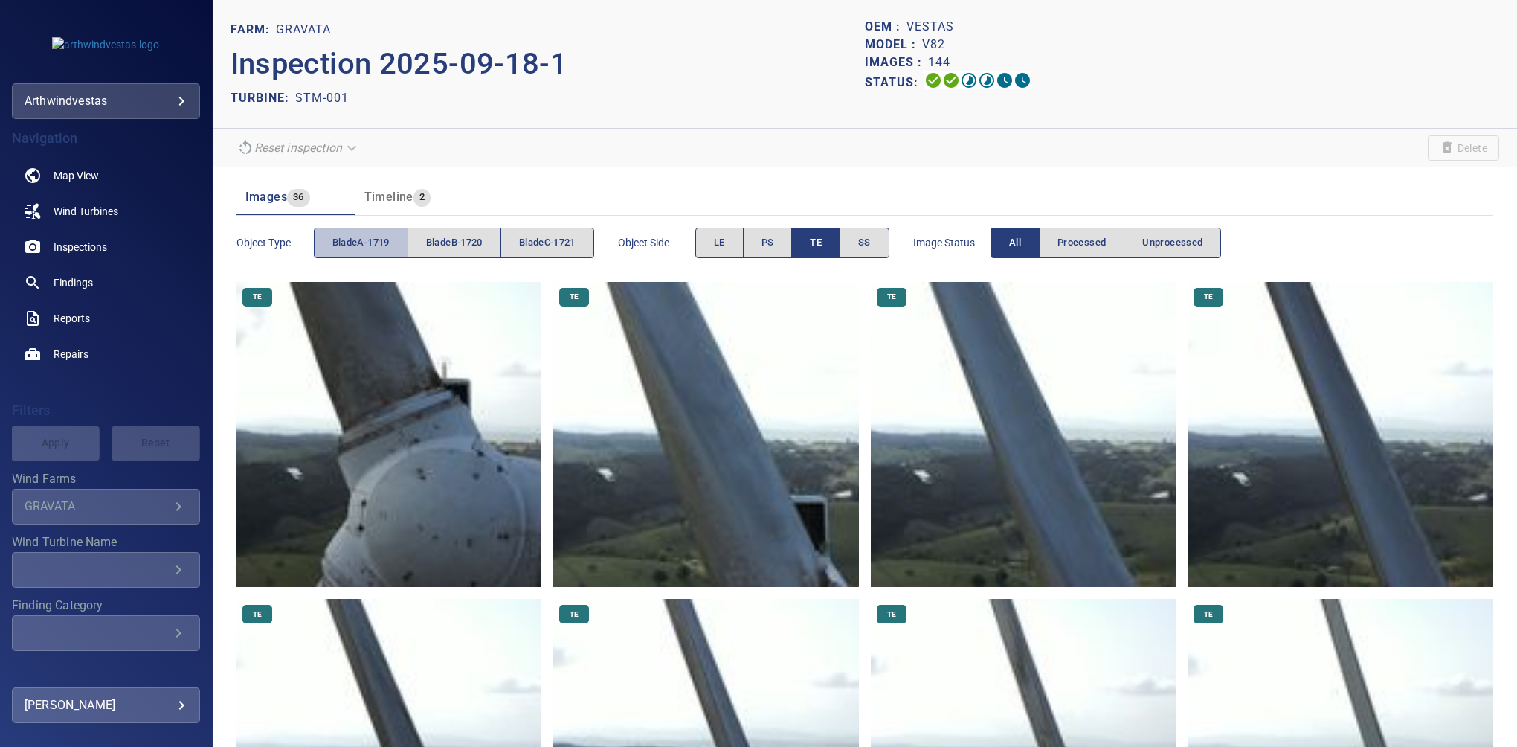
click at [380, 240] on span "bladeA-1719" at bounding box center [360, 242] width 57 height 17
click at [369, 250] on span "bladeA-1719" at bounding box center [360, 242] width 57 height 17
click at [543, 248] on span "bladeC-1721" at bounding box center [547, 242] width 57 height 17
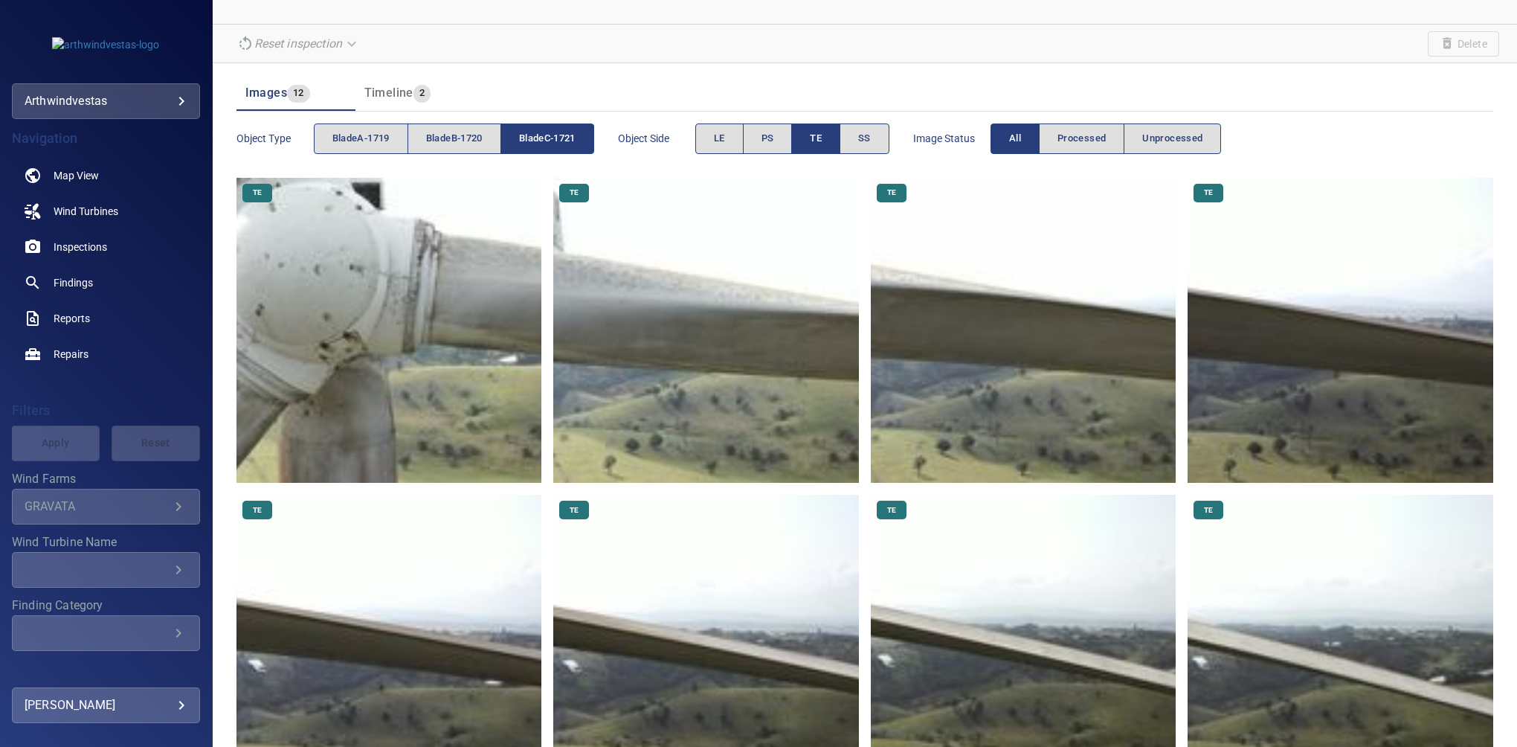
scroll to position [502, 0]
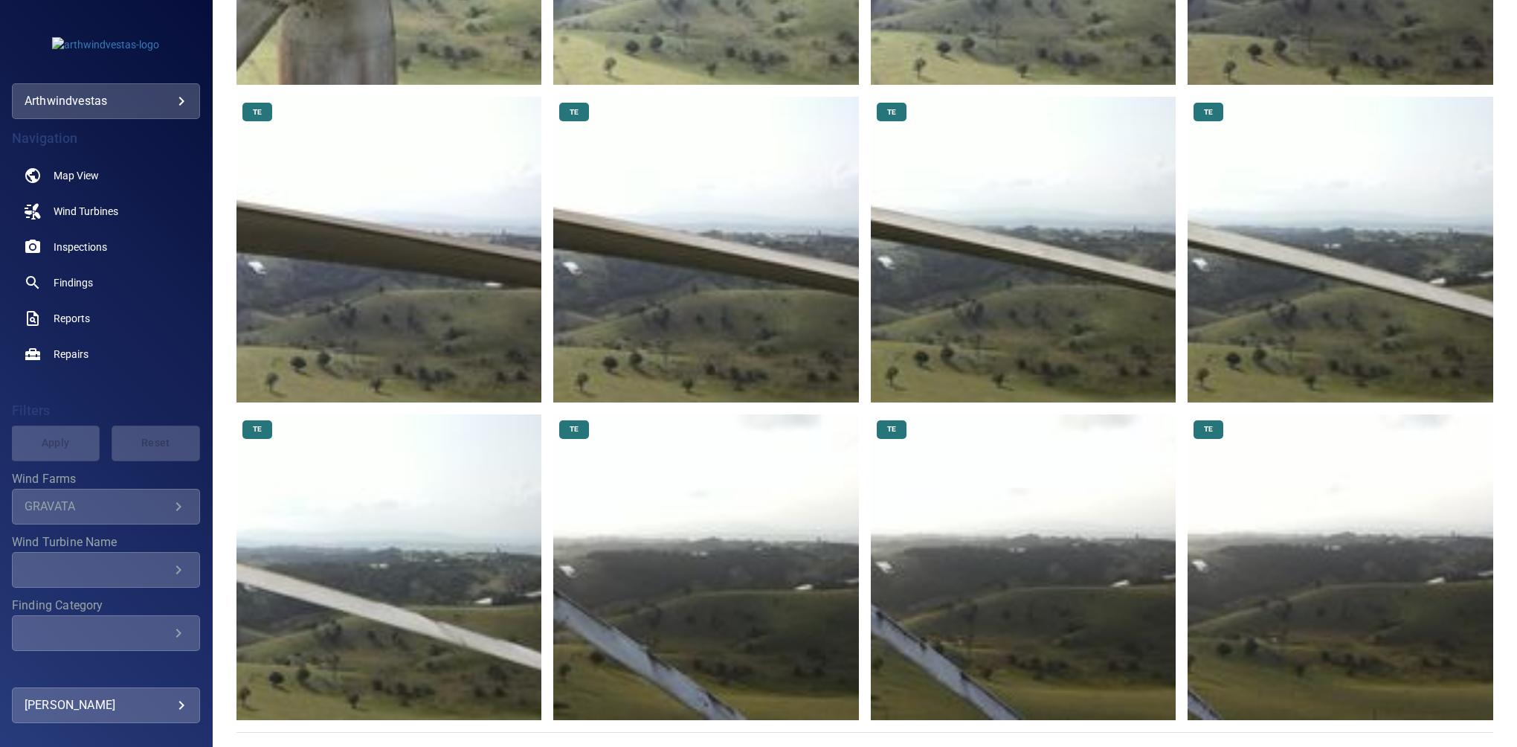
click at [1241, 625] on img at bounding box center [1341, 567] width 306 height 306
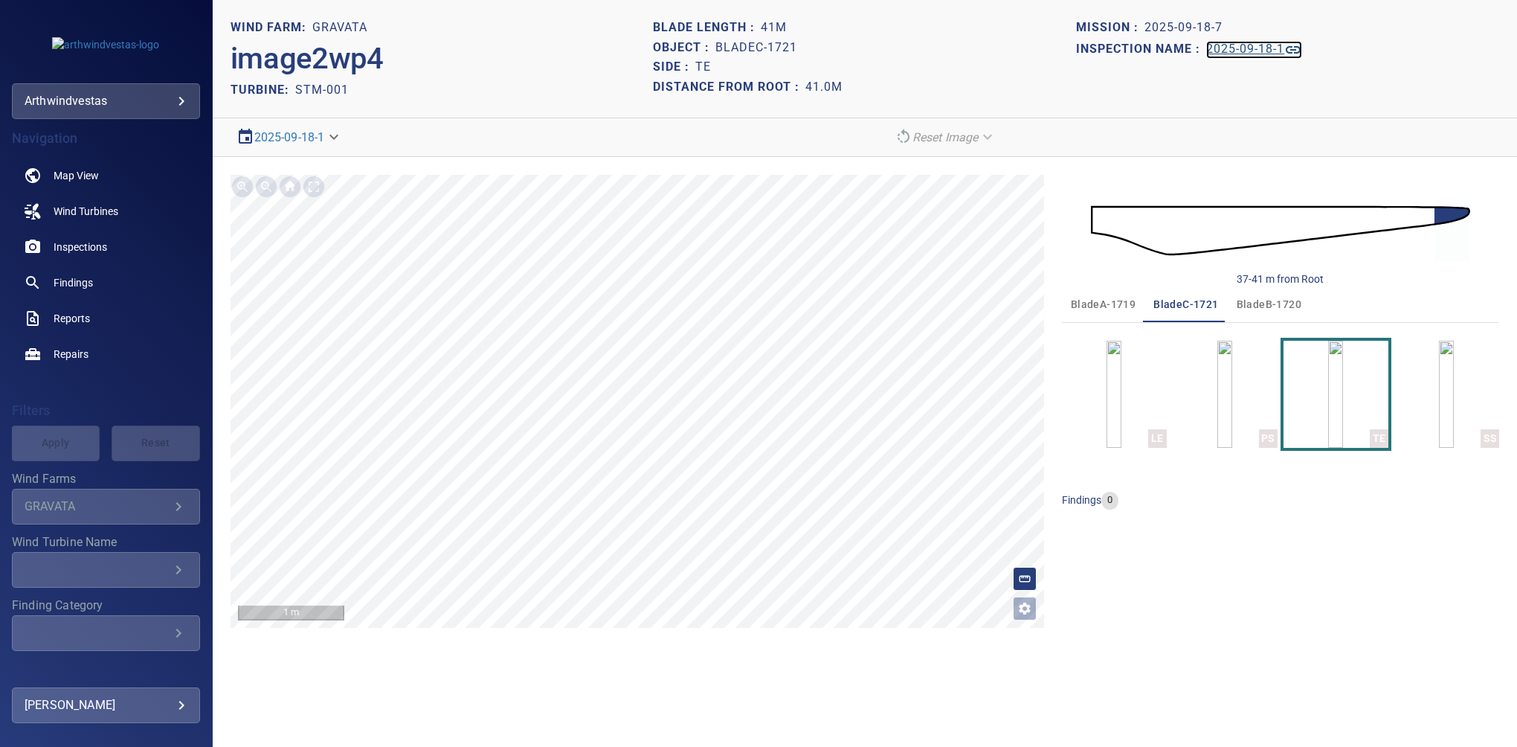
click at [1262, 50] on h1 "2025-09-18-1" at bounding box center [1245, 49] width 78 height 14
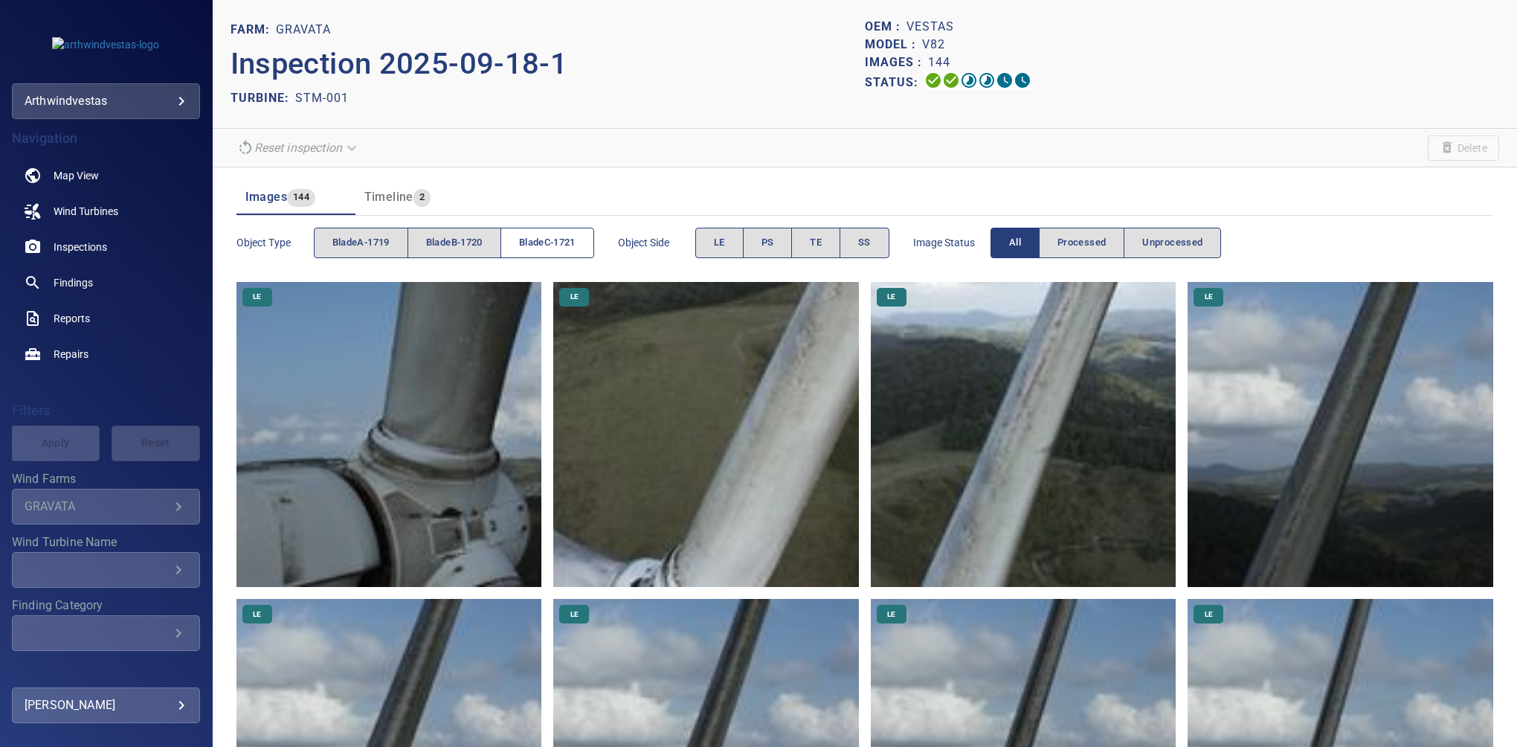
click at [541, 237] on span "bladeC-1721" at bounding box center [547, 242] width 57 height 17
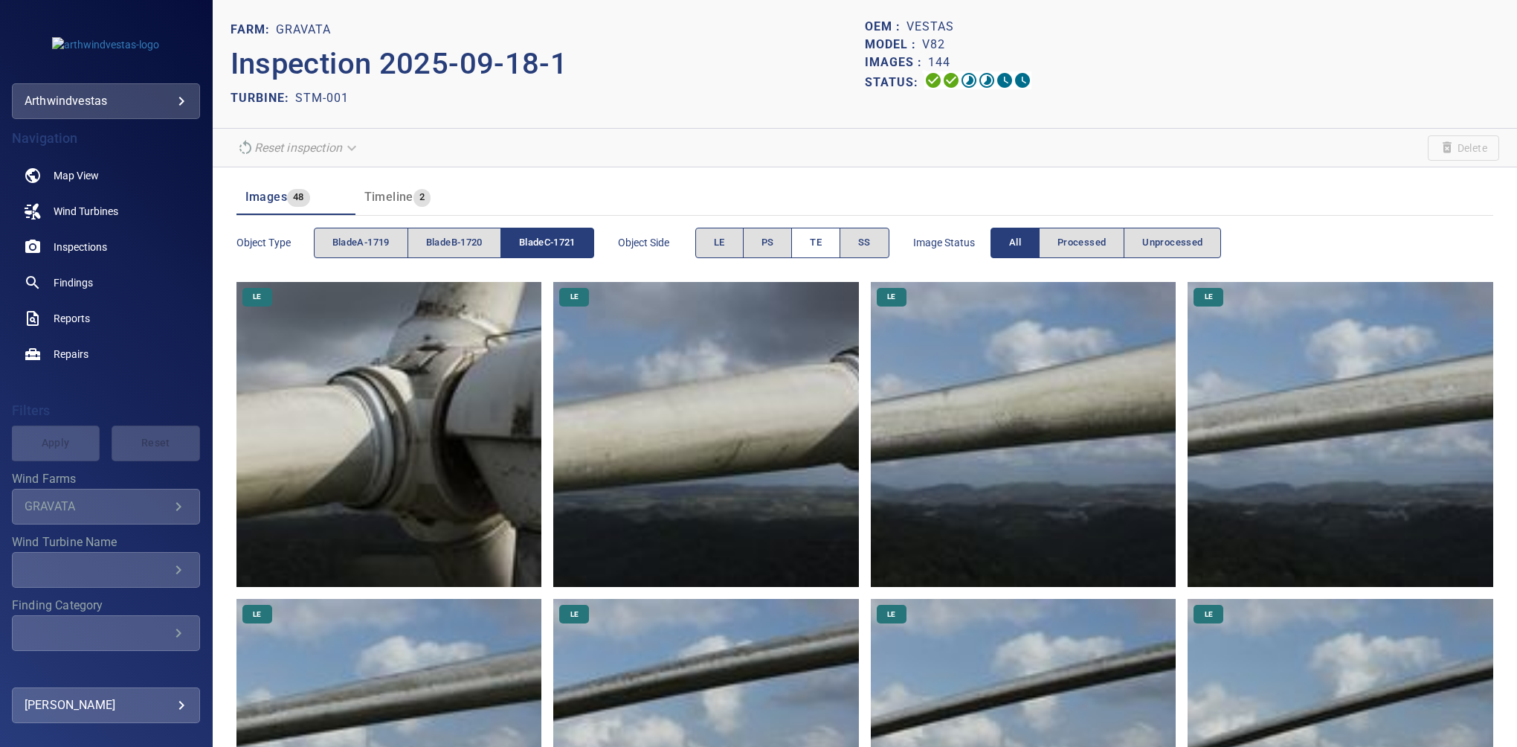
click at [820, 245] on span "TE" at bounding box center [816, 242] width 12 height 17
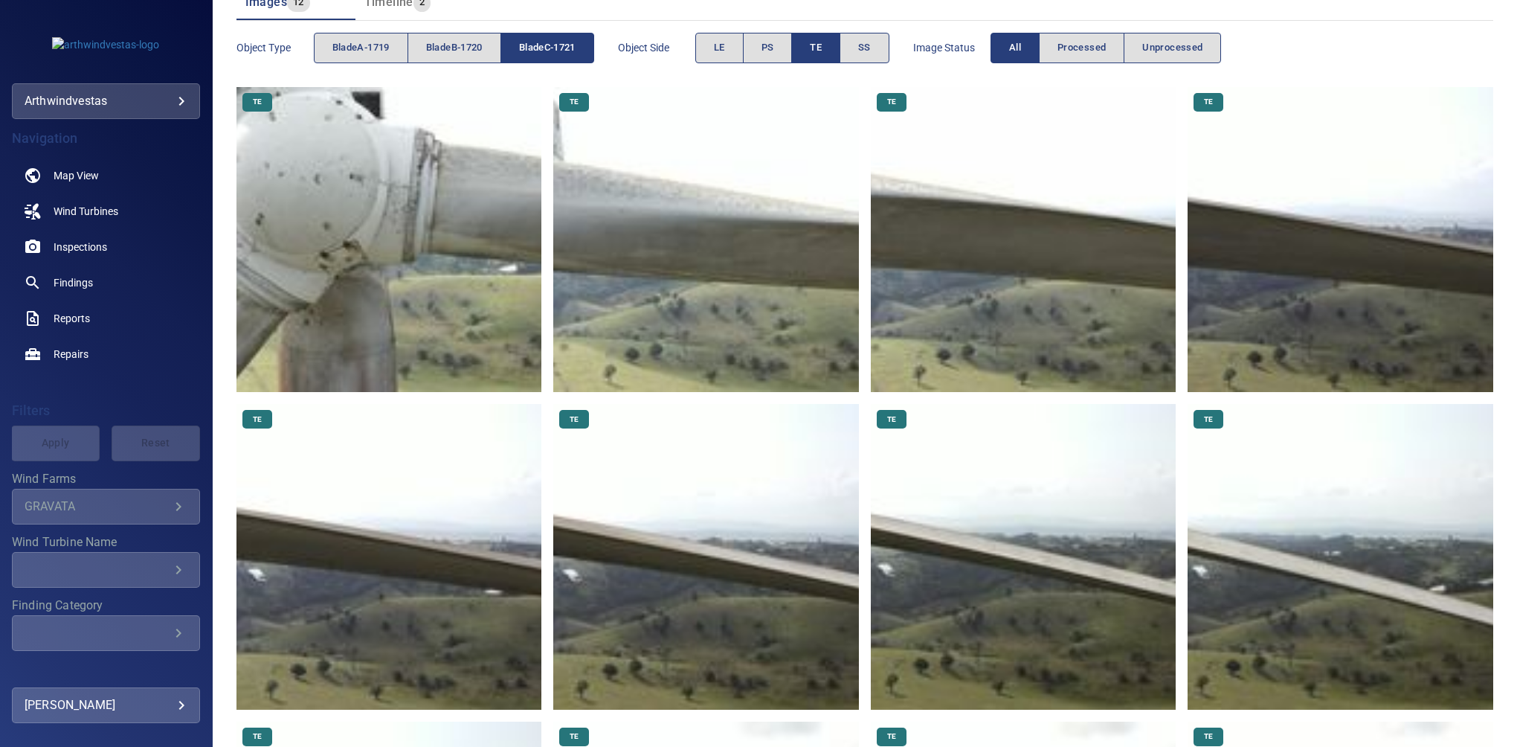
scroll to position [502, 0]
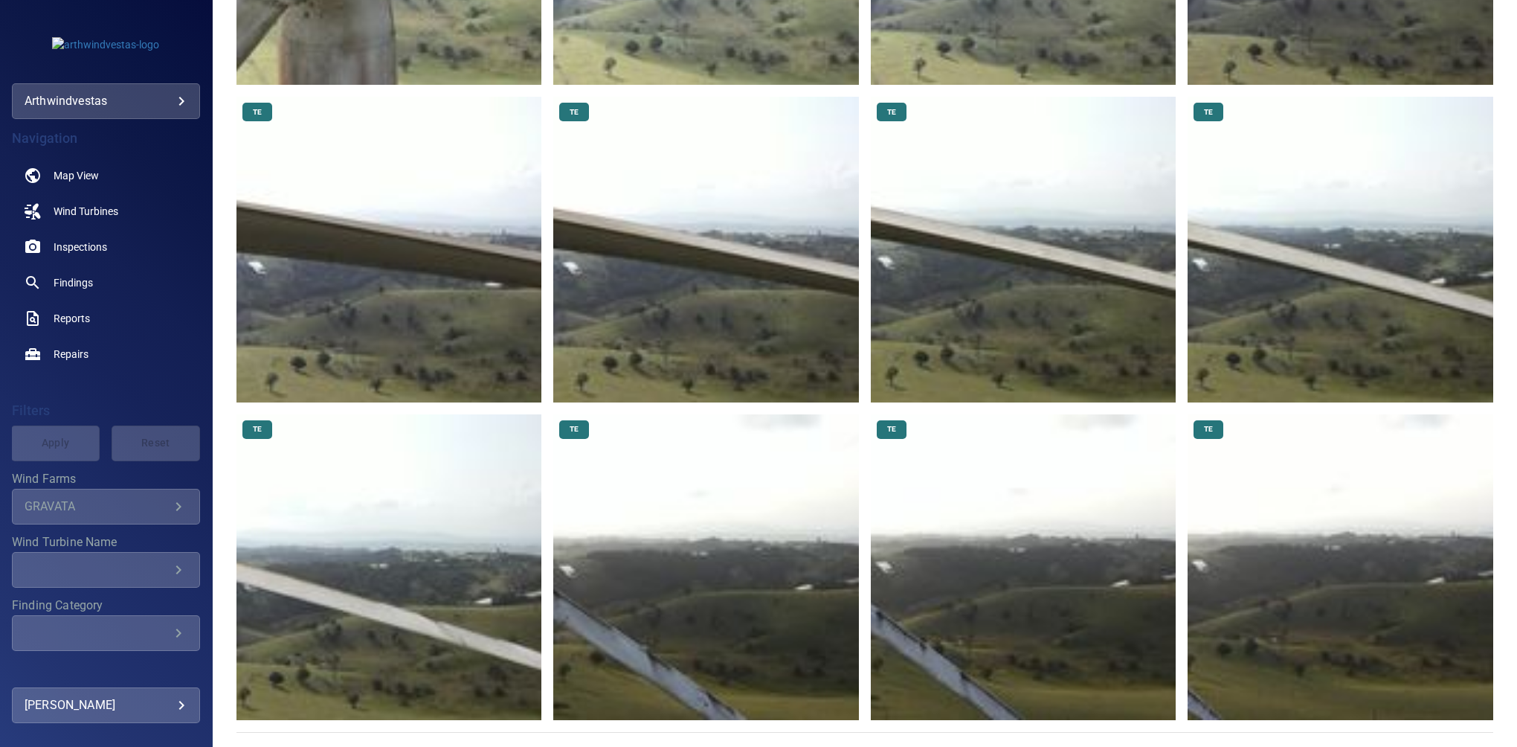
click at [617, 537] on img at bounding box center [706, 567] width 306 height 306
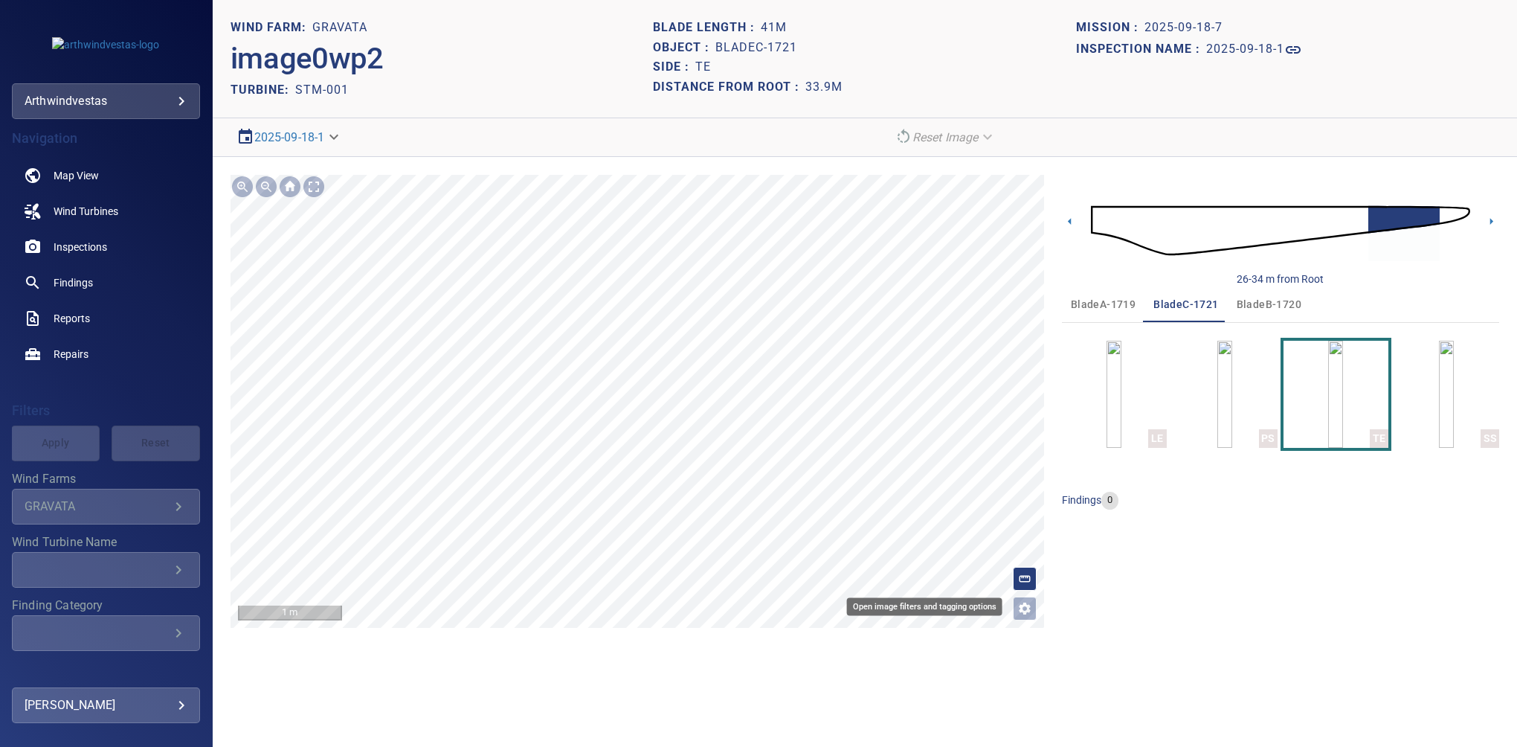
click at [1017, 610] on icon "Open image filters and tagging options" at bounding box center [1024, 608] width 15 height 15
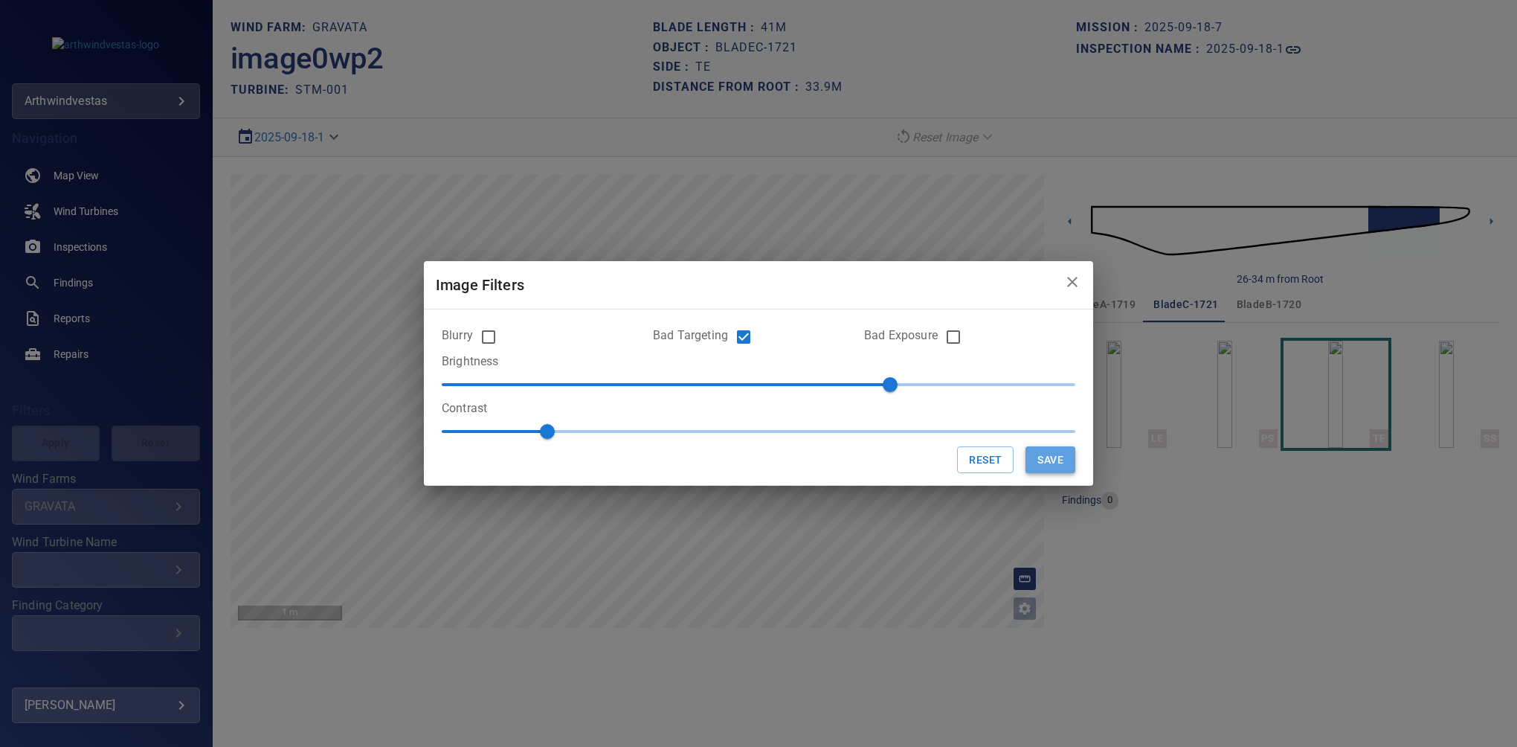
click at [1046, 463] on button "Save" at bounding box center [1051, 460] width 50 height 28
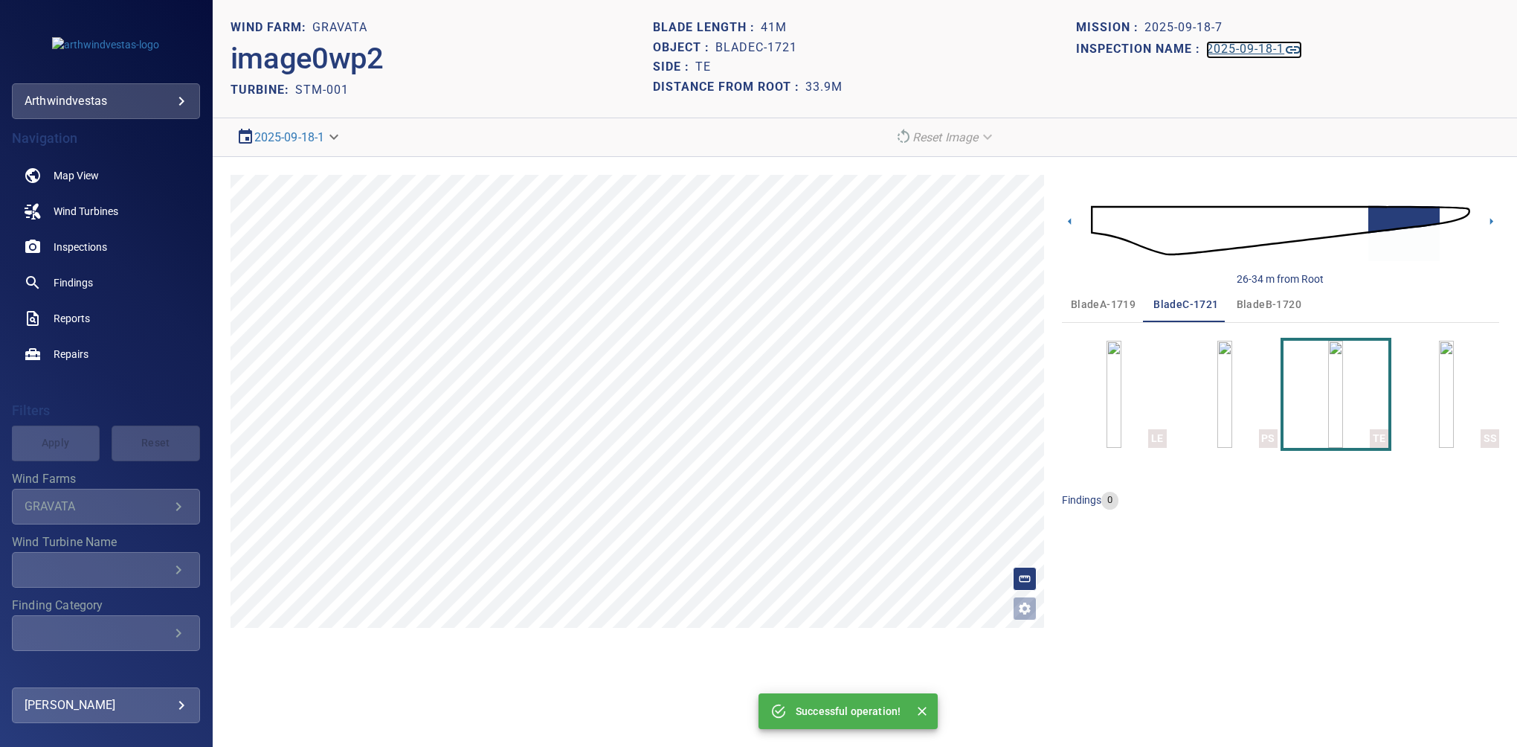
click at [1220, 53] on h1 "2025-09-18-1" at bounding box center [1245, 49] width 78 height 14
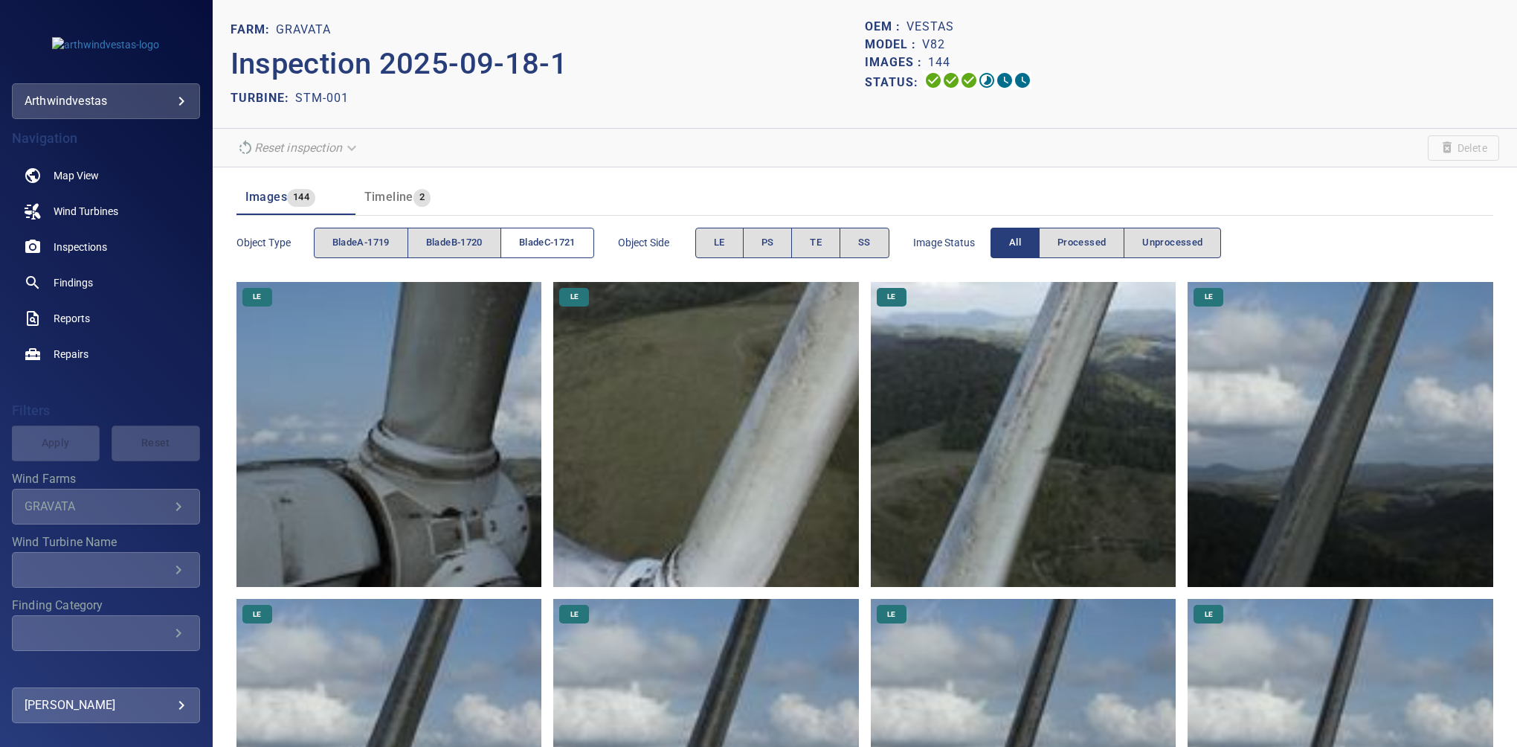
click at [543, 239] on span "bladeC-1721" at bounding box center [547, 242] width 57 height 17
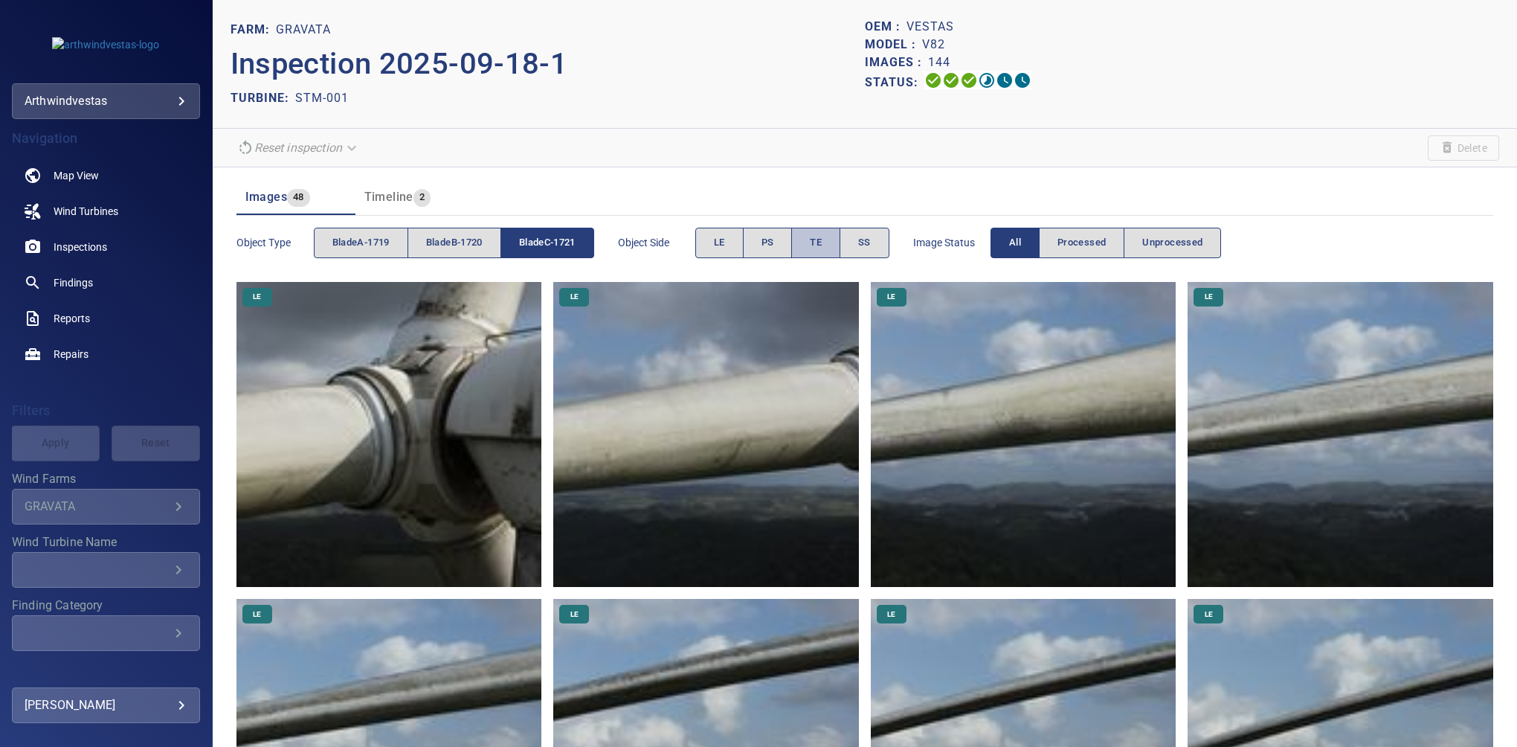
click at [837, 242] on button "TE" at bounding box center [815, 243] width 49 height 30
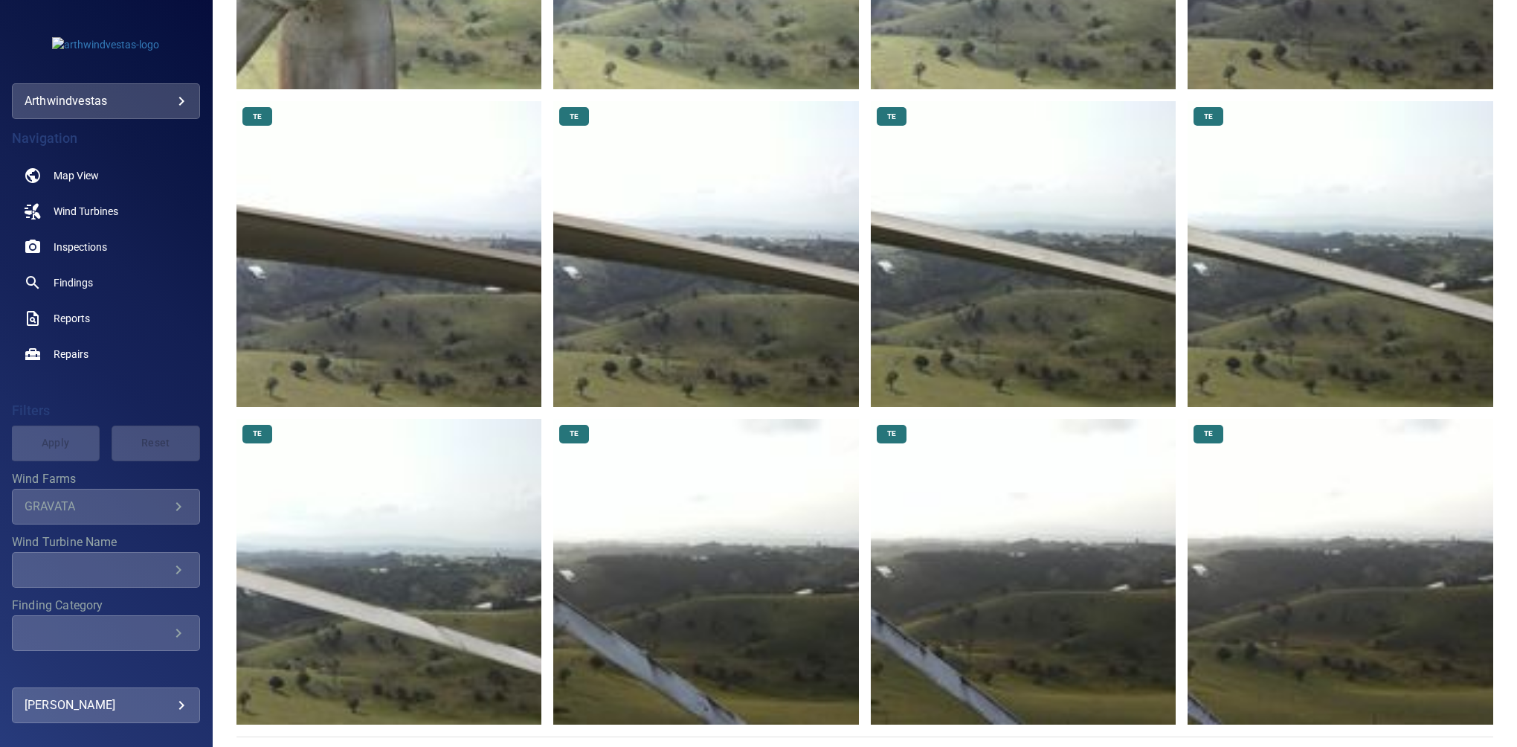
scroll to position [502, 0]
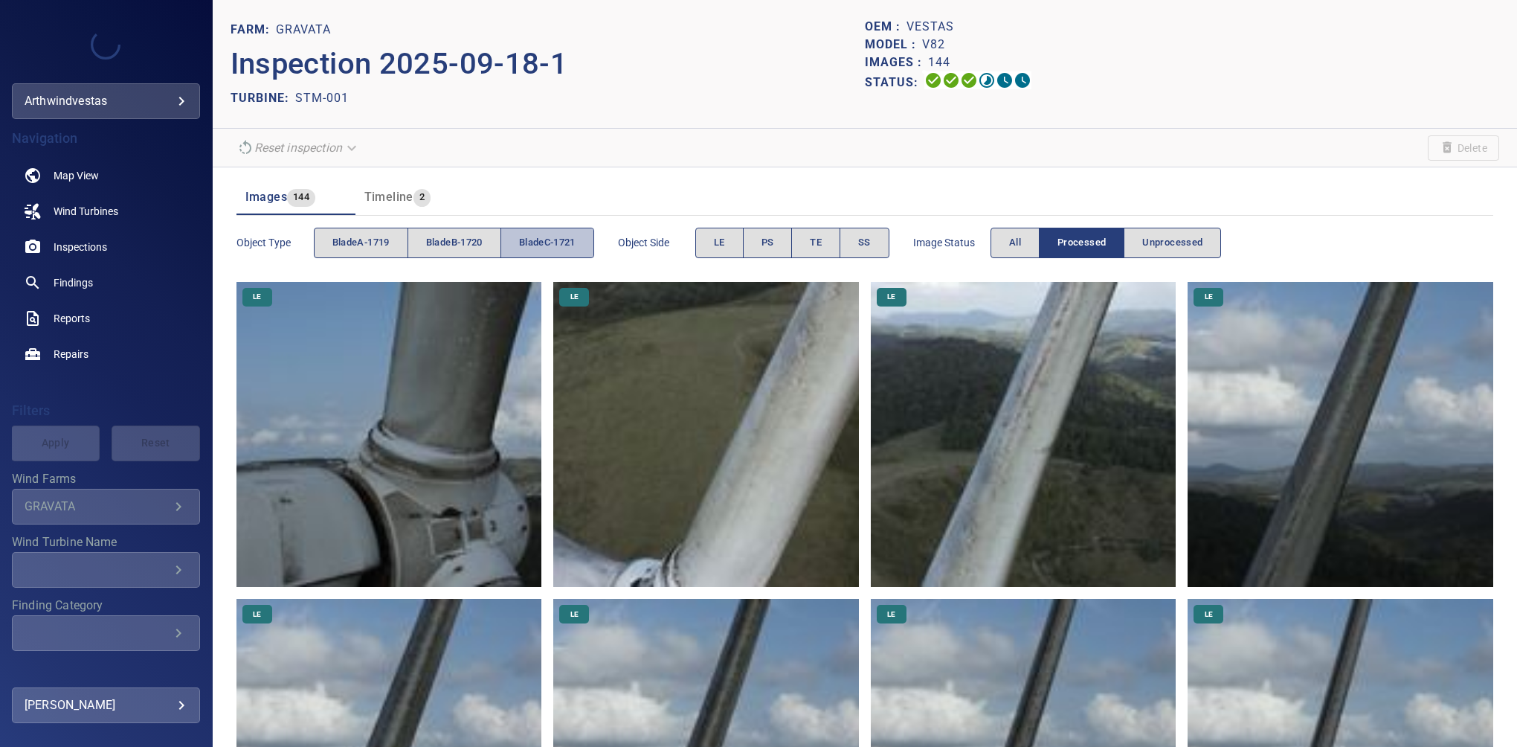
click at [535, 235] on span "bladeC-1721" at bounding box center [547, 242] width 57 height 17
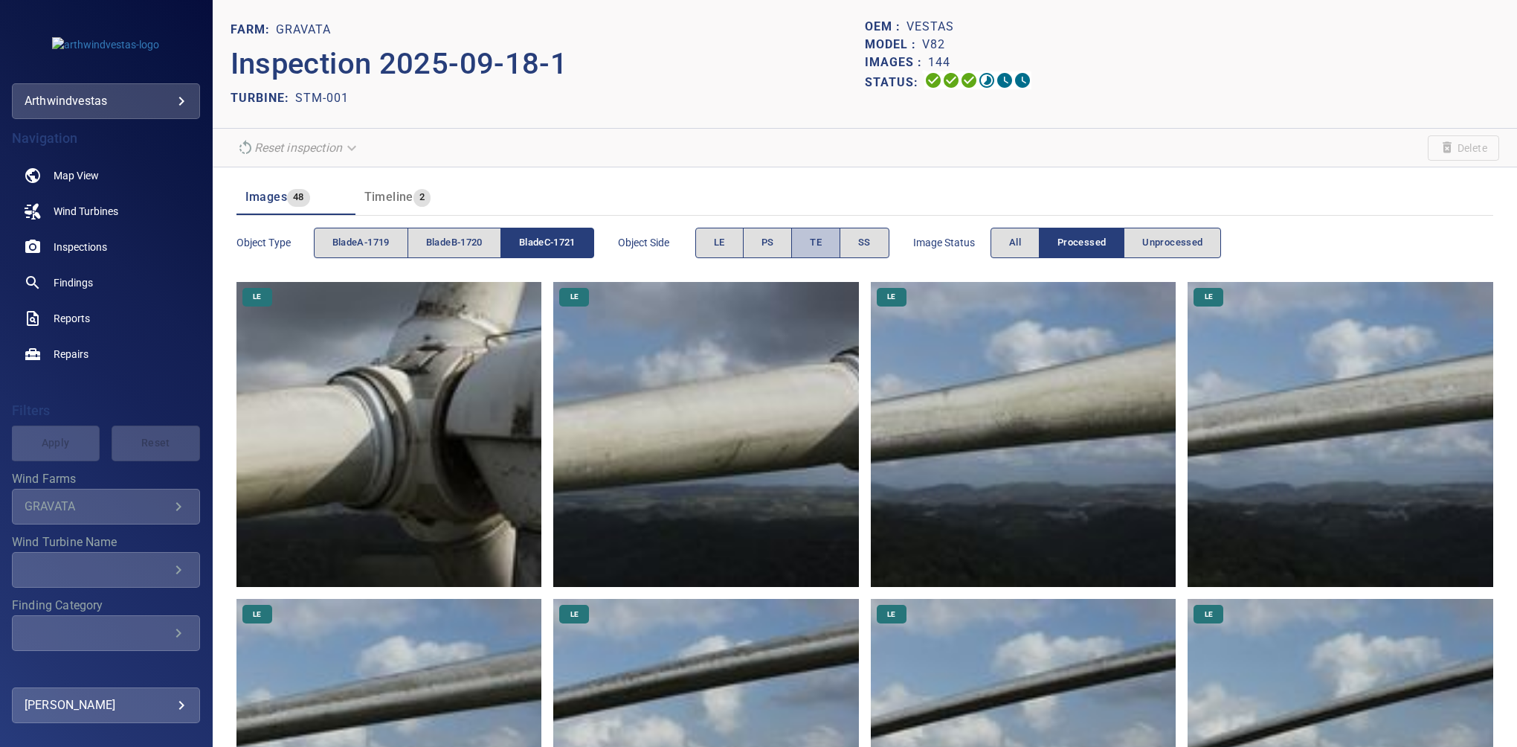
click at [816, 234] on span "TE" at bounding box center [816, 242] width 12 height 17
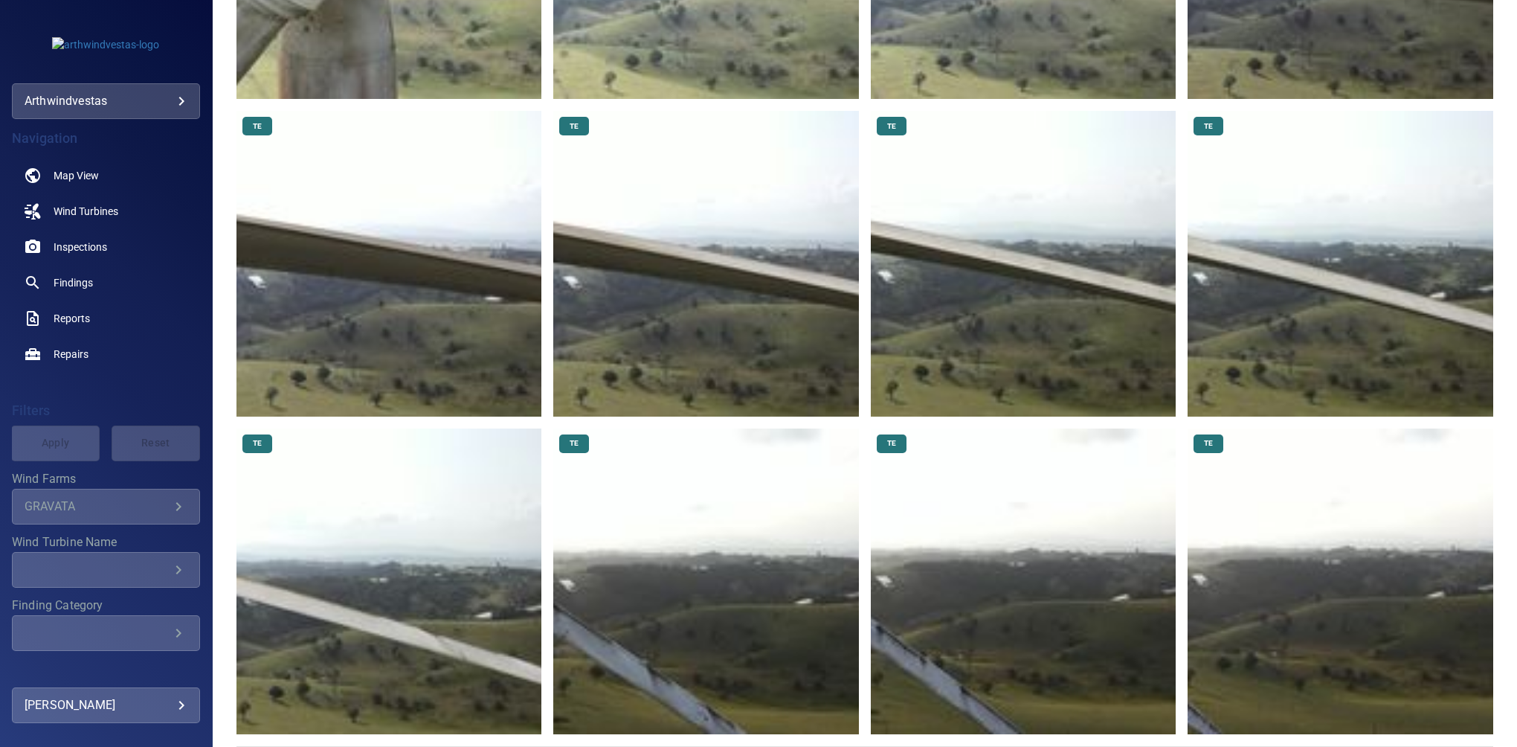
scroll to position [502, 0]
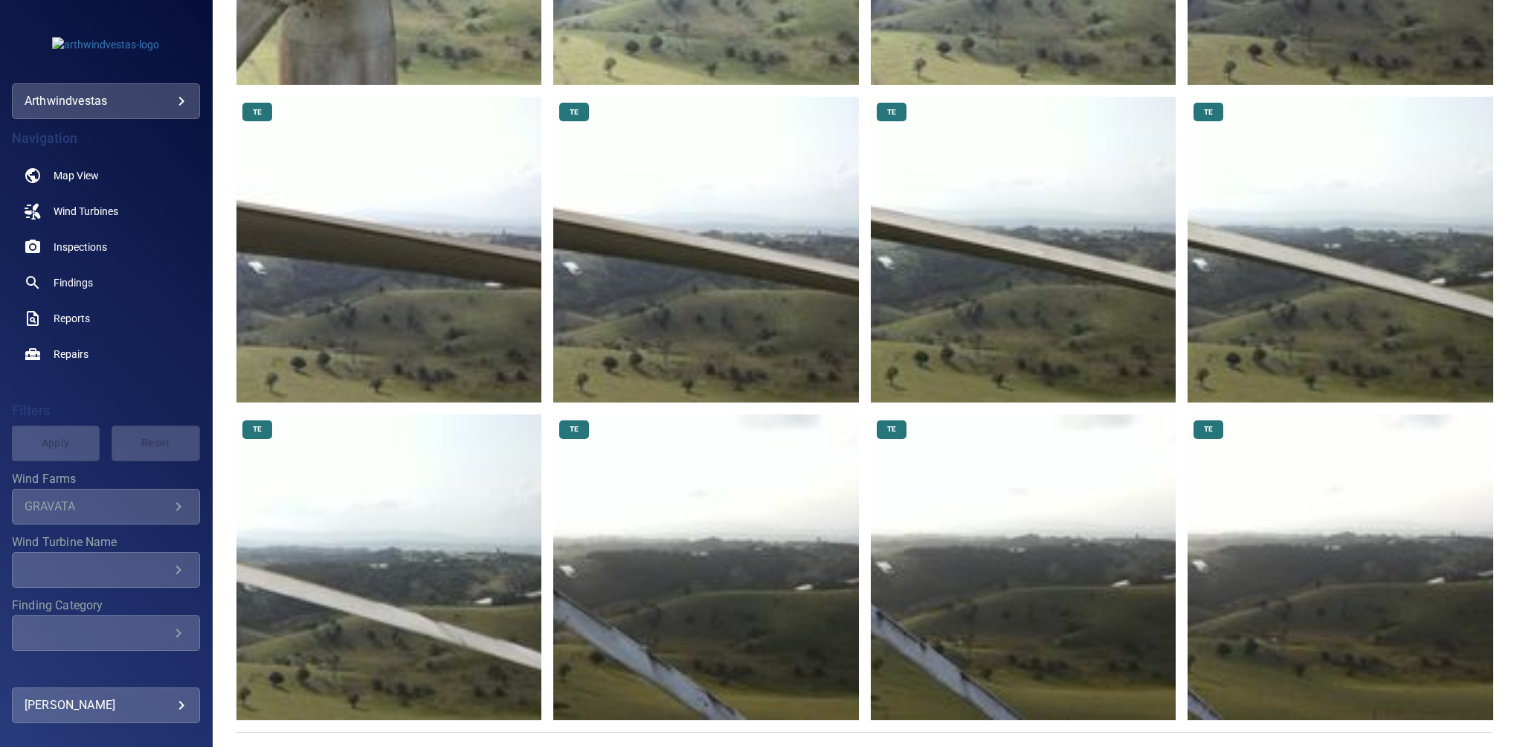
click at [1317, 592] on img at bounding box center [1341, 567] width 306 height 306
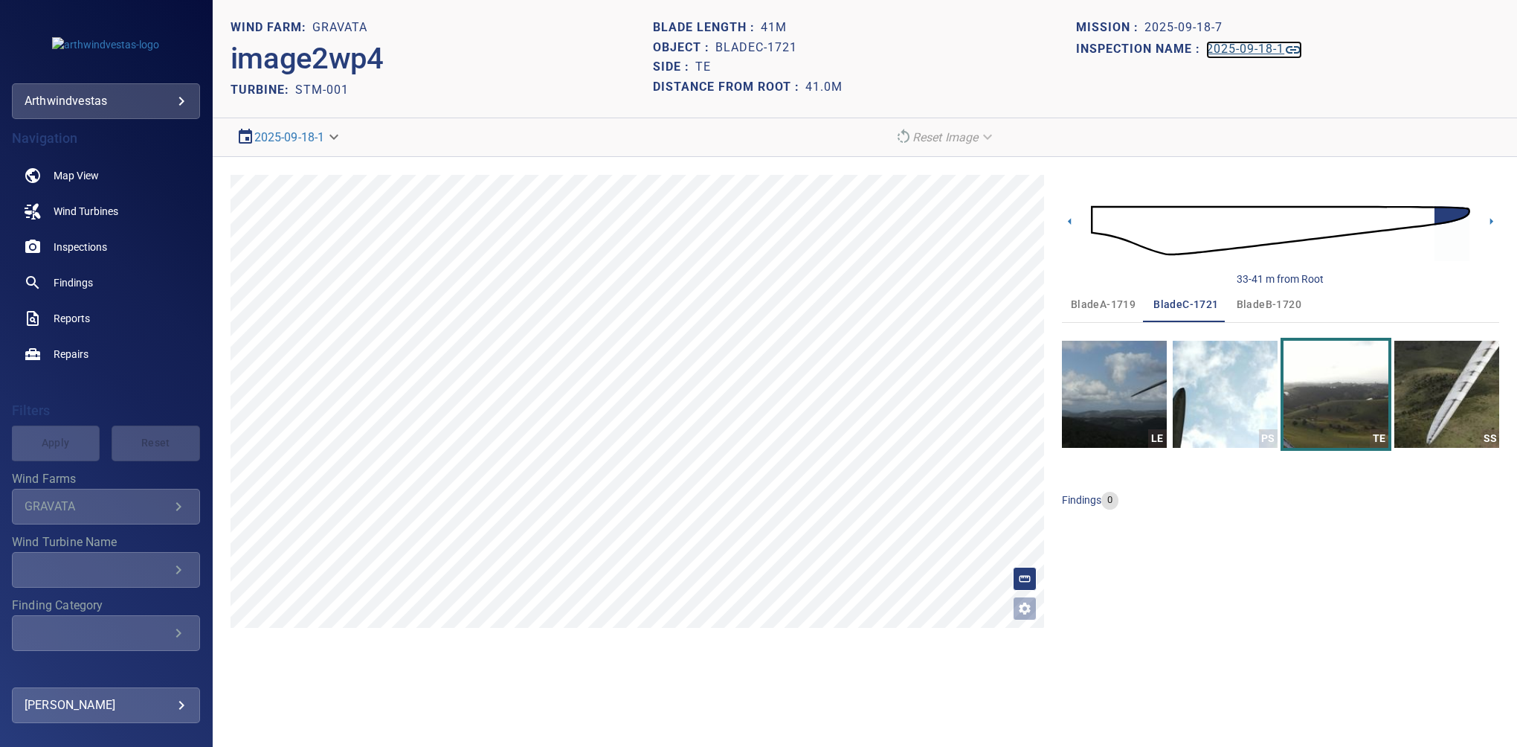
click at [1230, 51] on h1 "2025-09-18-1" at bounding box center [1245, 49] width 78 height 14
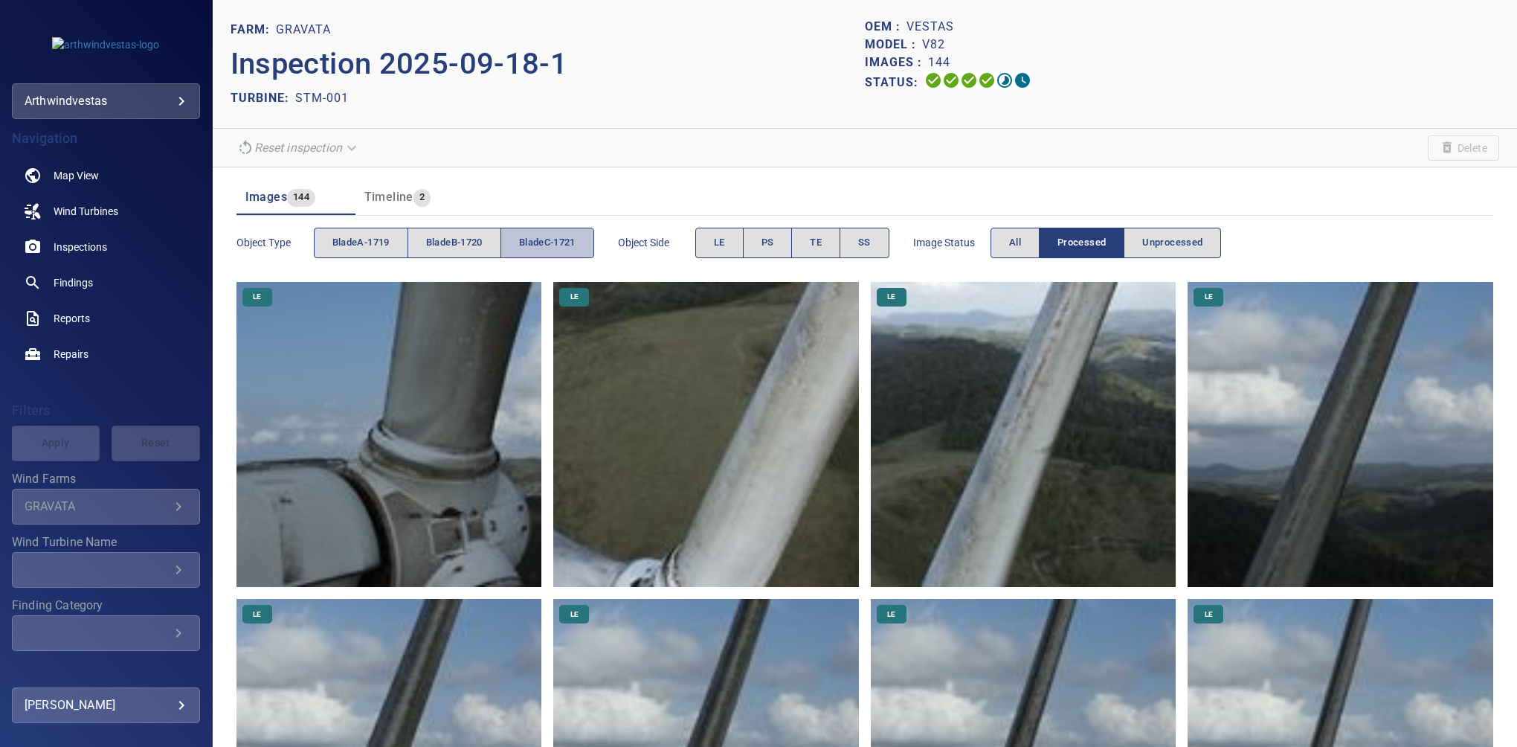
click at [525, 245] on span "bladeC-1721" at bounding box center [547, 242] width 57 height 17
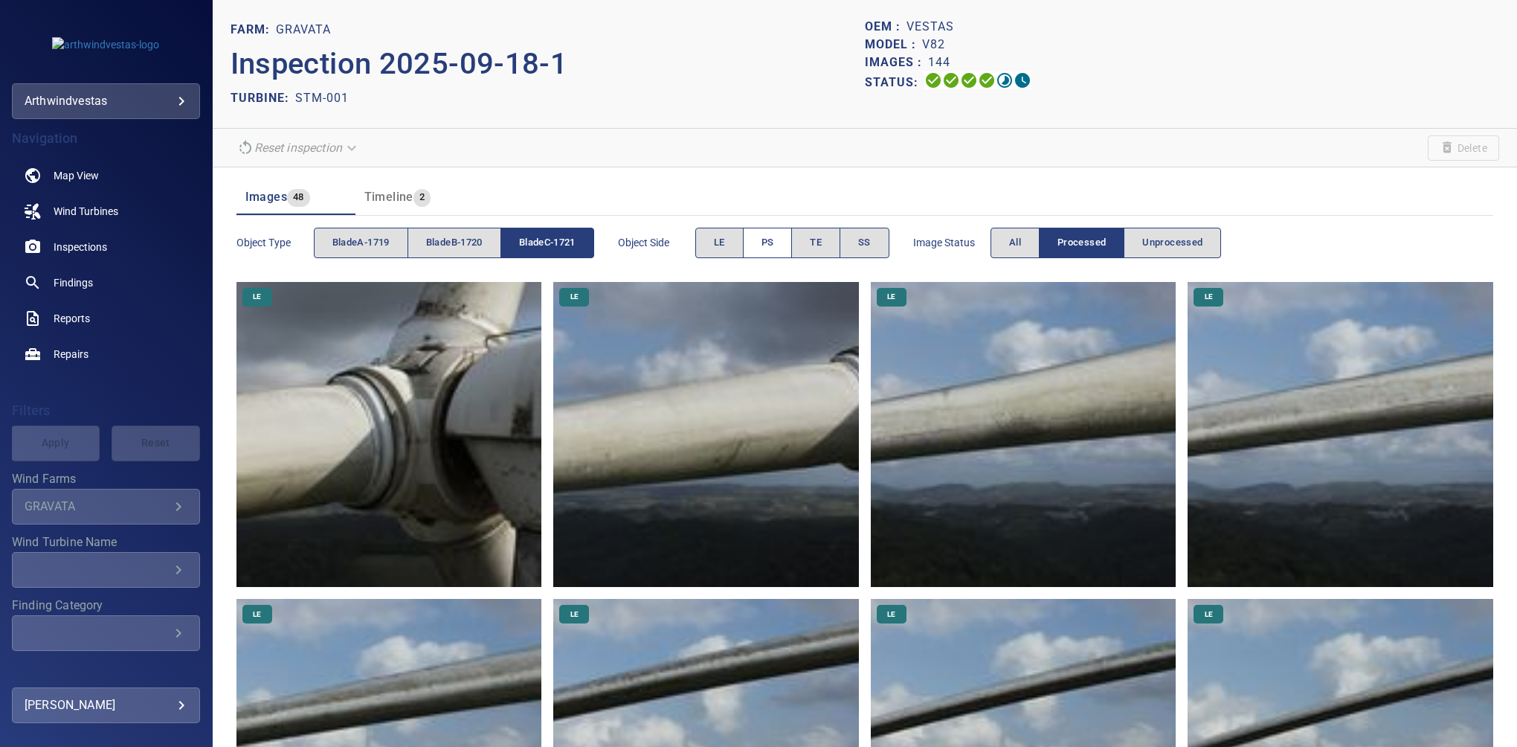
click at [762, 242] on button "PS" at bounding box center [768, 243] width 50 height 30
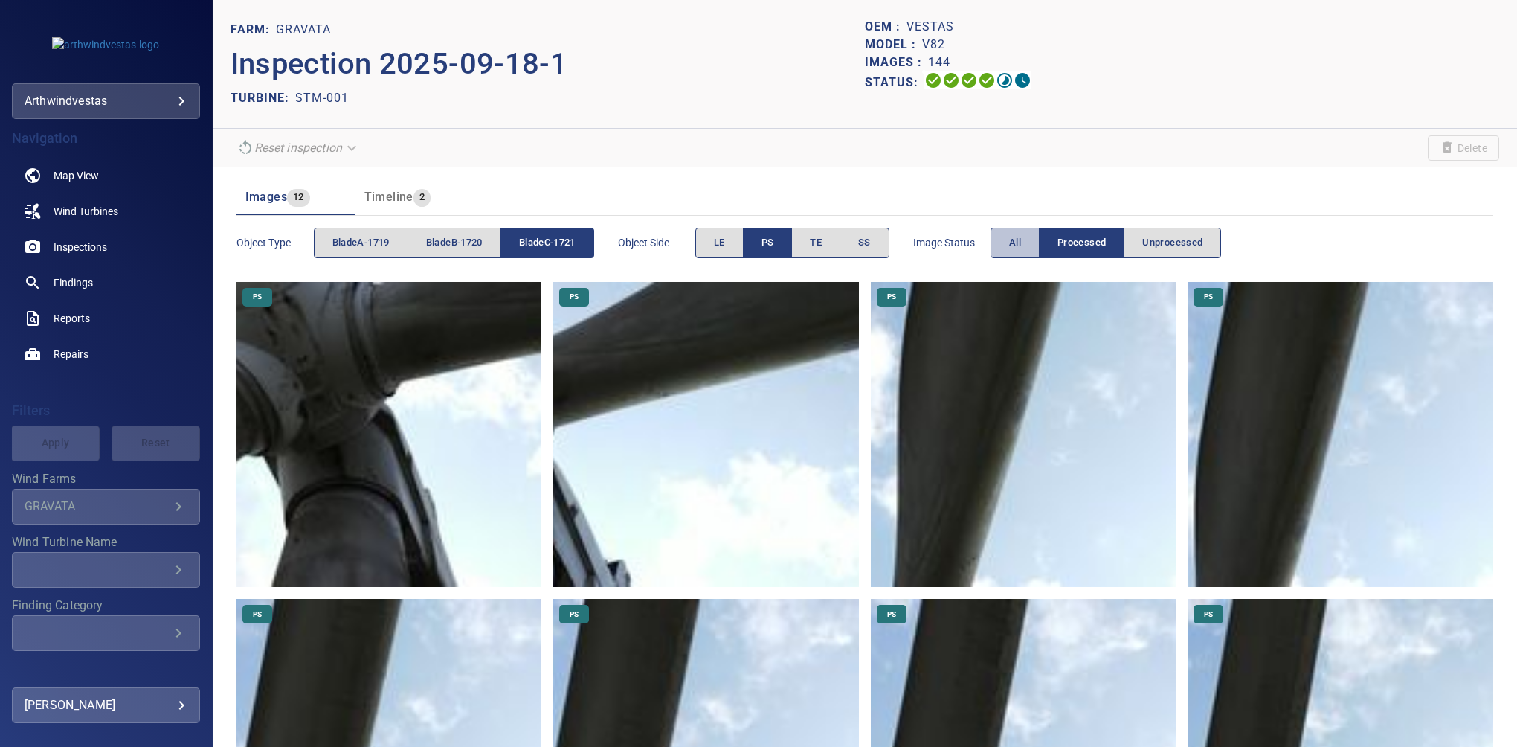
click at [1028, 239] on button "All" at bounding box center [1015, 243] width 49 height 30
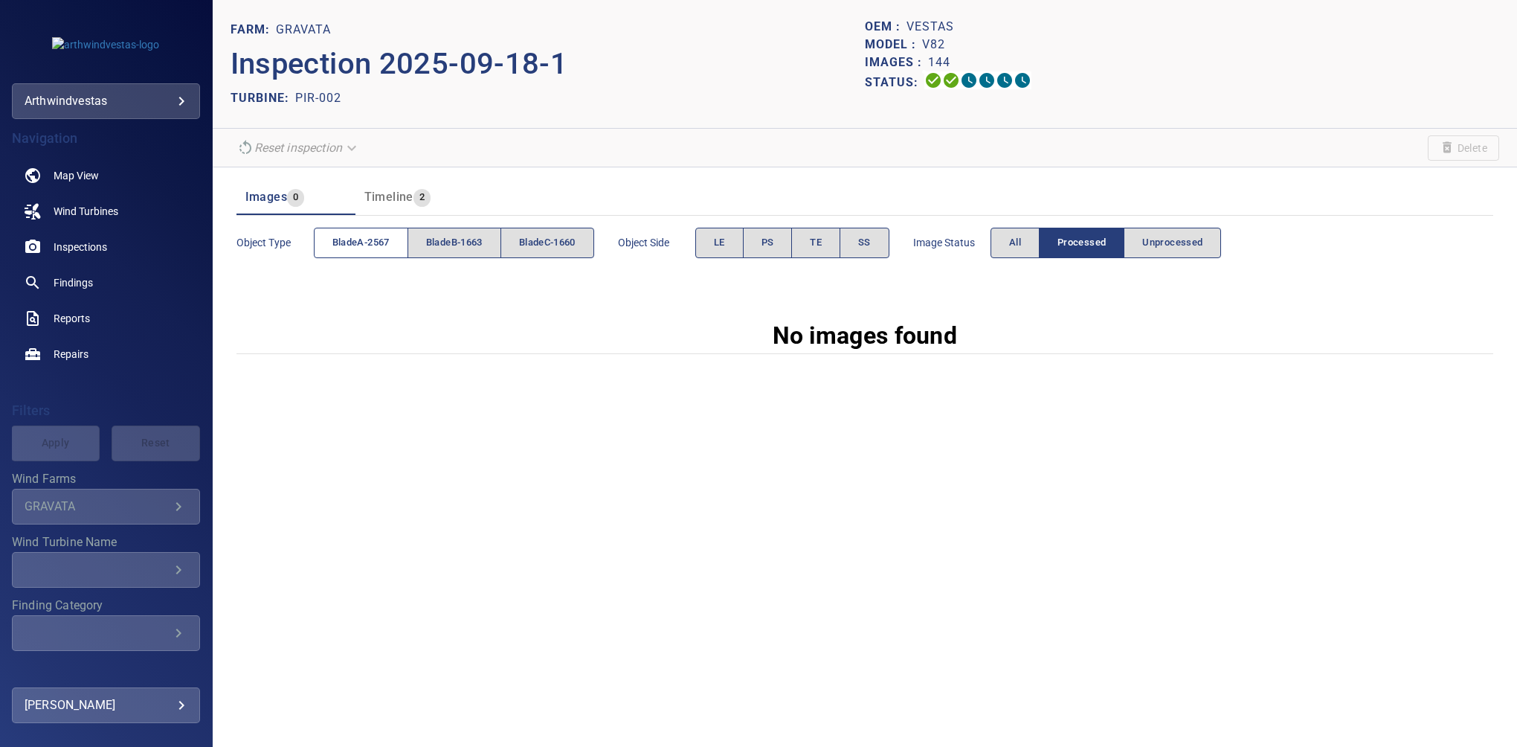
click at [358, 247] on span "bladeA-2567" at bounding box center [360, 242] width 57 height 17
click at [721, 244] on span "LE" at bounding box center [719, 242] width 11 height 17
click at [1026, 257] on div "Image Status All Processed Unprocessed" at bounding box center [1067, 243] width 309 height 42
click at [1017, 250] on span "All" at bounding box center [1015, 242] width 12 height 17
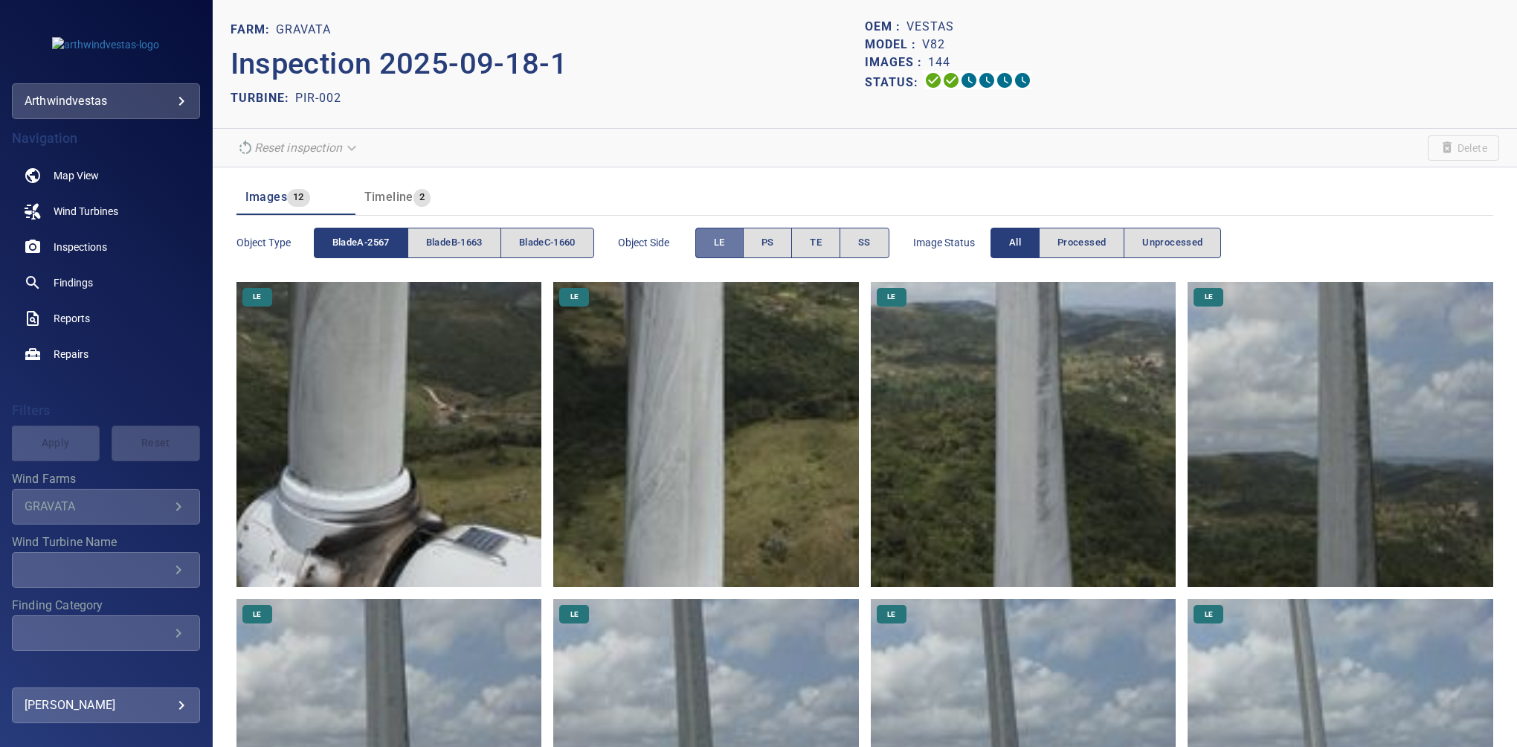
click at [715, 250] on button "LE" at bounding box center [719, 243] width 48 height 30
click at [392, 230] on button "bladeA-2567" at bounding box center [361, 243] width 94 height 30
click at [438, 238] on span "bladeB-1663" at bounding box center [454, 242] width 57 height 17
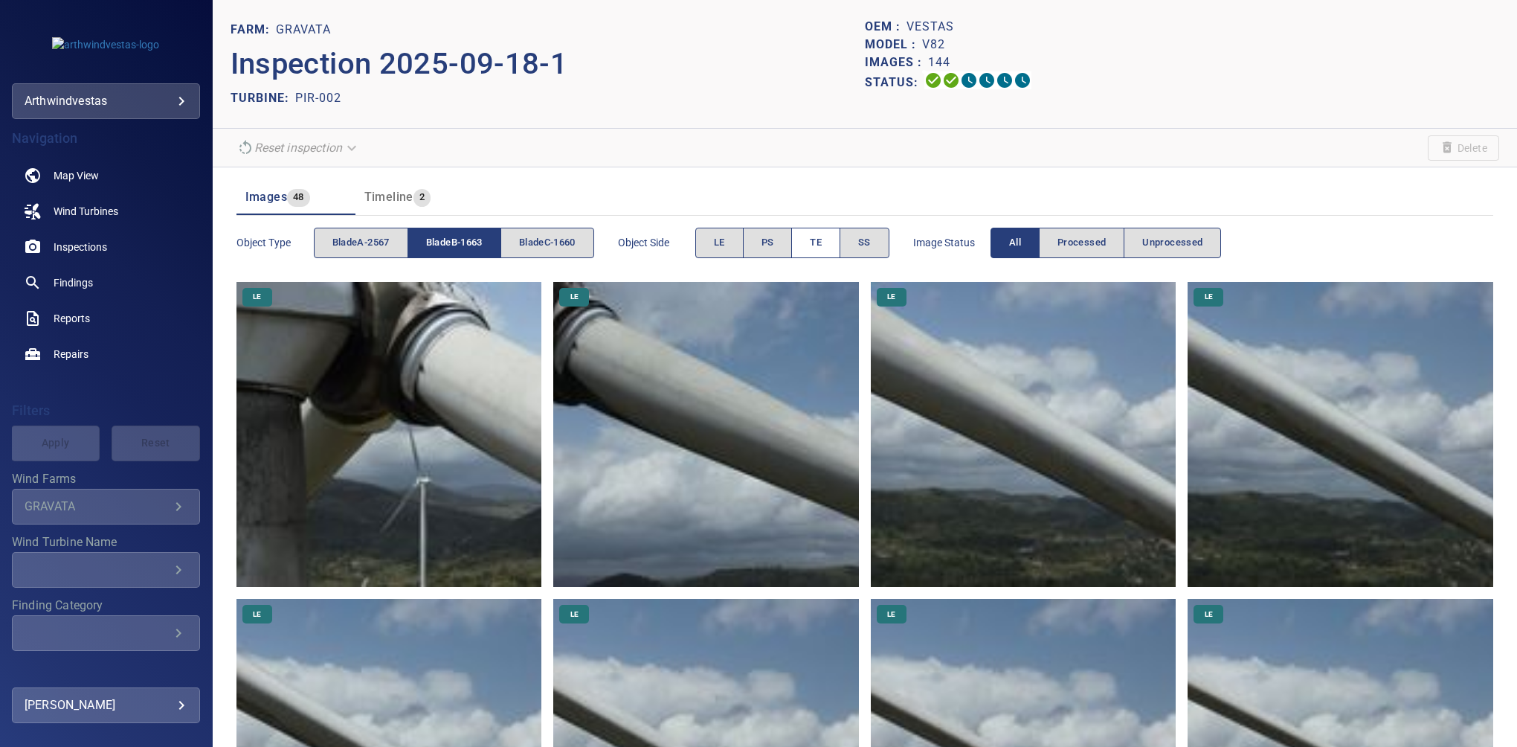
click at [818, 245] on span "TE" at bounding box center [816, 242] width 12 height 17
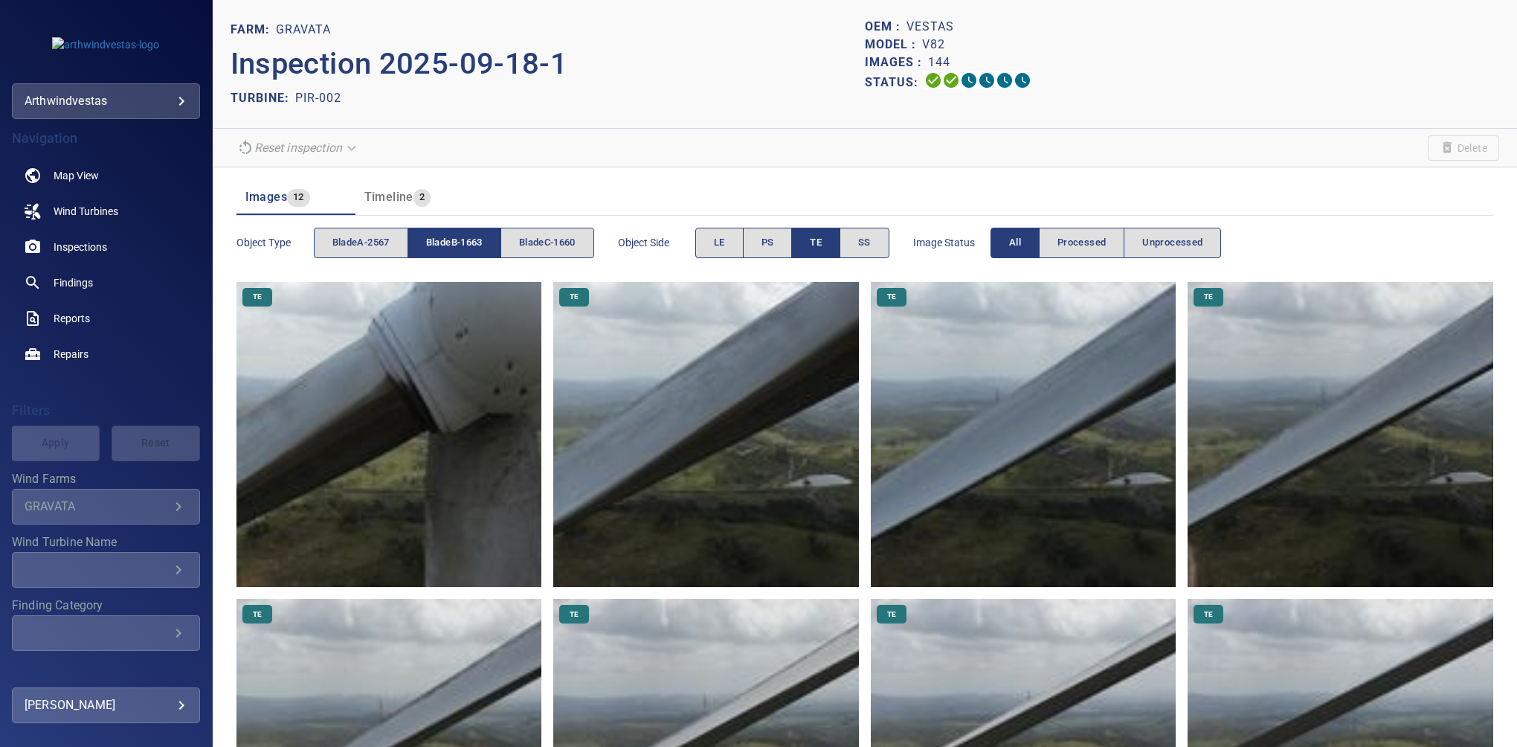
scroll to position [502, 0]
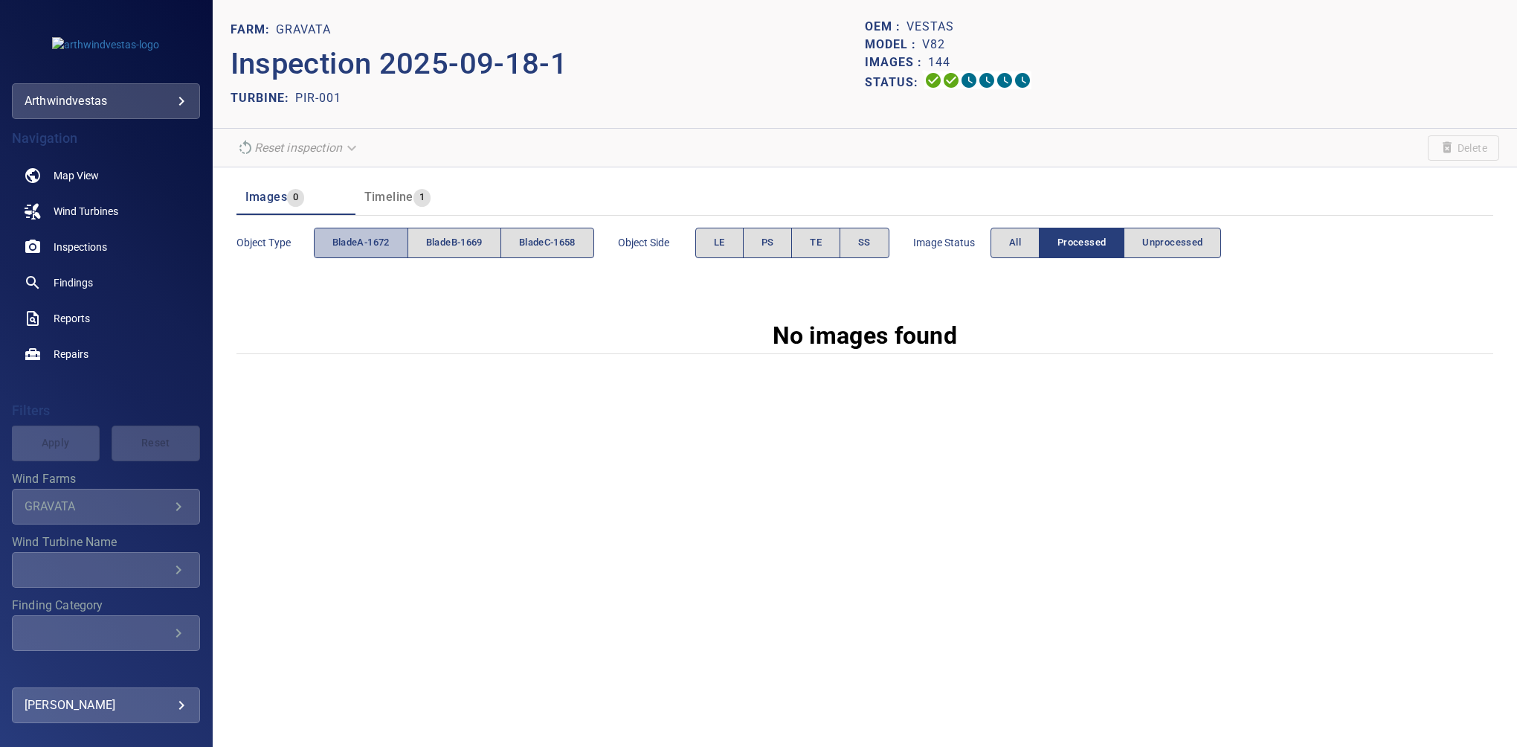
click at [383, 248] on span "bladeA-1672" at bounding box center [360, 242] width 57 height 17
click at [848, 238] on button "SS" at bounding box center [865, 243] width 50 height 30
click at [981, 245] on span "Image Status" at bounding box center [951, 242] width 77 height 15
click at [1011, 243] on button "All" at bounding box center [1015, 243] width 49 height 30
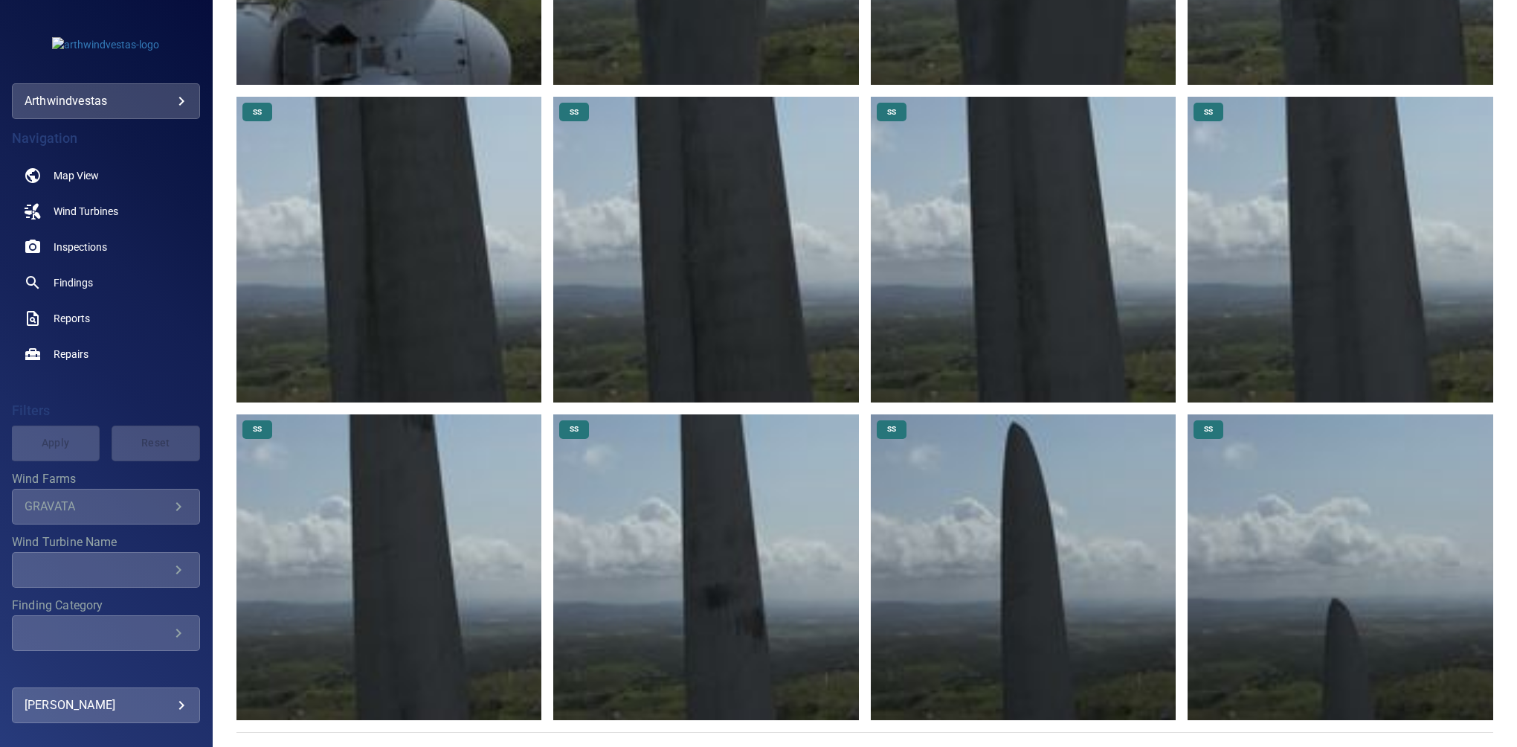
scroll to position [74, 0]
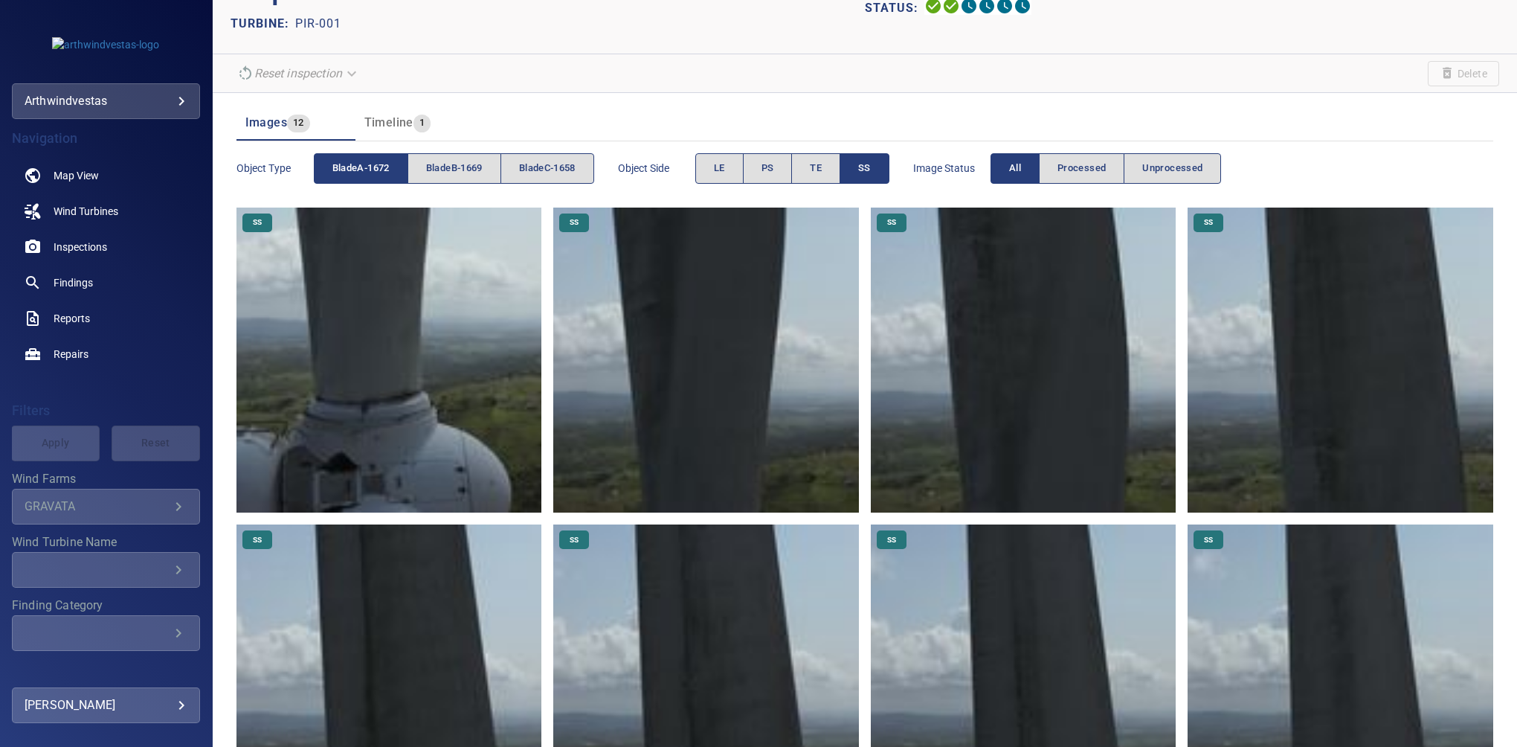
click at [375, 173] on span "bladeA-1672" at bounding box center [360, 168] width 57 height 17
click at [489, 164] on button "bladeB-1669" at bounding box center [455, 168] width 94 height 30
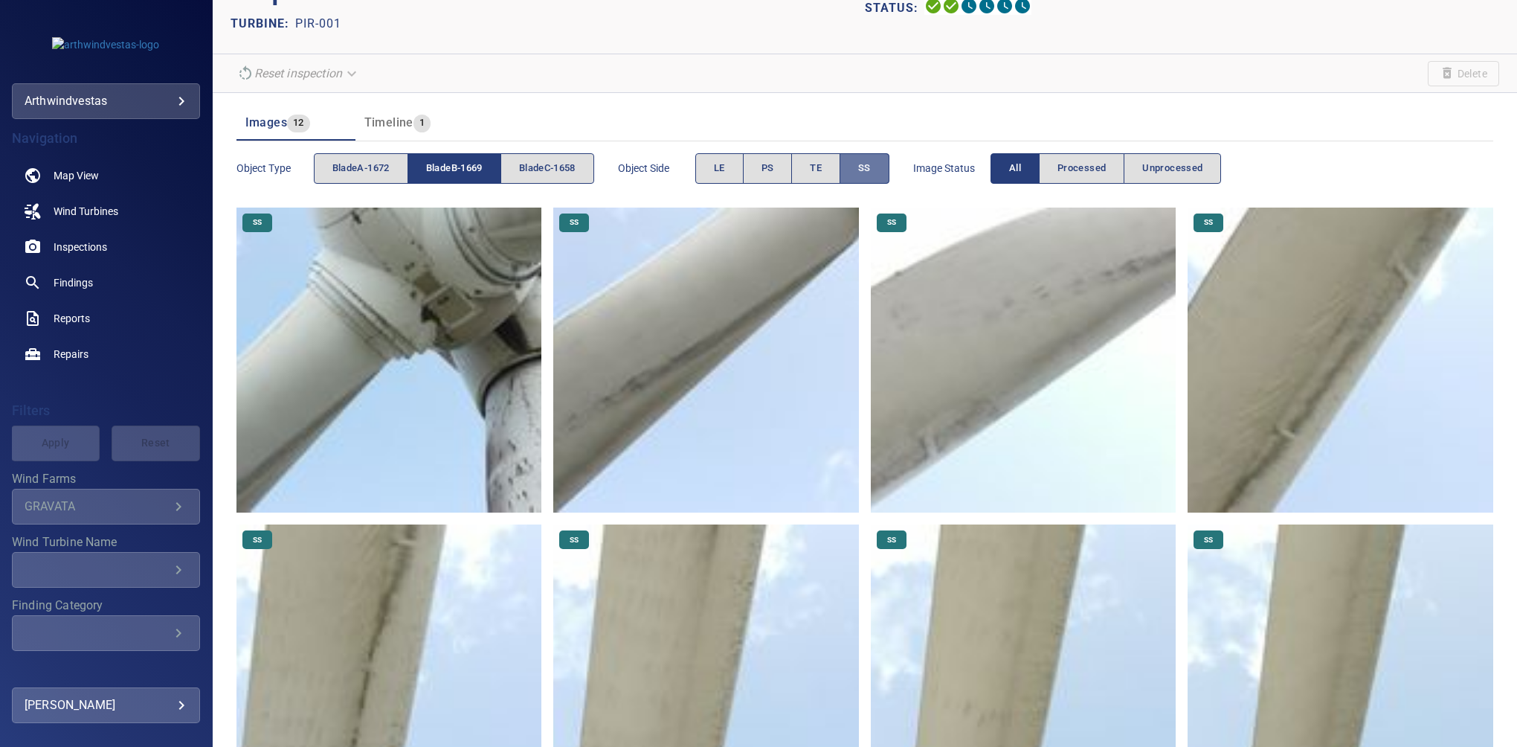
click at [863, 164] on span "SS" at bounding box center [864, 168] width 13 height 17
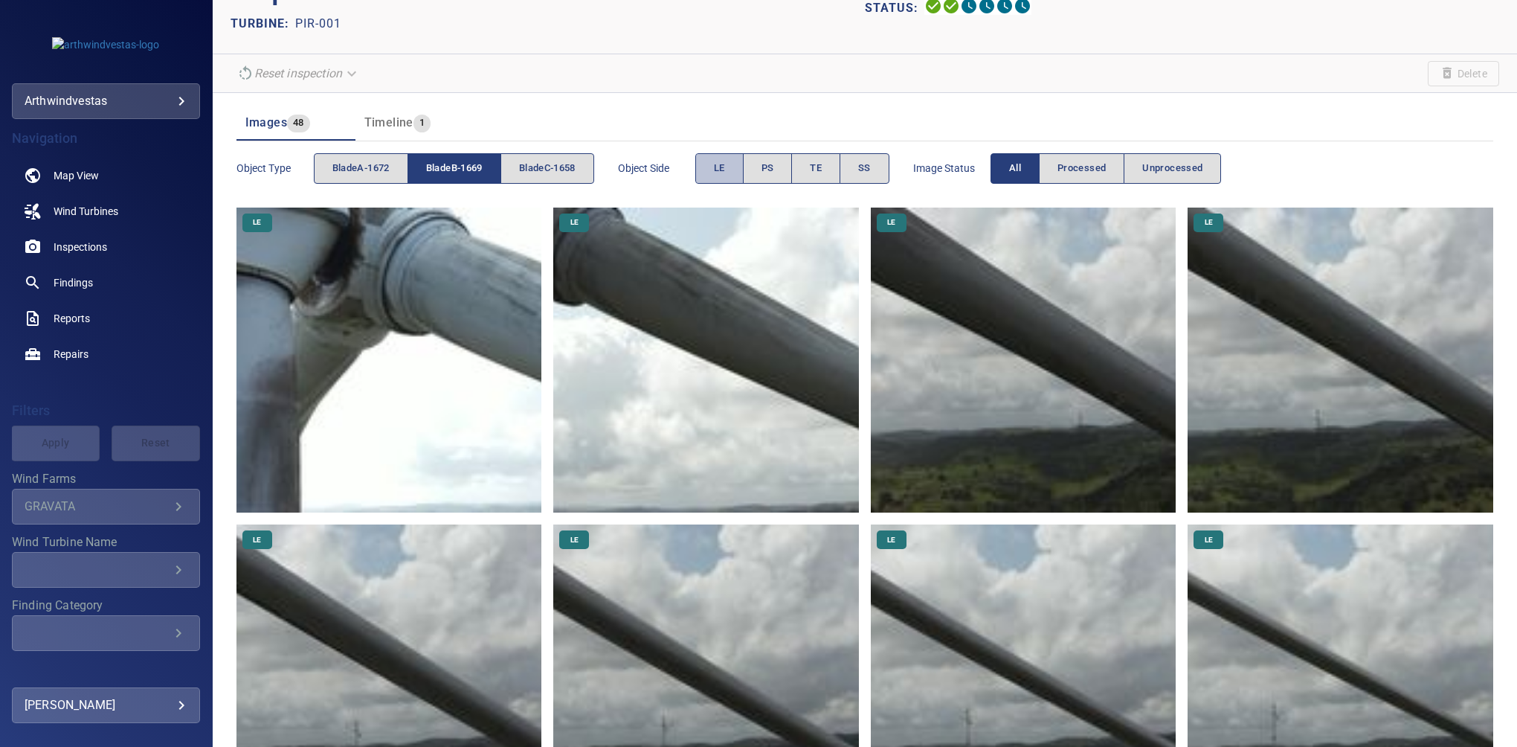
click at [734, 170] on button "LE" at bounding box center [719, 168] width 48 height 30
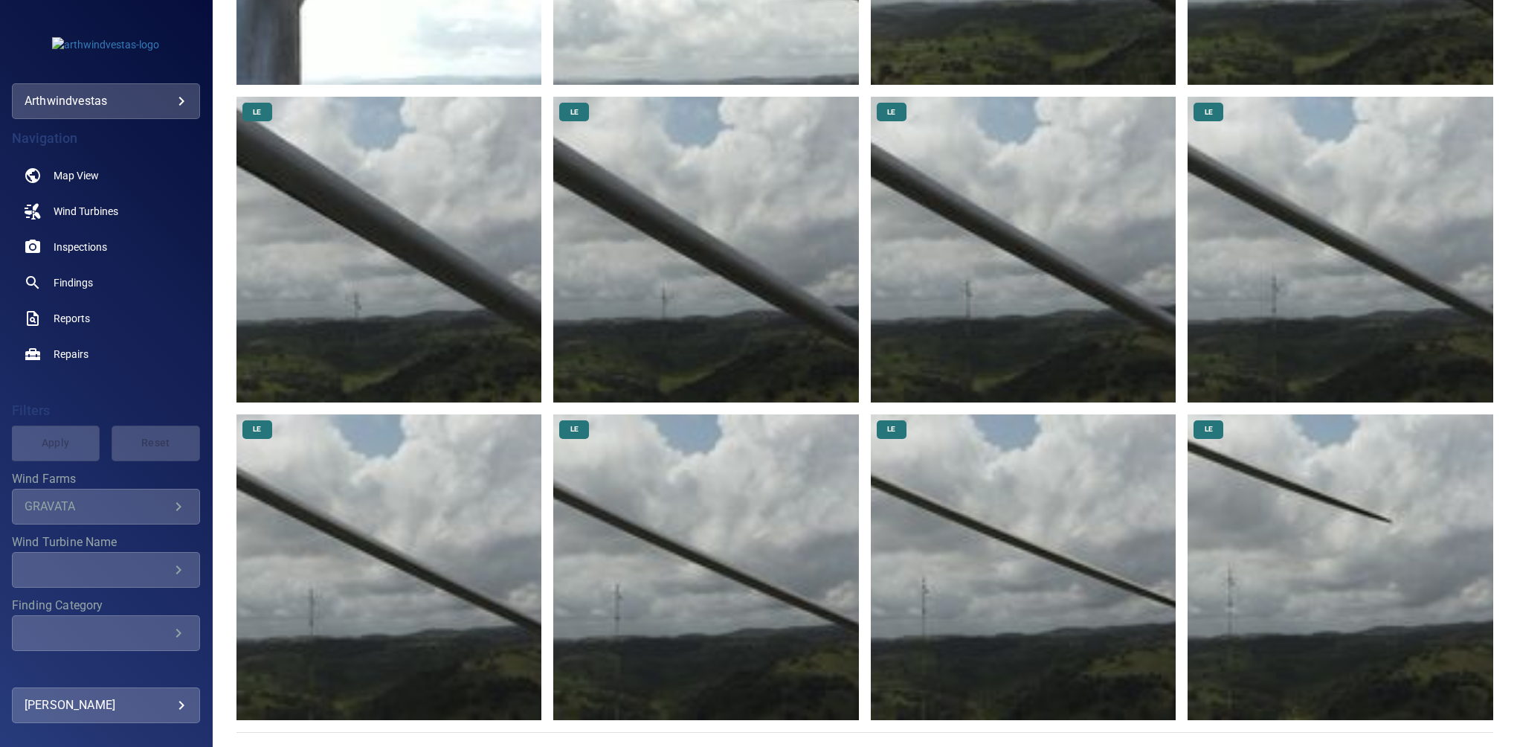
scroll to position [171, 0]
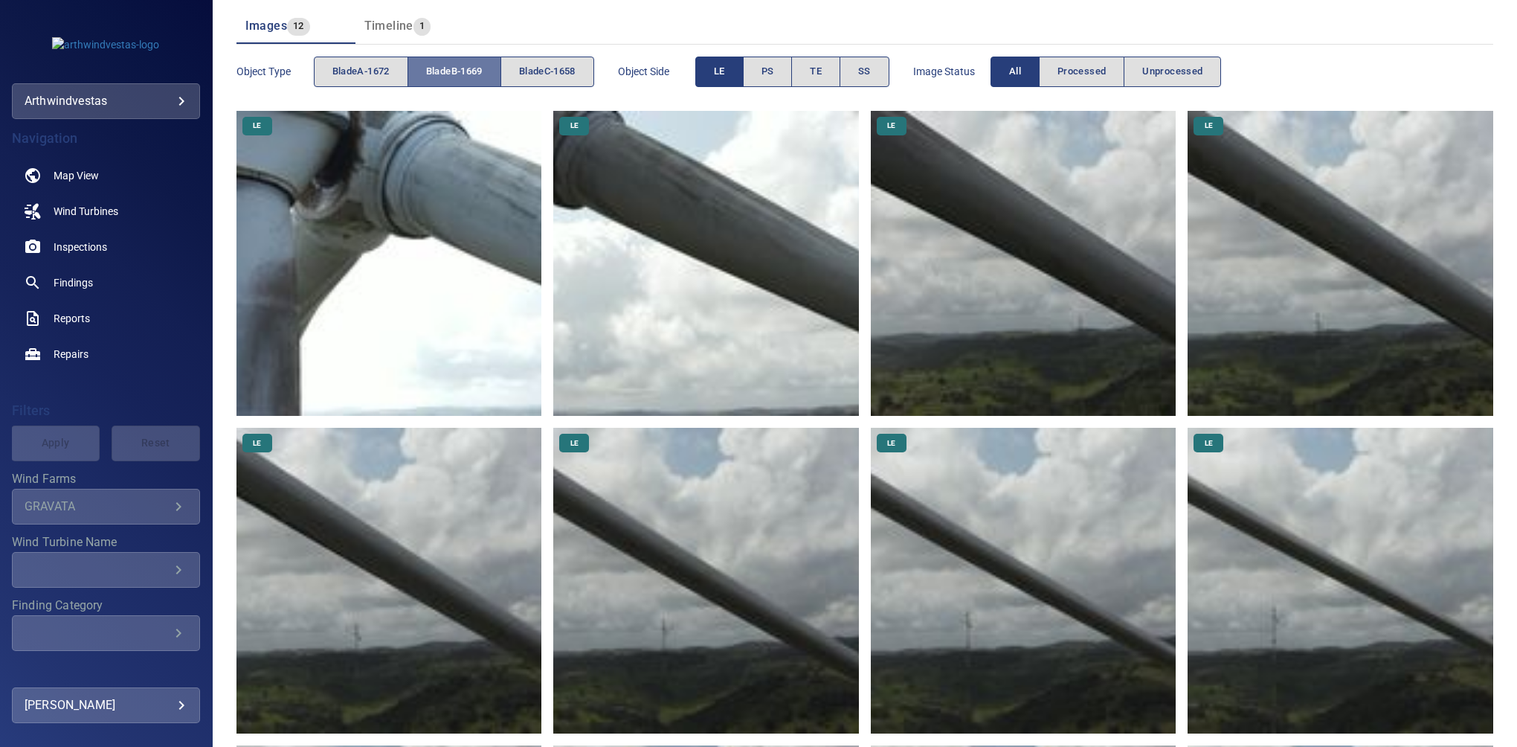
click at [452, 74] on span "bladeB-1669" at bounding box center [454, 71] width 57 height 17
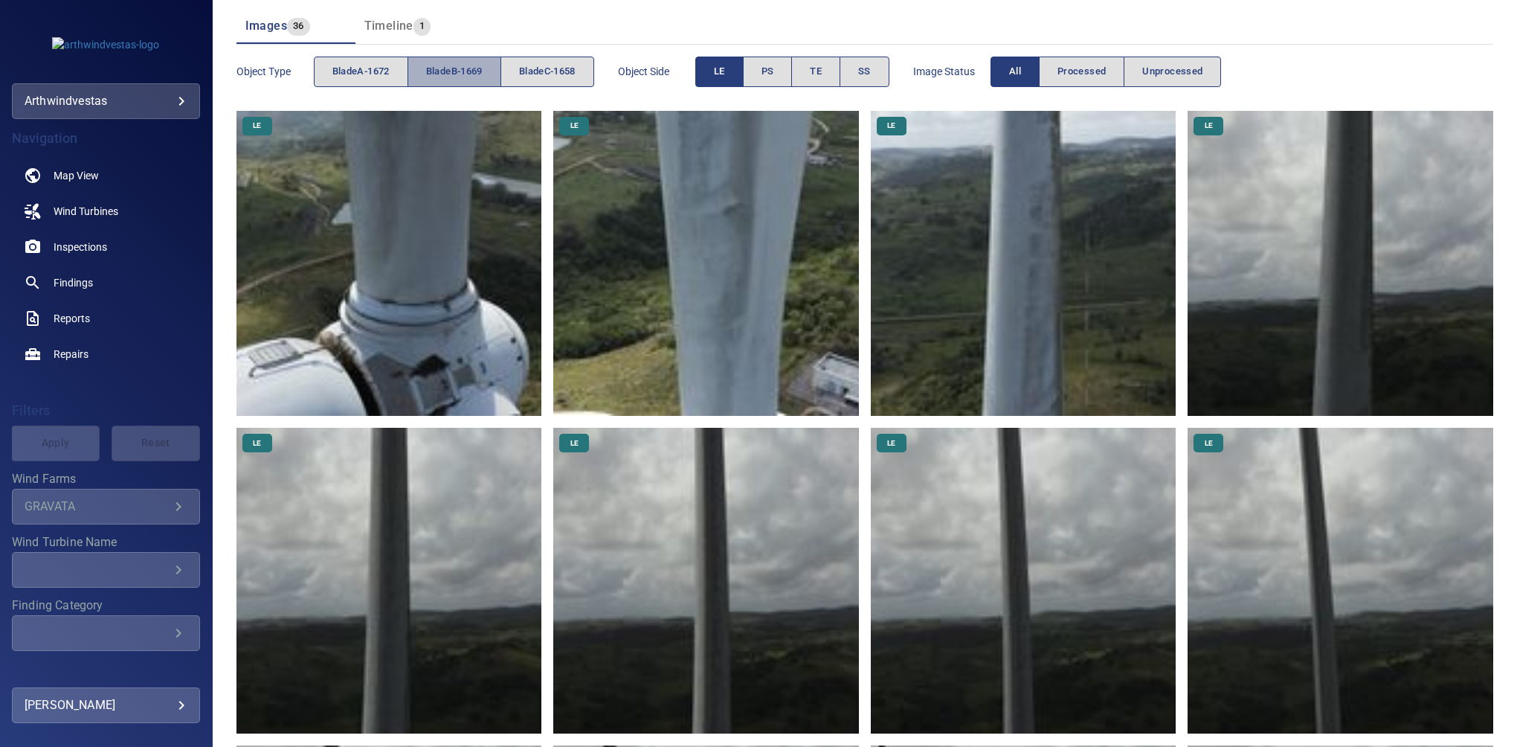
click at [452, 74] on span "bladeB-1669" at bounding box center [454, 71] width 57 height 17
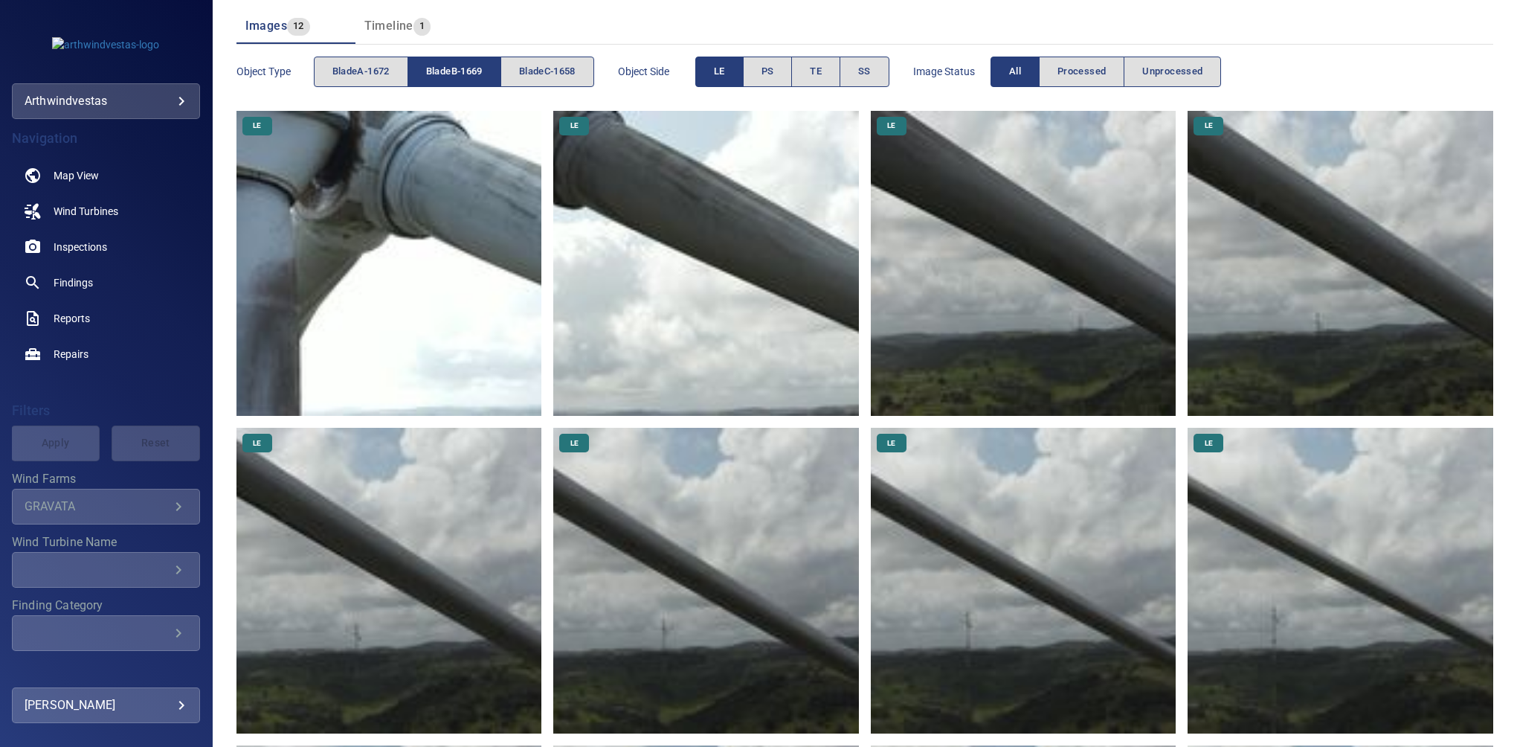
click at [735, 70] on button "LE" at bounding box center [719, 72] width 48 height 30
click at [793, 68] on button "PS" at bounding box center [768, 72] width 50 height 30
click at [735, 70] on button "LE" at bounding box center [719, 72] width 48 height 30
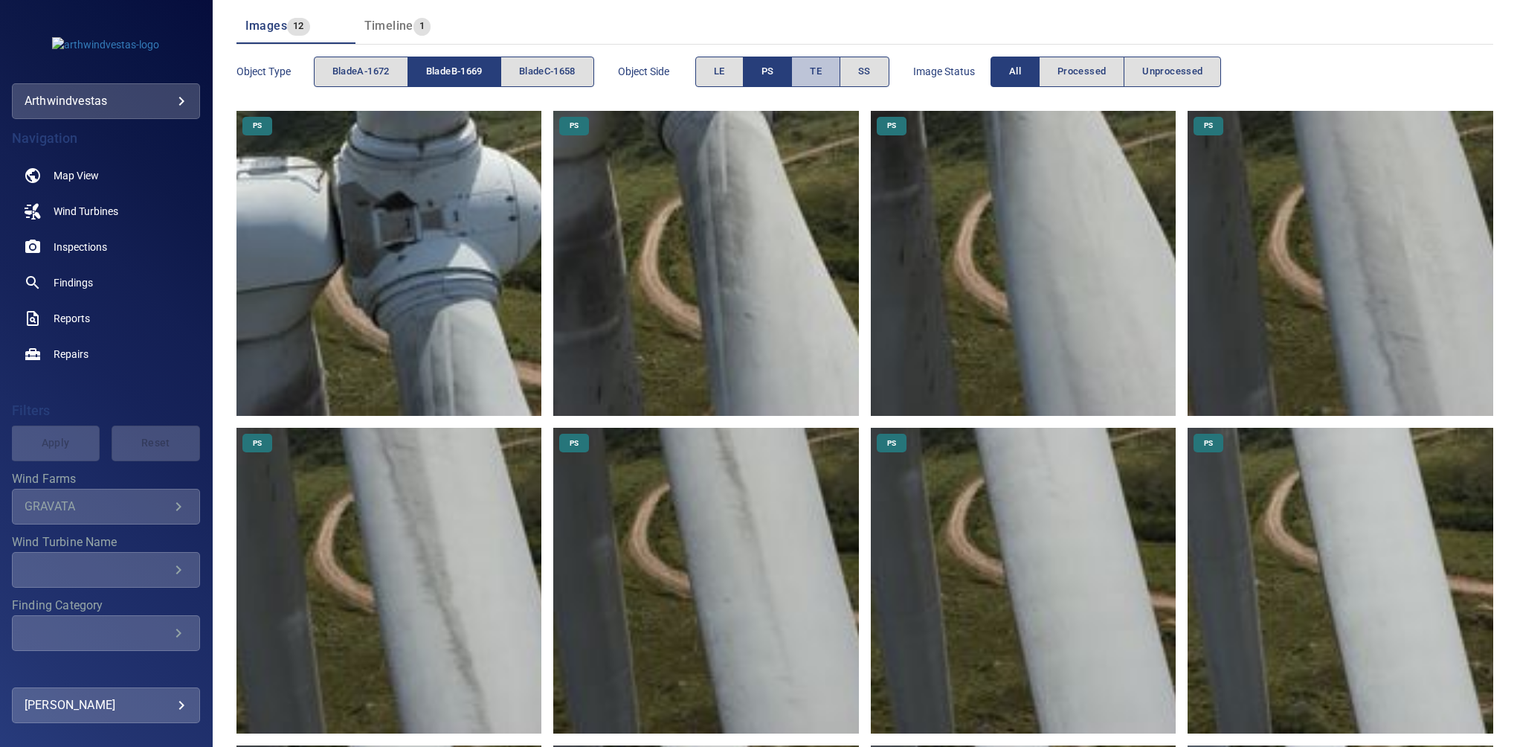
click at [816, 74] on span "TE" at bounding box center [816, 71] width 12 height 17
click at [772, 74] on span "PS" at bounding box center [768, 71] width 13 height 17
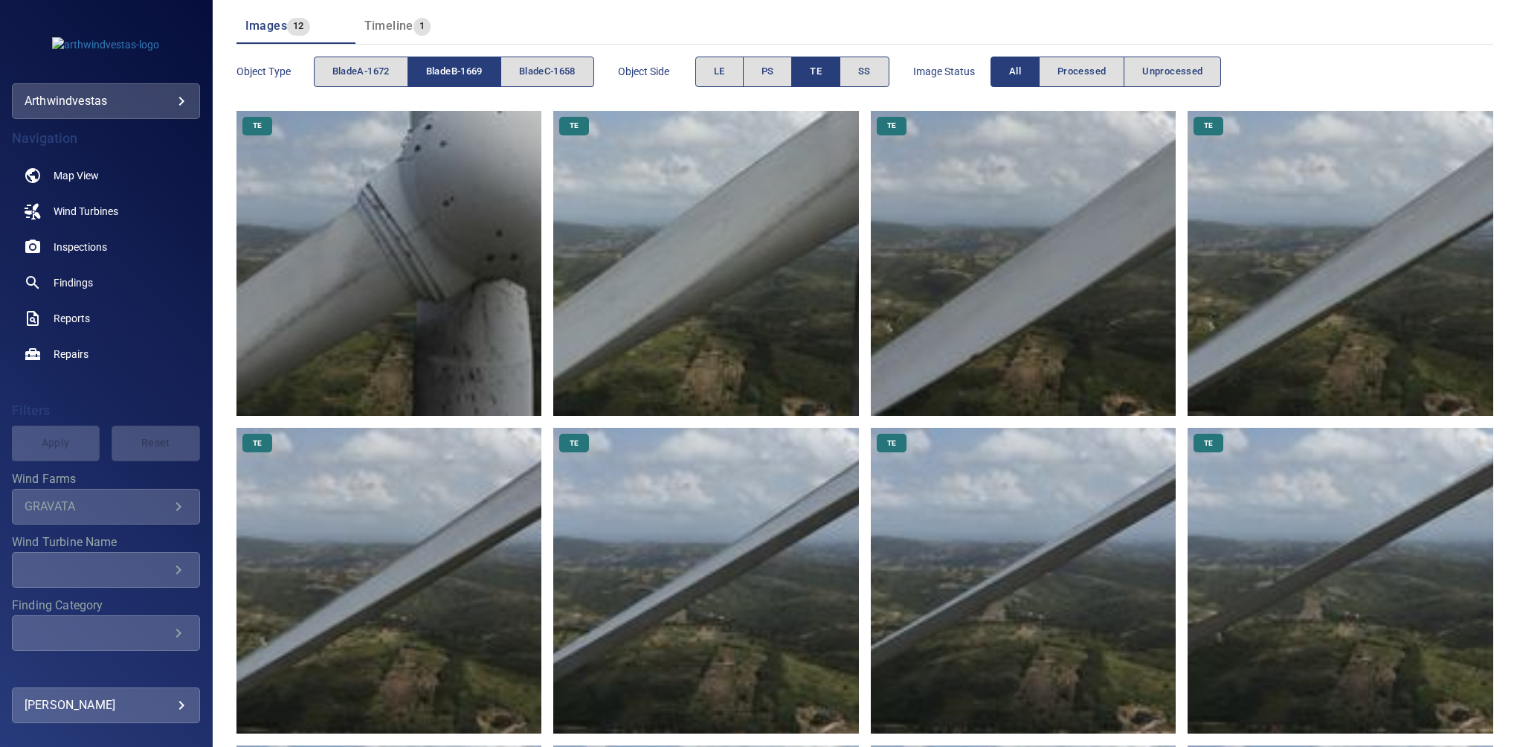
click at [817, 68] on span "TE" at bounding box center [816, 71] width 12 height 17
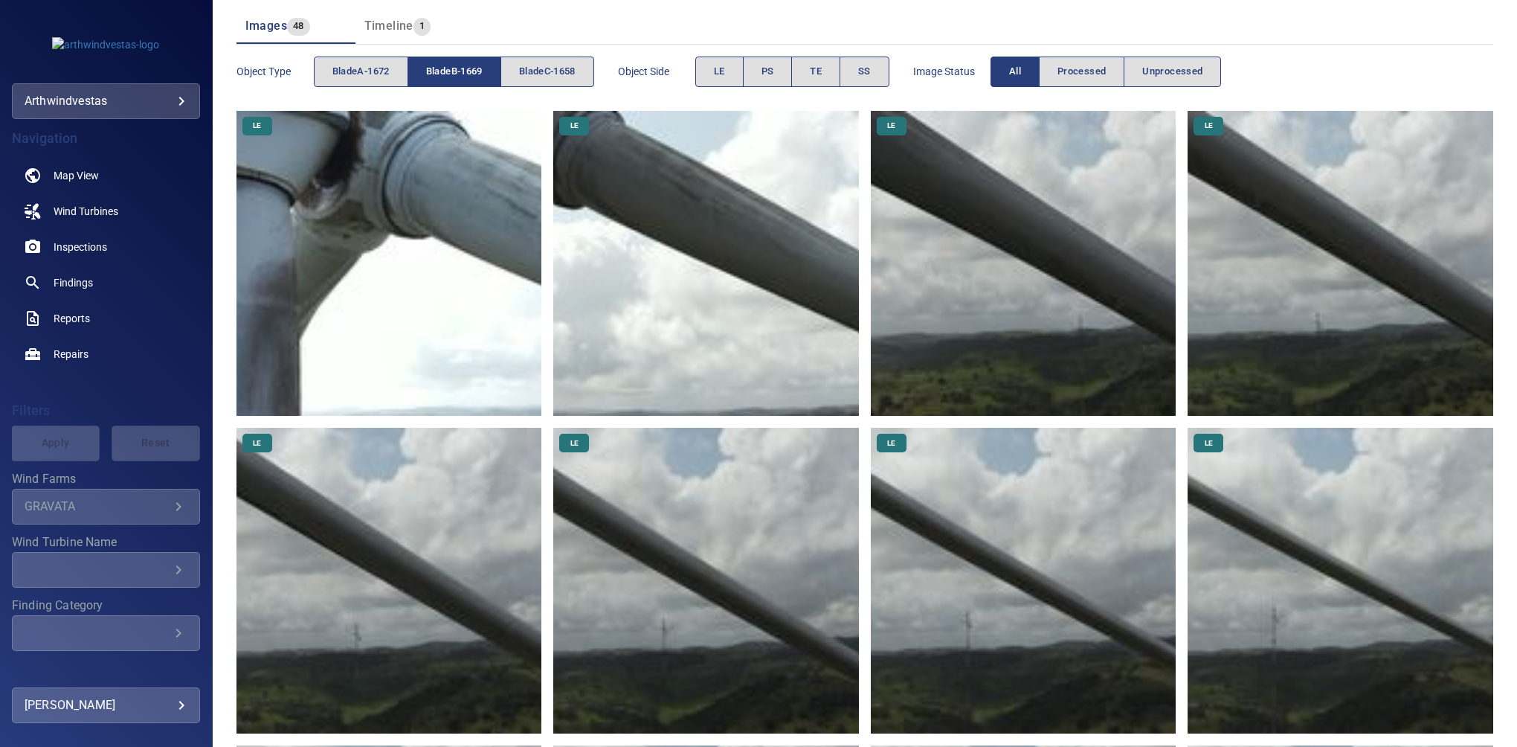
click at [463, 65] on span "bladeB-1669" at bounding box center [454, 71] width 57 height 17
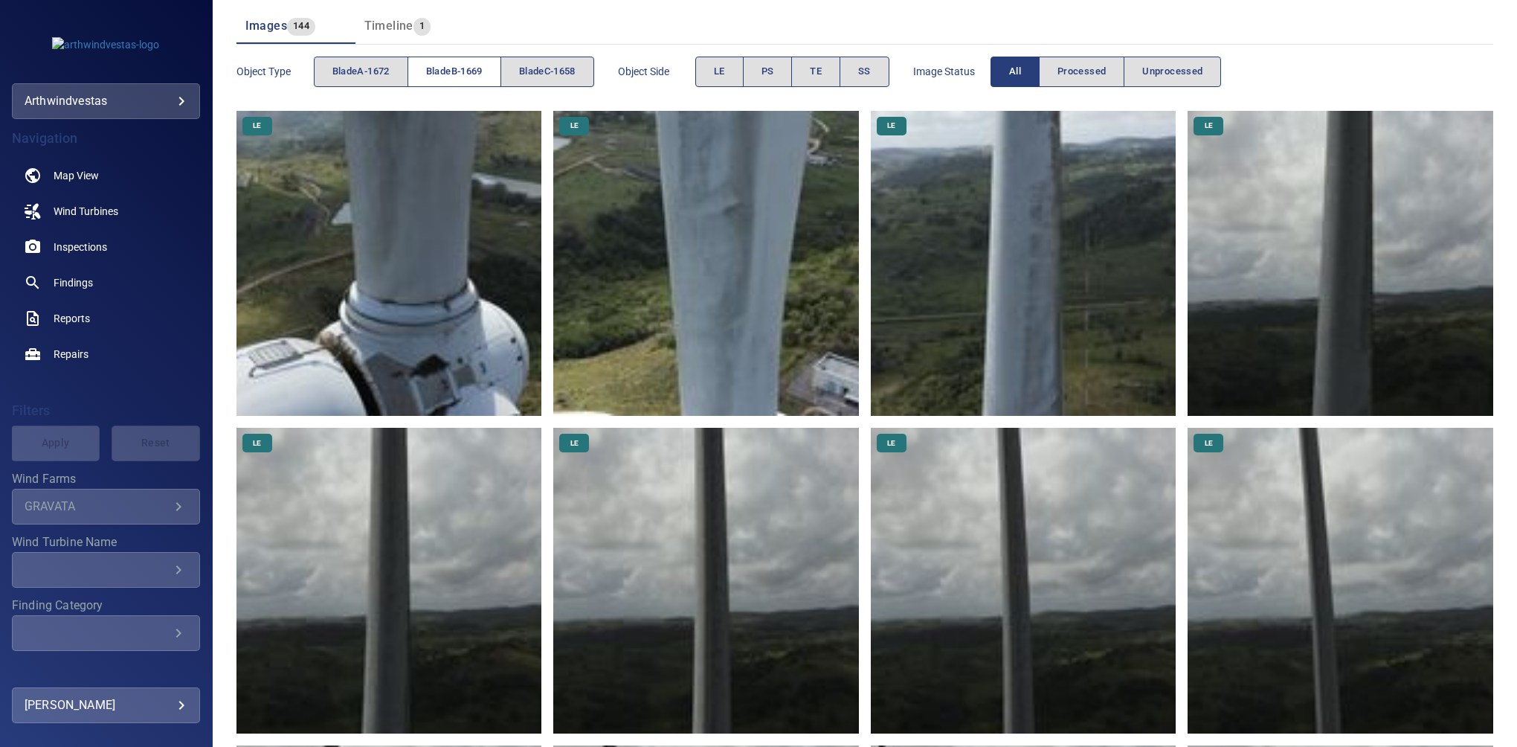
click at [445, 68] on span "bladeB-1669" at bounding box center [454, 71] width 57 height 17
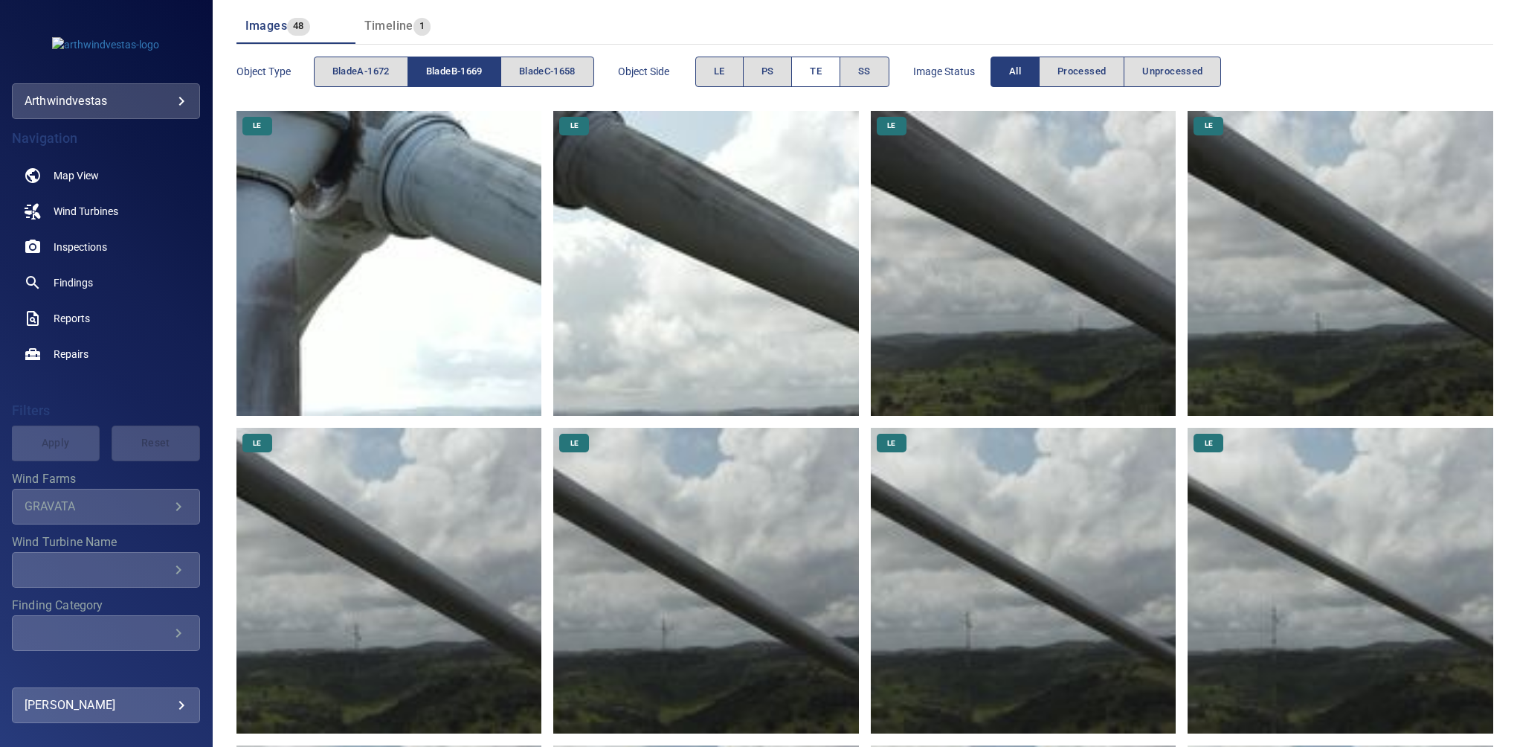
click at [814, 60] on button "TE" at bounding box center [815, 72] width 49 height 30
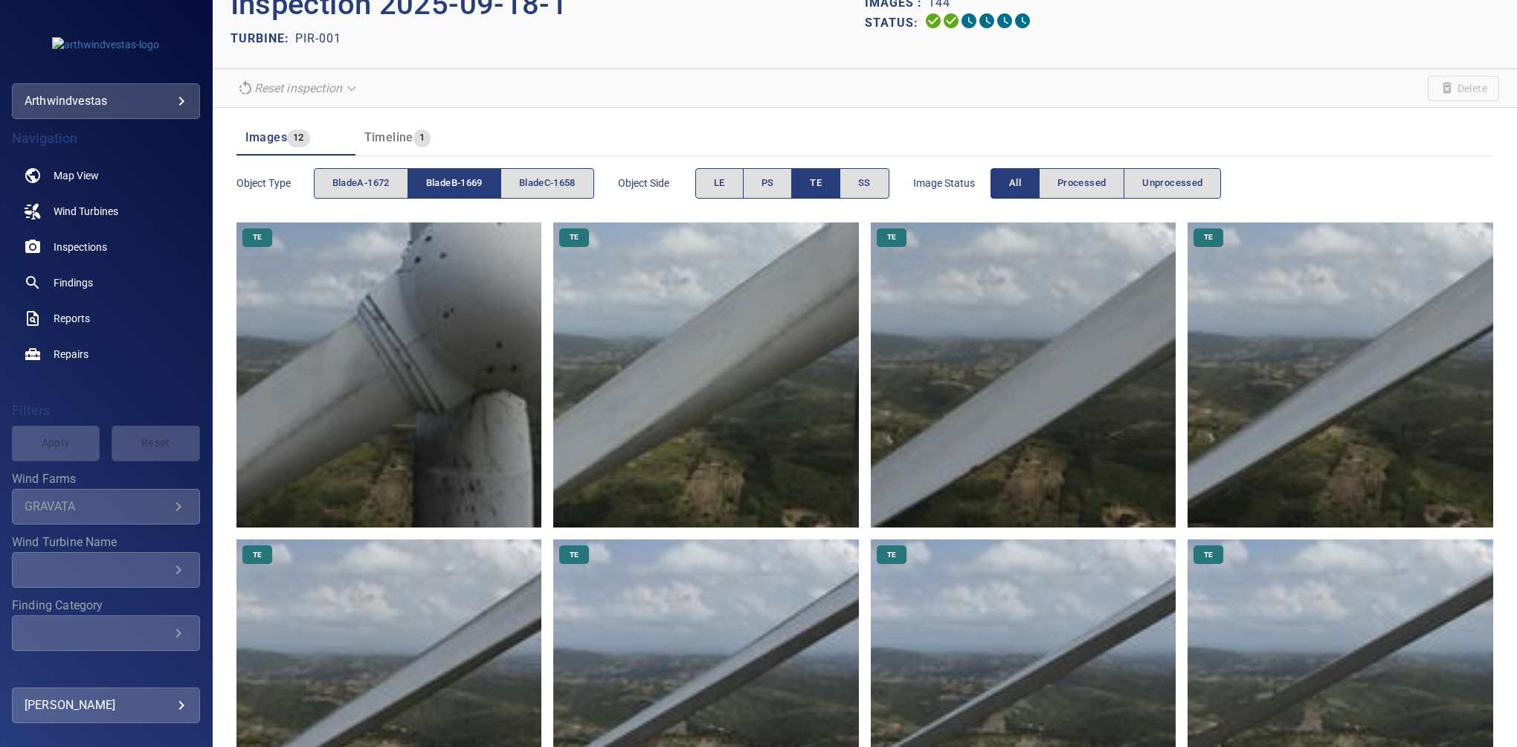
scroll to position [0, 0]
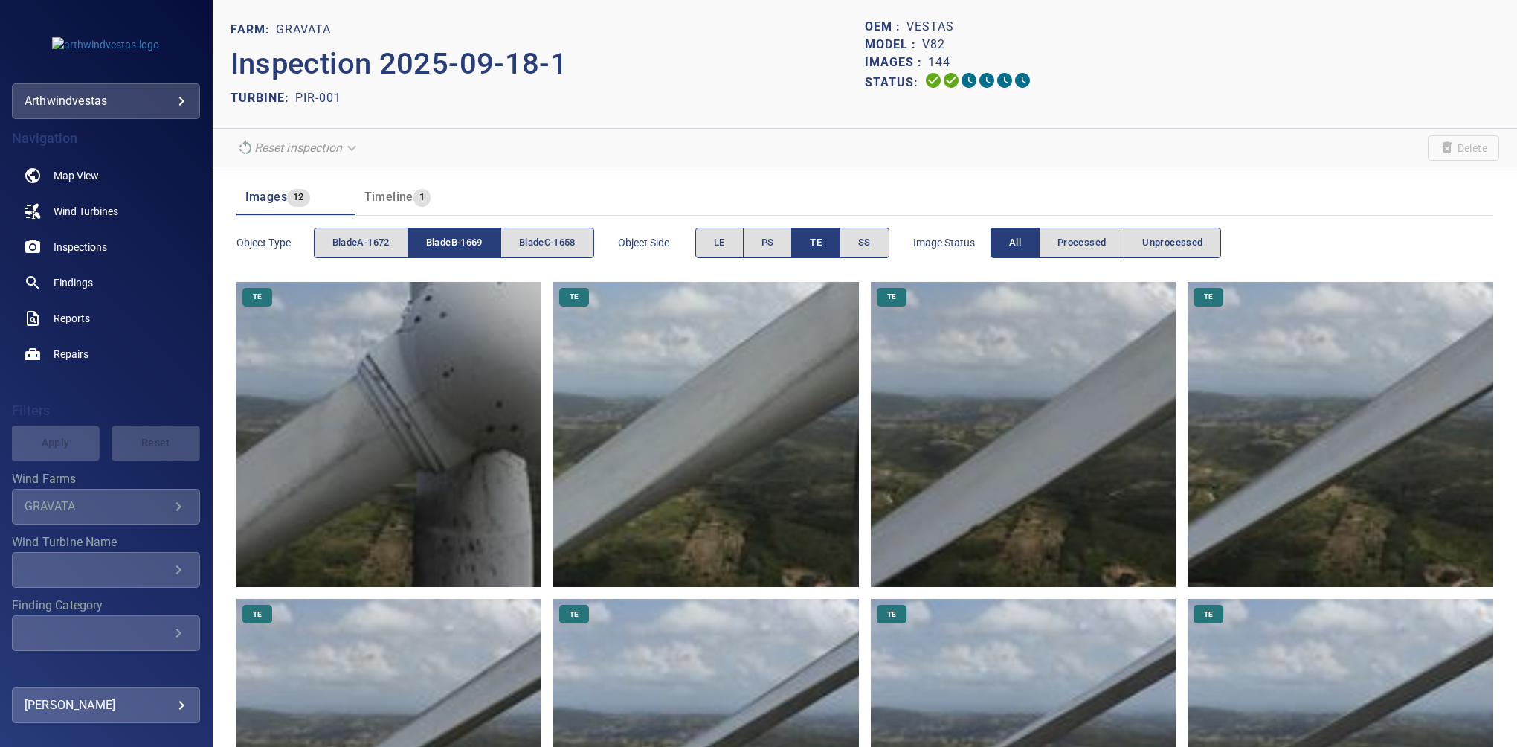
click at [489, 240] on button "bladeB-1669" at bounding box center [455, 243] width 94 height 30
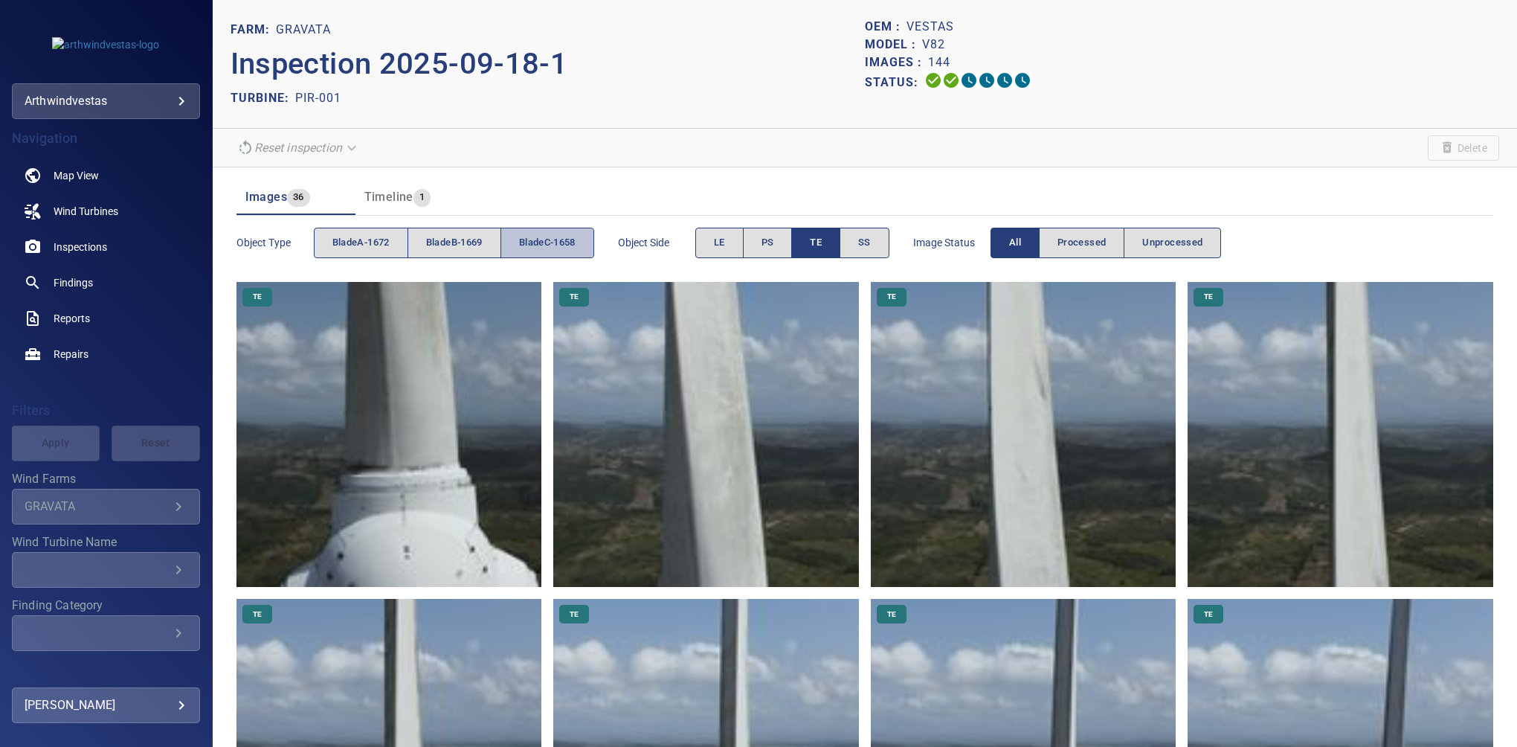
click at [528, 238] on span "bladeC-1658" at bounding box center [547, 242] width 57 height 17
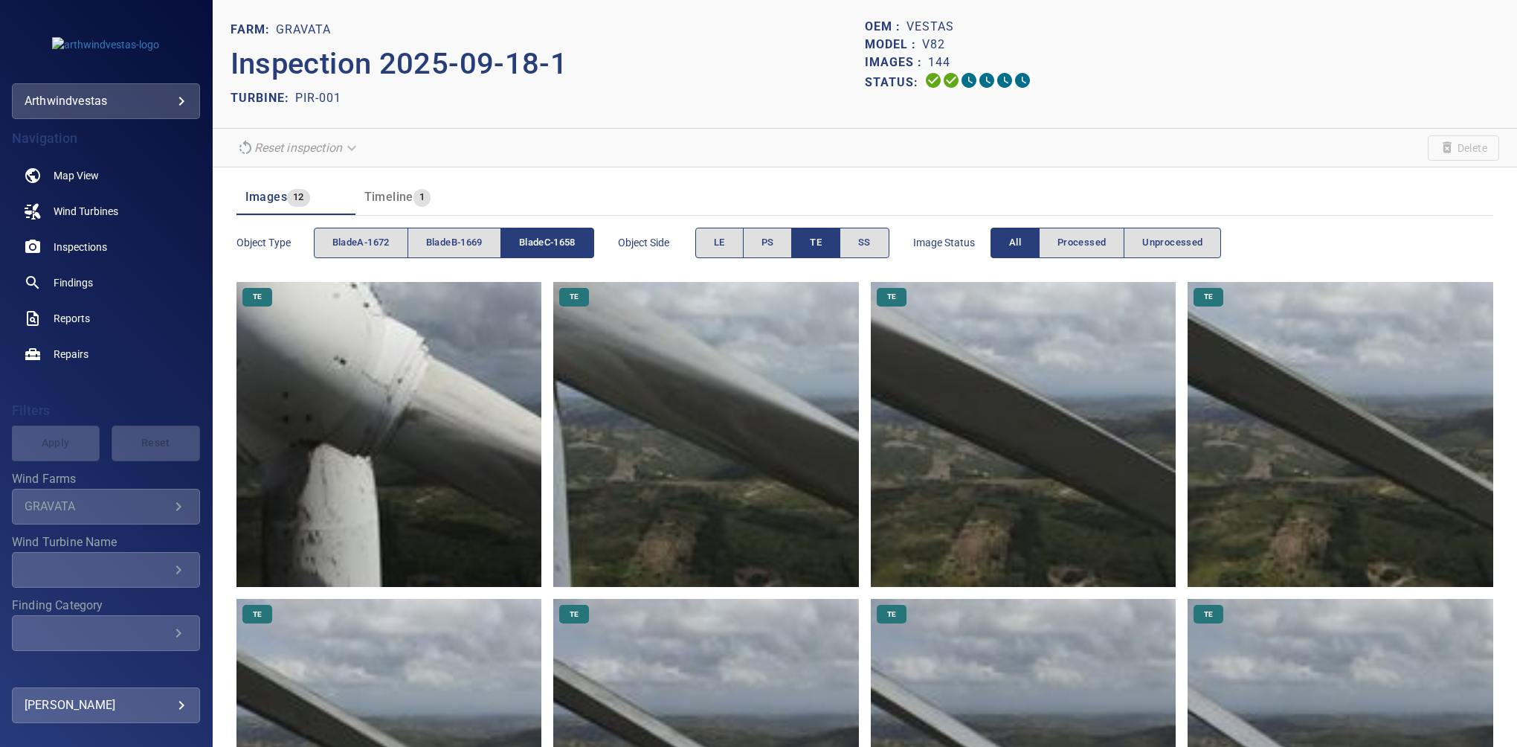
click at [800, 238] on button "TE" at bounding box center [815, 243] width 49 height 30
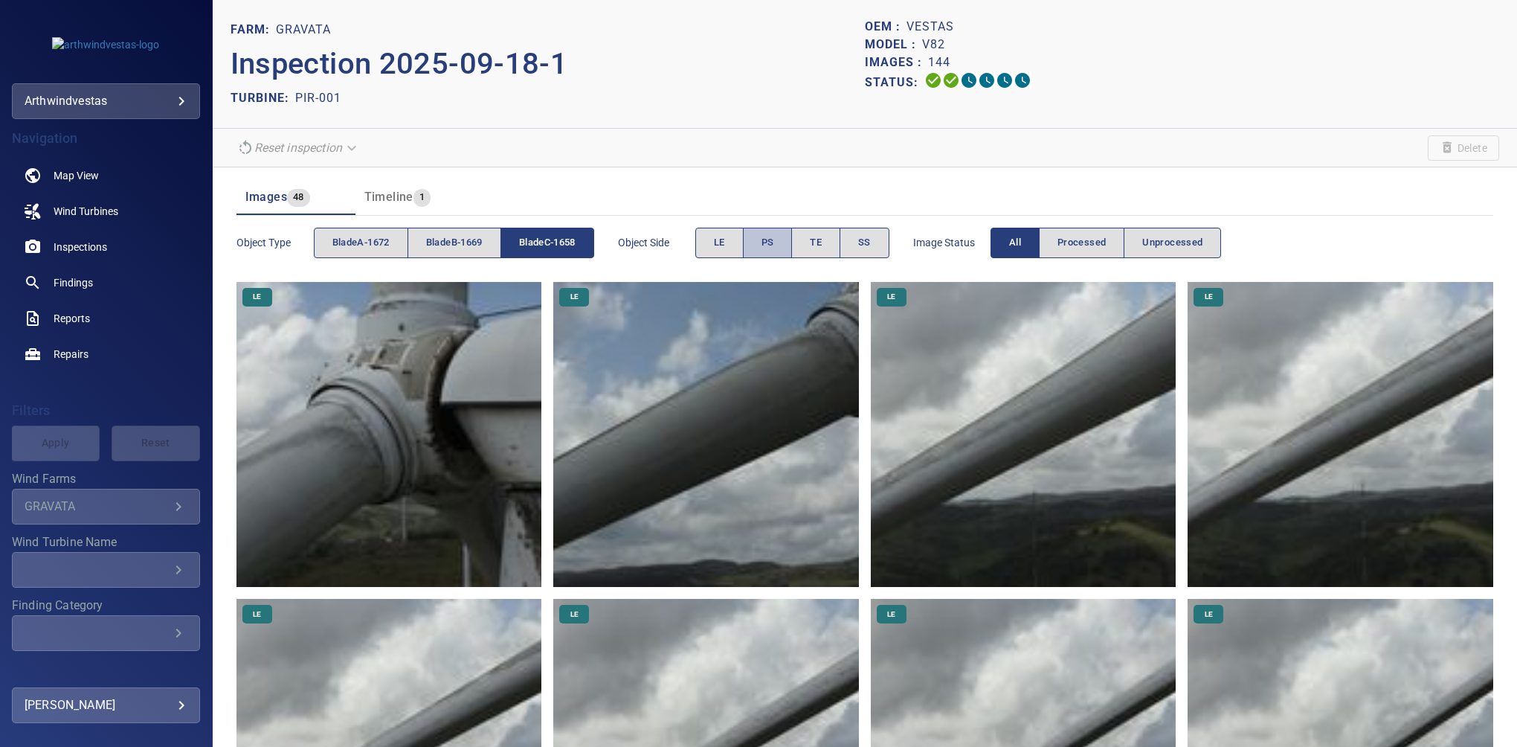
click at [774, 239] on span "PS" at bounding box center [768, 242] width 13 height 17
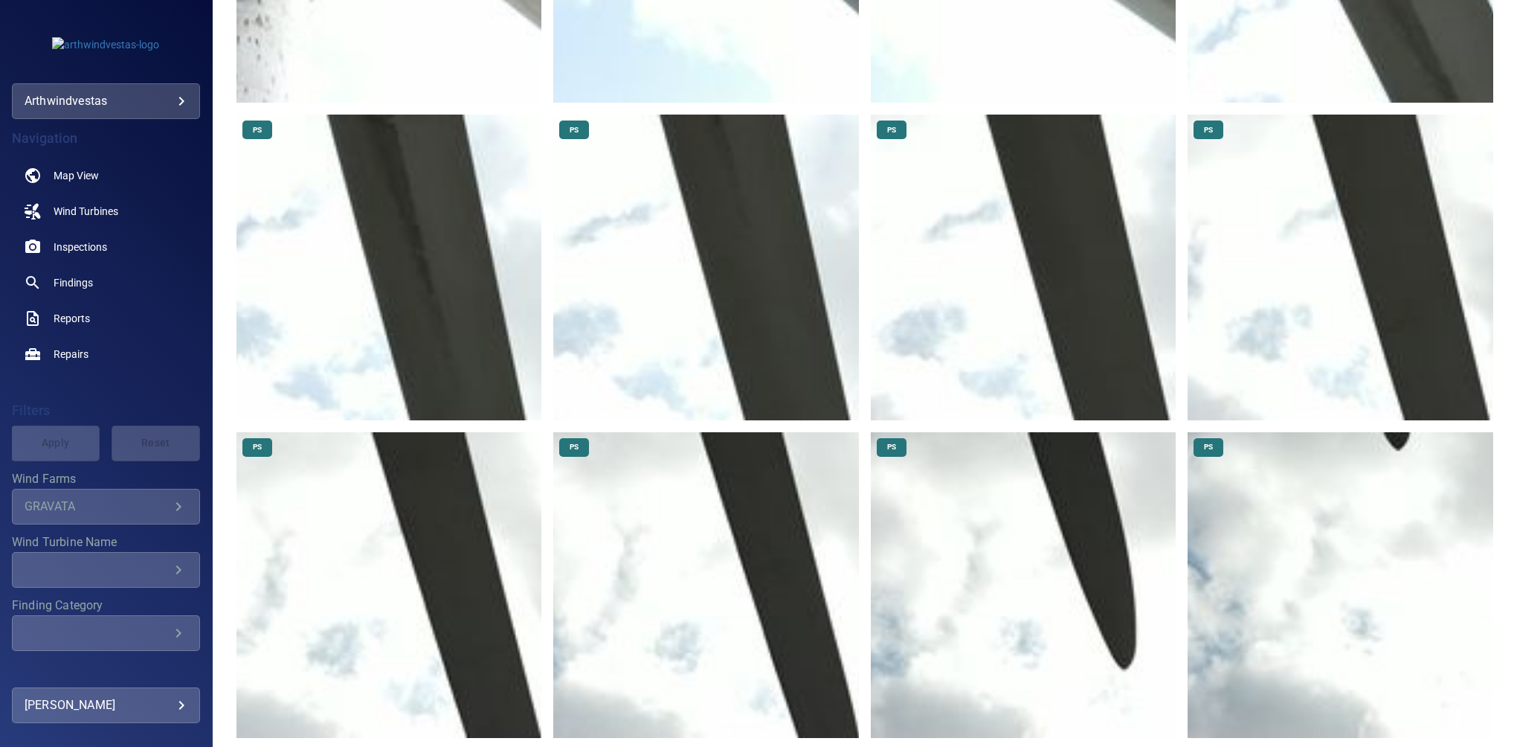
scroll to position [502, 0]
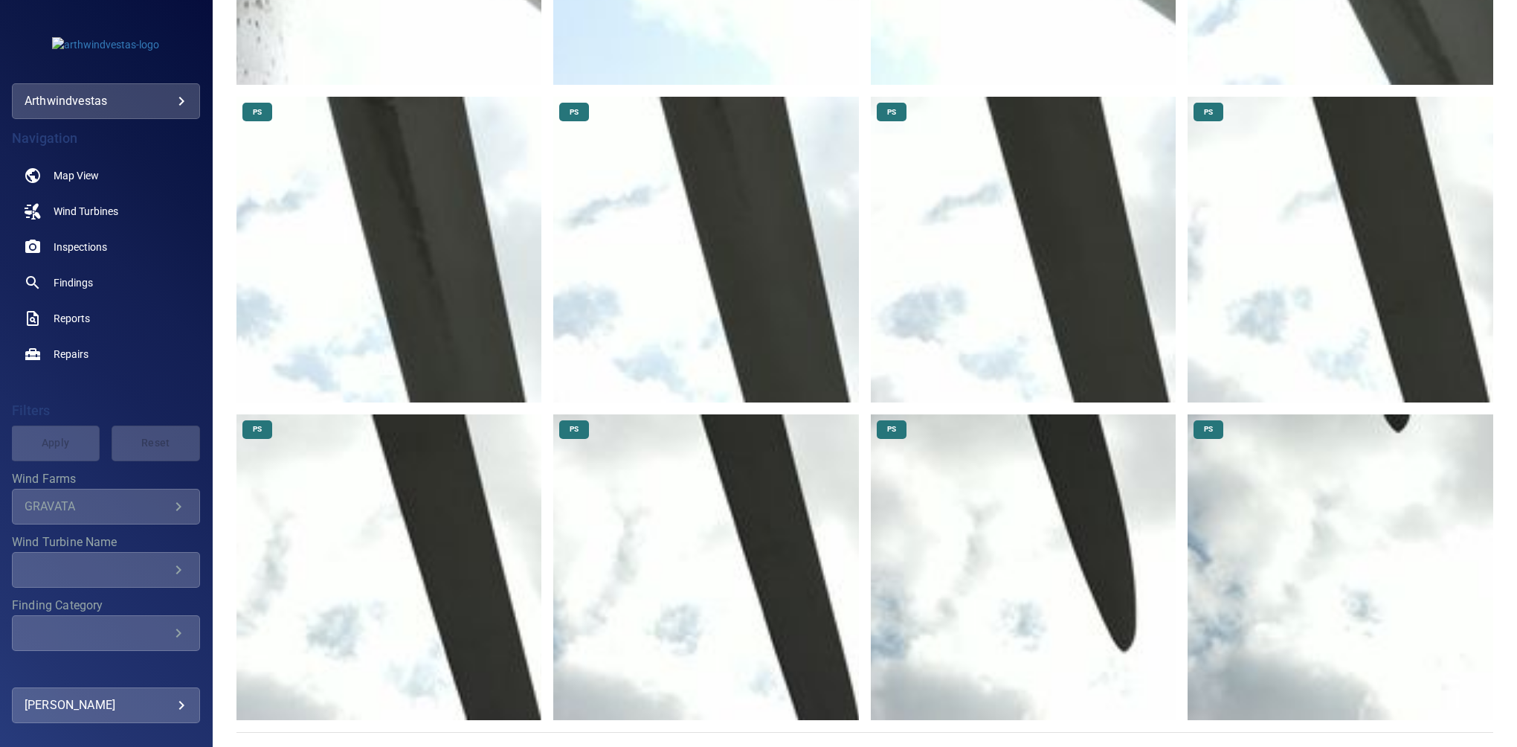
click at [1392, 533] on img at bounding box center [1341, 567] width 306 height 306
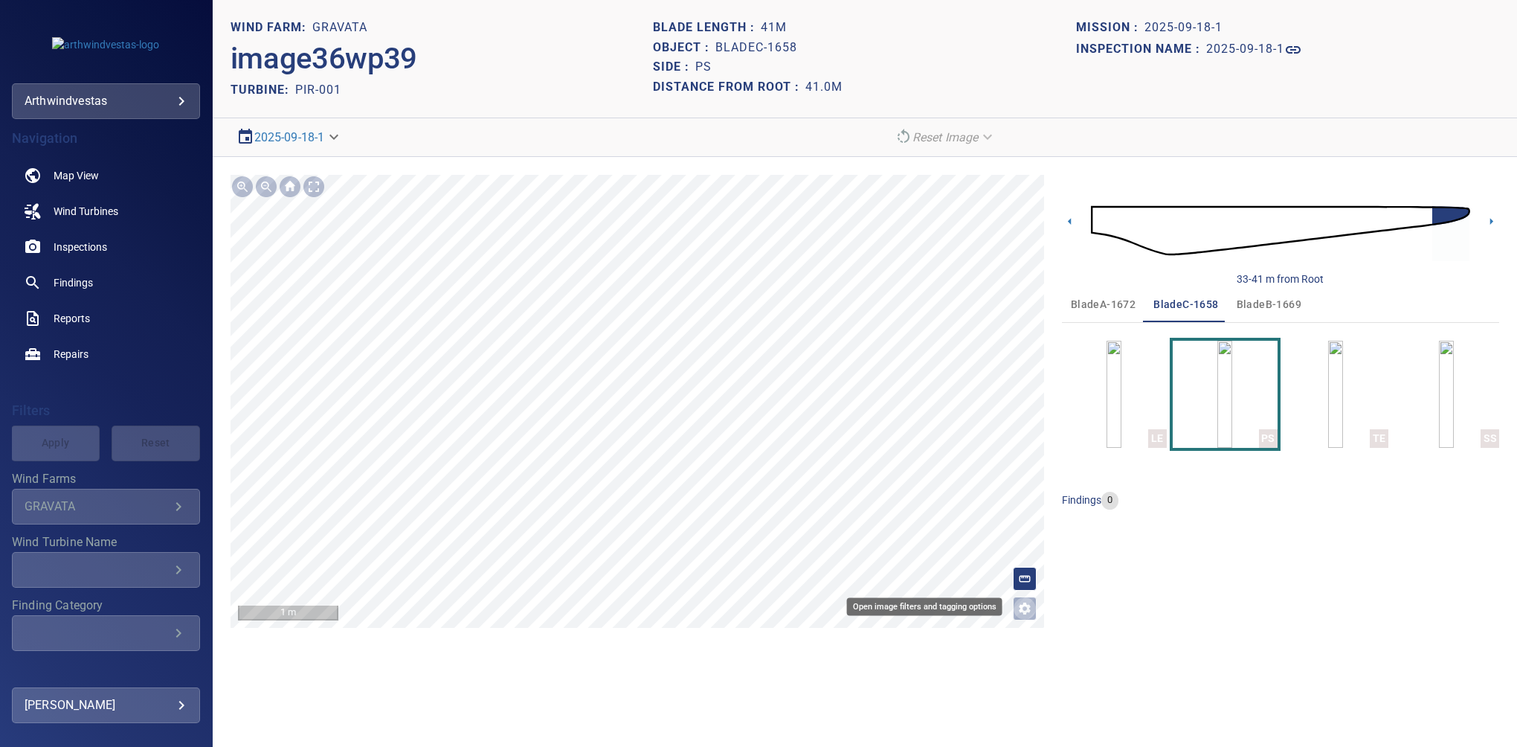
click at [1017, 606] on icon "Open image filters and tagging options" at bounding box center [1024, 608] width 15 height 15
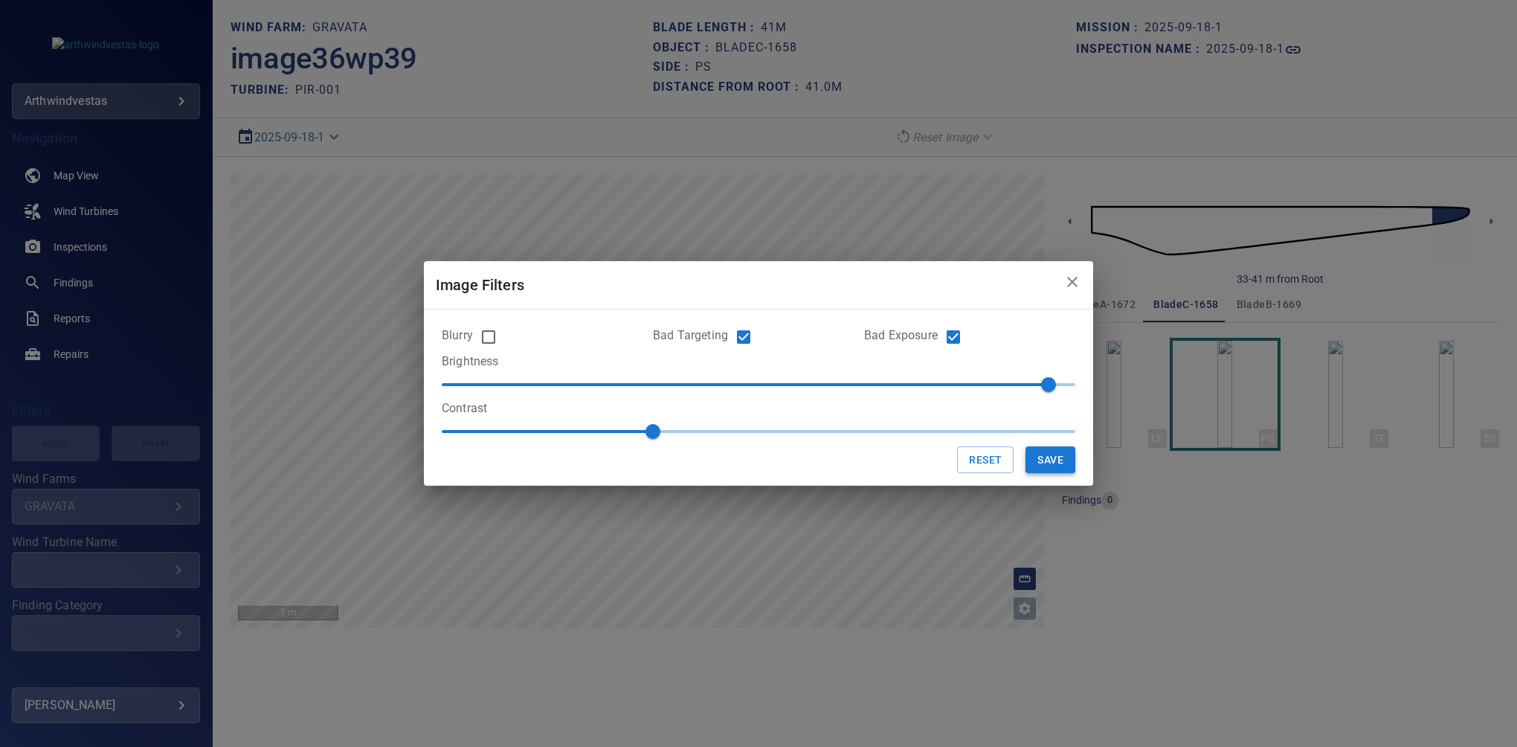
click at [1035, 453] on button "Save" at bounding box center [1051, 460] width 50 height 28
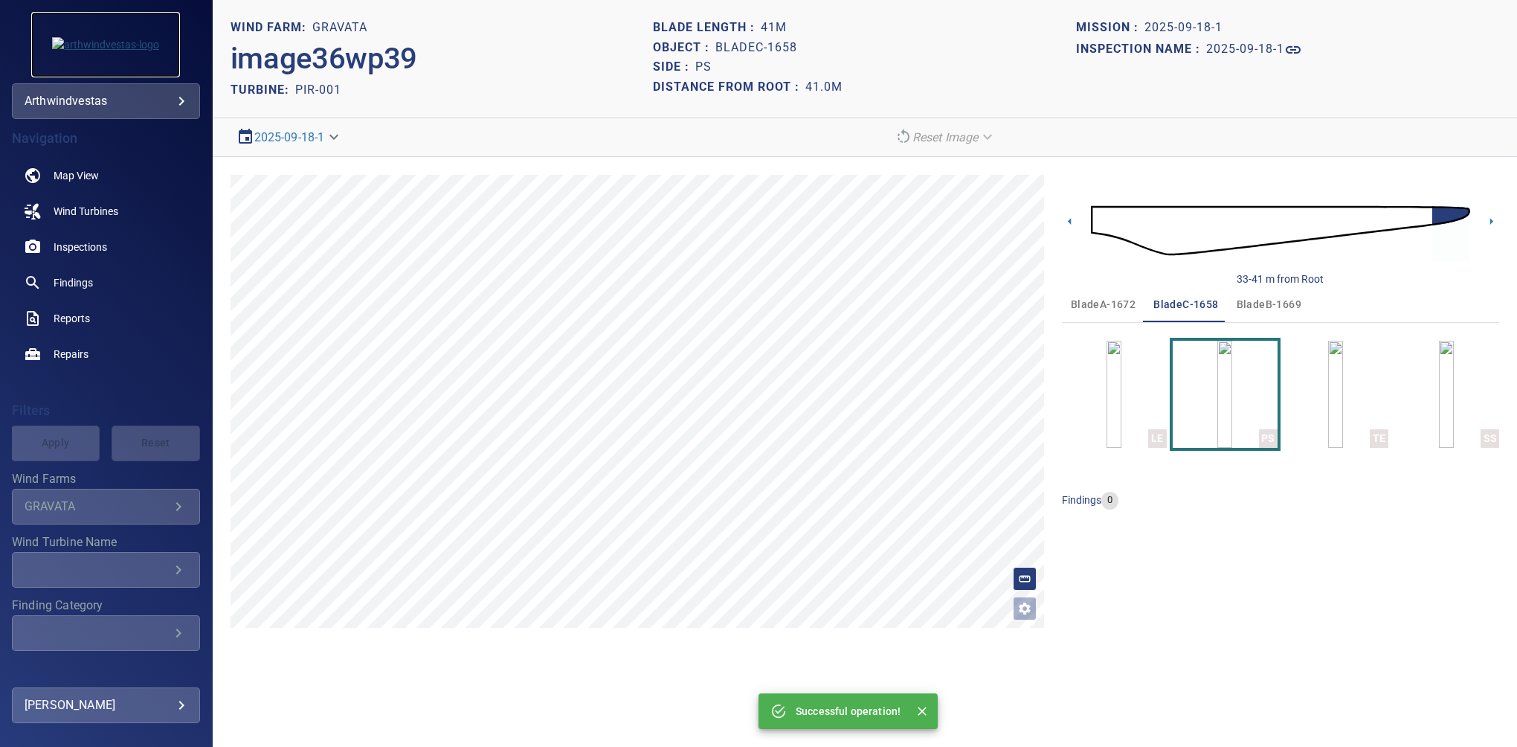
click at [68, 45] on img at bounding box center [105, 44] width 107 height 15
